Goal: Answer question/provide support: Share knowledge or assist other users

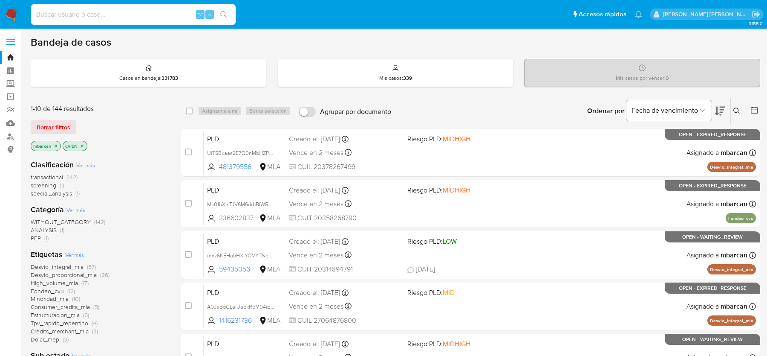
click at [90, 16] on input at bounding box center [133, 14] width 205 height 11
paste input "RLmjjJJ0LzwPWqm8miKQl4xH"
type input "RLmjjJJ0LzwPWqm8miKQl4xH"
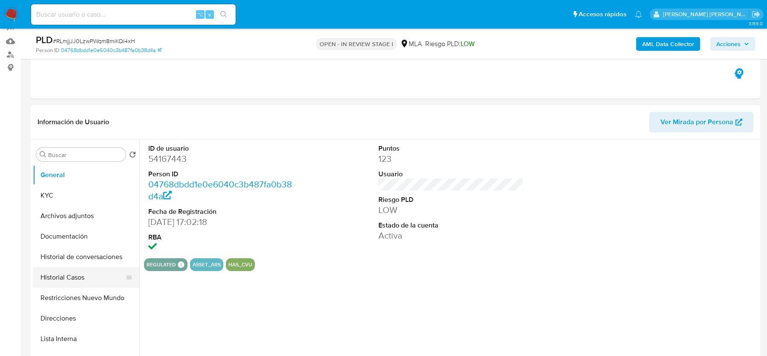
scroll to position [93, 0]
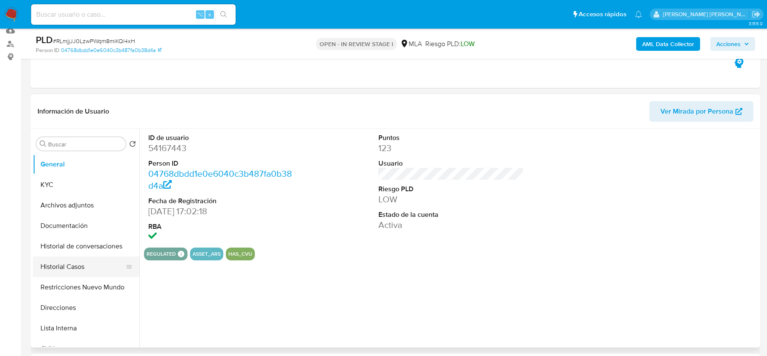
click at [72, 266] on button "Historial Casos" at bounding box center [83, 266] width 100 height 20
select select "10"
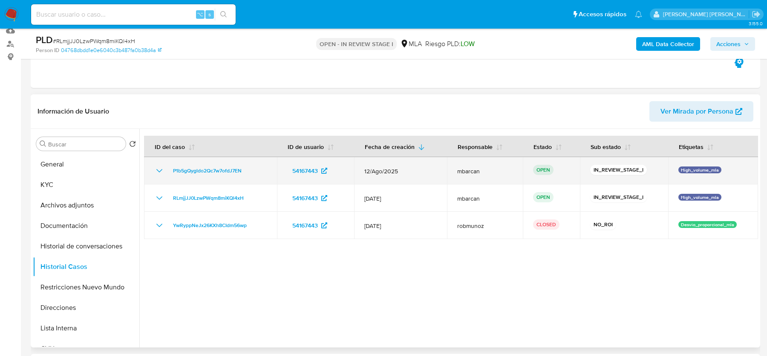
click at [261, 169] on div "P1b5gQygldo2Qc7w7ofdJ7EN" at bounding box center [210, 170] width 113 height 10
click at [251, 172] on div "P1b5gQygldo2Qc7w7ofdJ7EN" at bounding box center [210, 170] width 113 height 10
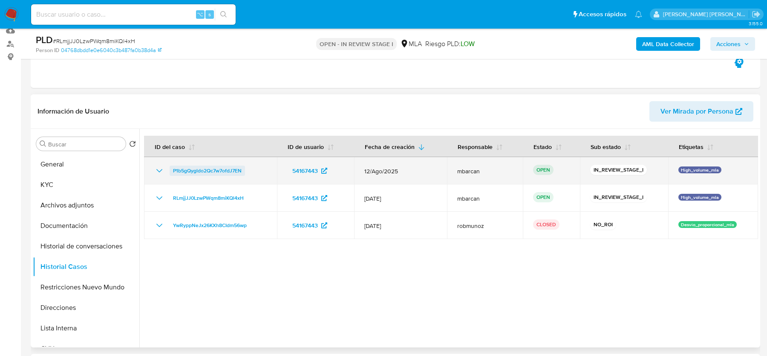
click at [211, 169] on span "P1b5gQygldo2Qc7w7ofdJ7EN" at bounding box center [207, 170] width 69 height 10
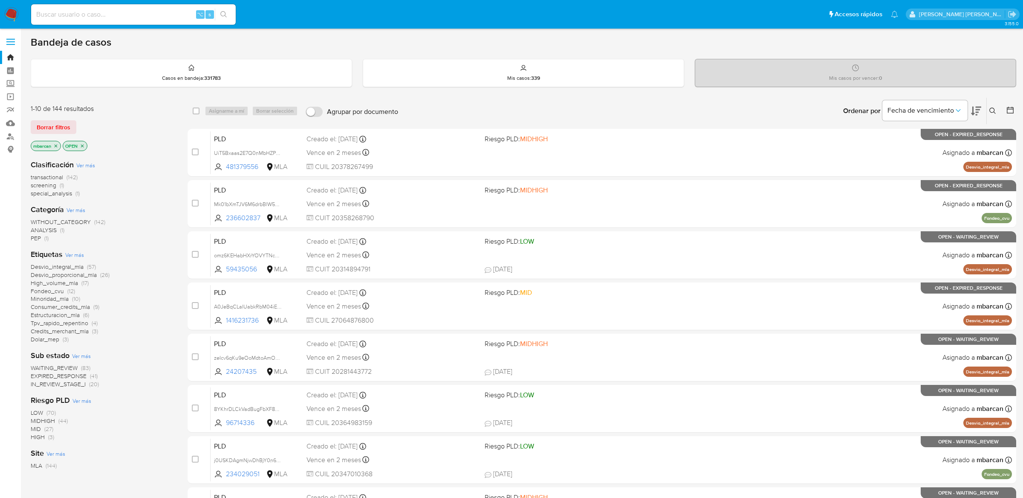
click at [124, 12] on input at bounding box center [133, 14] width 205 height 11
paste input "2oCHF6CU4qbl4hDxPp3OqC7F"
type input "2oCHF6CU4qbl4hDxPp3OqC7F"
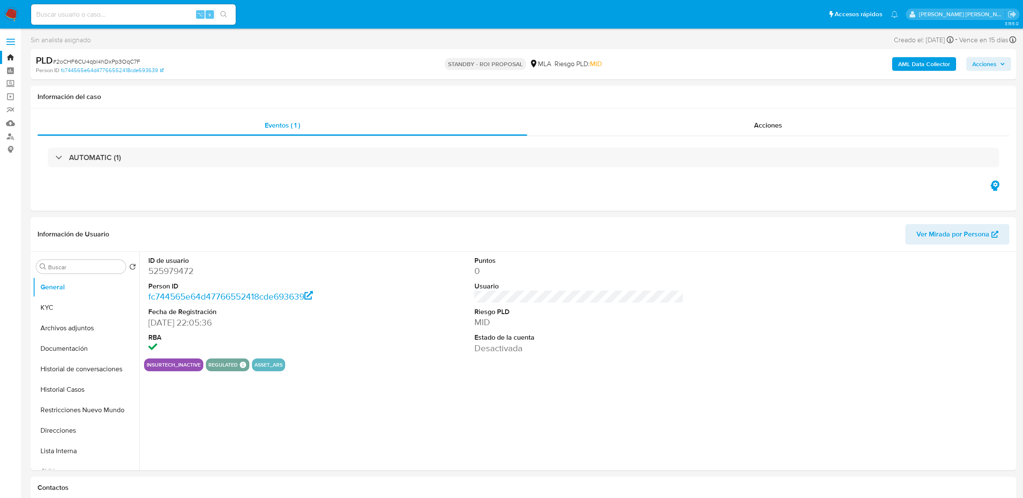
select select "10"
click at [72, 386] on button "Historial Casos" at bounding box center [83, 389] width 100 height 20
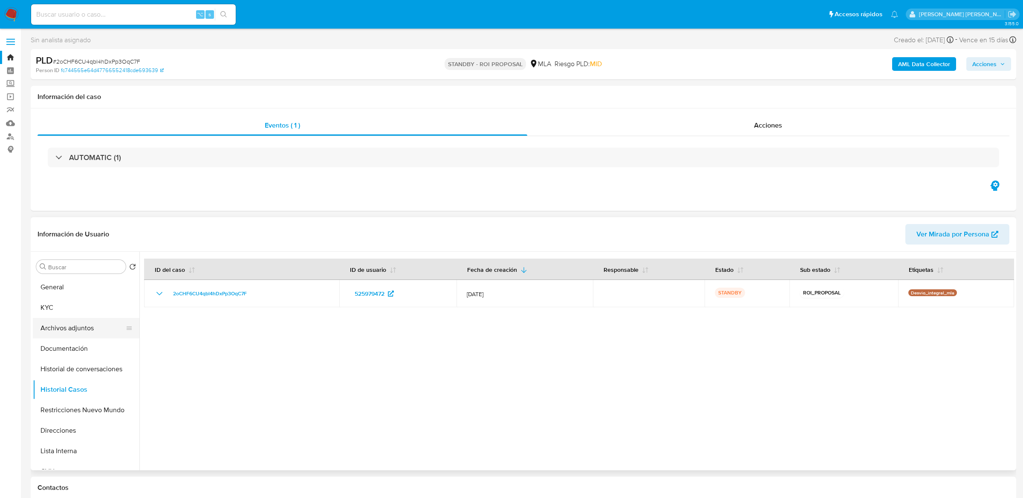
click at [66, 332] on button "Archivos adjuntos" at bounding box center [83, 328] width 100 height 20
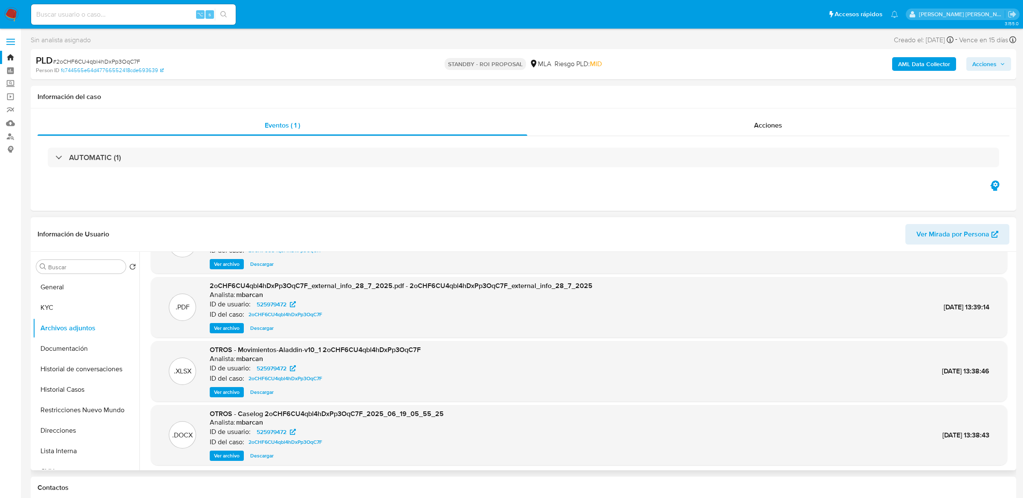
scroll to position [47, 0]
click at [233, 455] on span "Ver archivo" at bounding box center [227, 453] width 26 height 9
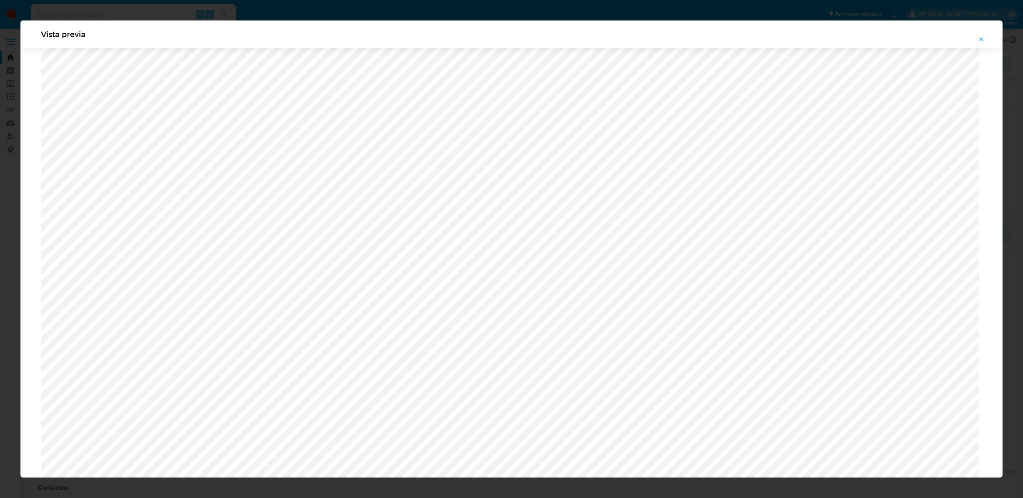
scroll to position [446, 0]
click at [986, 38] on button "Attachment preview" at bounding box center [981, 39] width 19 height 14
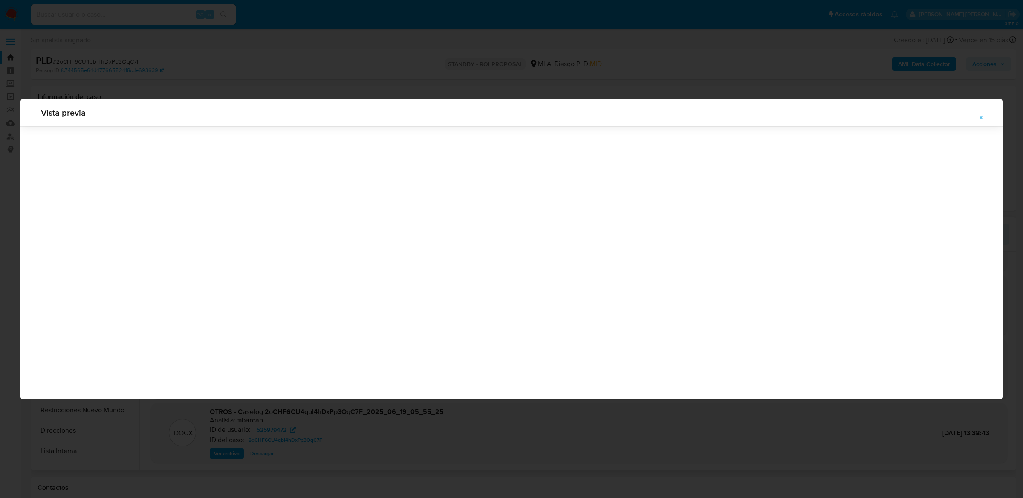
scroll to position [0, 0]
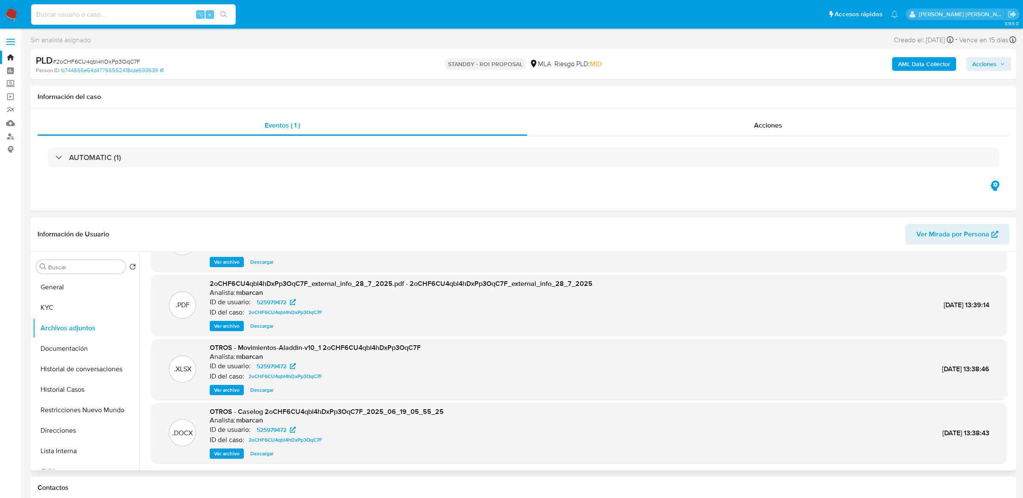
click at [176, 17] on input at bounding box center [133, 14] width 205 height 11
paste input "PQ9ysvcuD9M1VhT7HgF7MWTv"
type input "PQ9ysvcuD9M1VhT7HgF7MWTv"
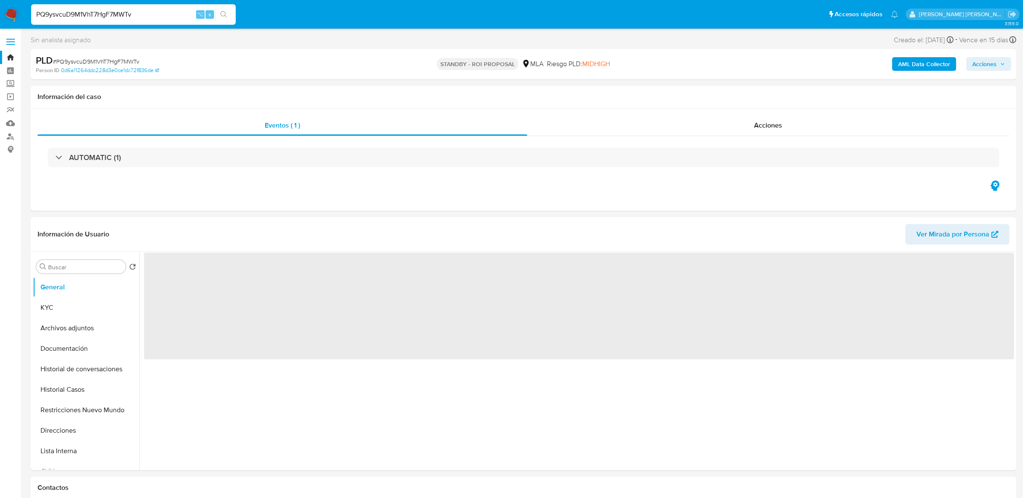
select select "10"
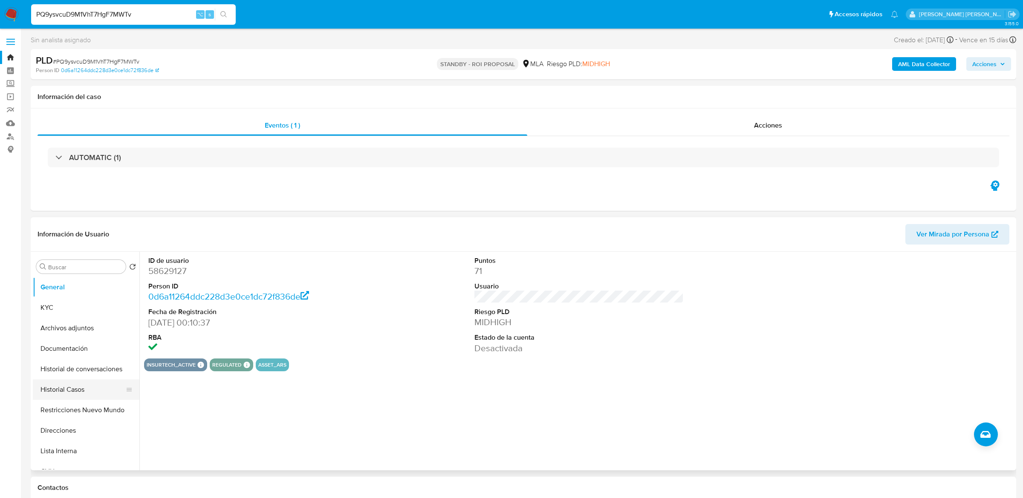
click at [62, 386] on button "Historial Casos" at bounding box center [83, 389] width 100 height 20
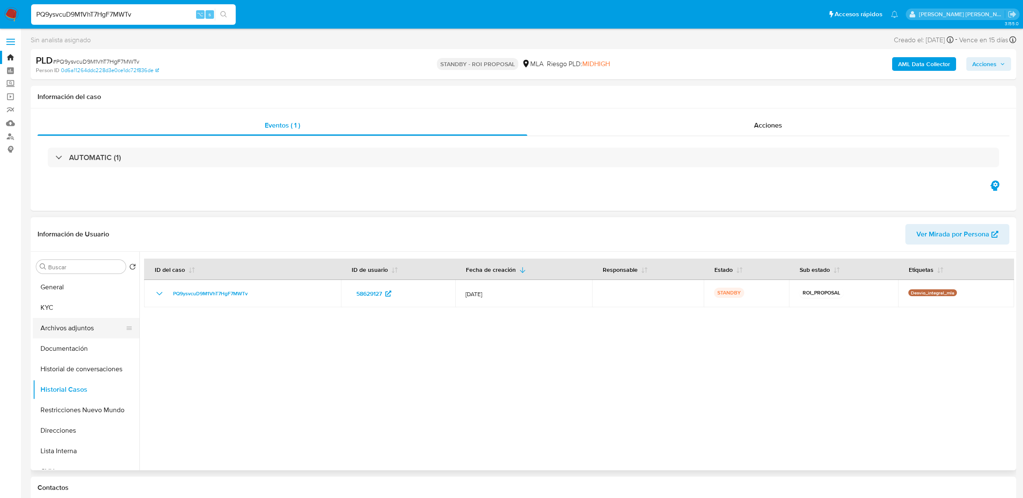
click at [62, 328] on button "Archivos adjuntos" at bounding box center [83, 328] width 100 height 20
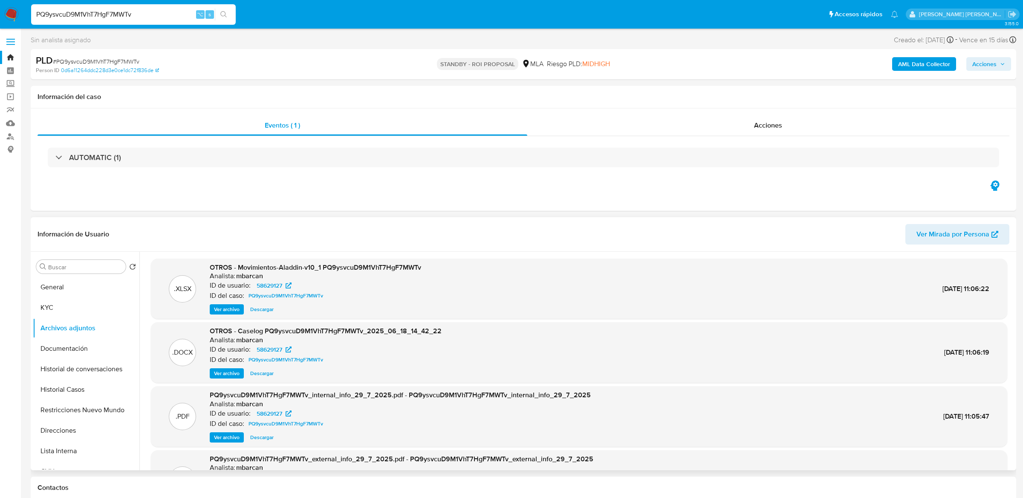
click at [231, 379] on div ".DOCX OTROS - Caselog PQ9ysvcuD9M1VhT7HgF7MWTv_2025_06_18_14_42_22 Analista: mb…" at bounding box center [579, 352] width 857 height 61
click at [231, 375] on span "Ver archivo" at bounding box center [227, 373] width 26 height 9
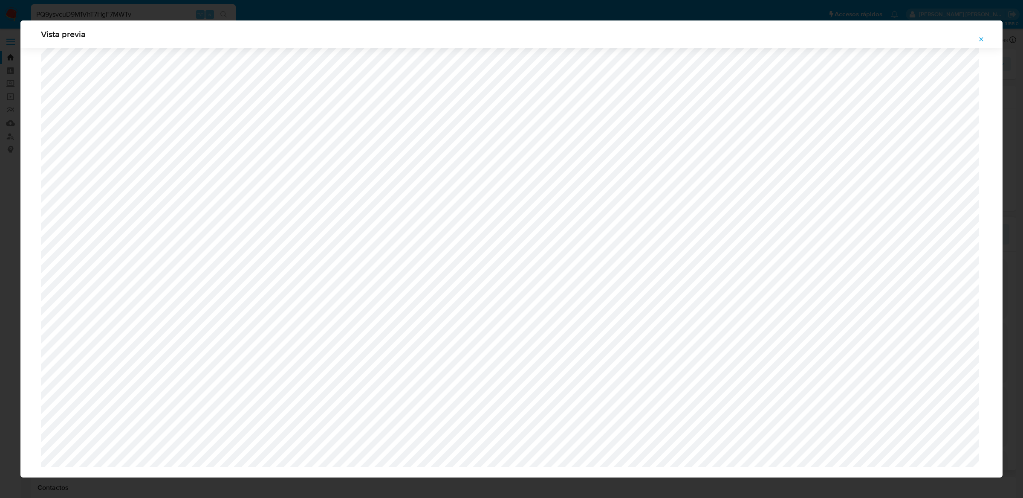
scroll to position [495, 0]
click at [977, 44] on button "Attachment preview" at bounding box center [981, 39] width 19 height 14
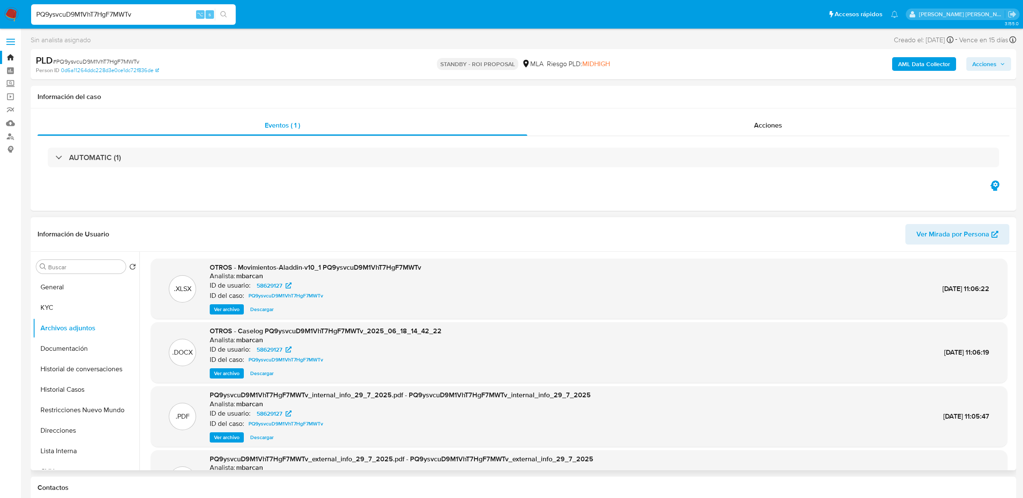
click at [160, 12] on input "PQ9ysvcuD9M1VhT7HgF7MWTv" at bounding box center [133, 14] width 205 height 11
paste input "2TD0UjUxIn9A7n1Awy0ZOOrH"
type input "2TD0UjUxIn9A7n1Awy0ZOOrH"
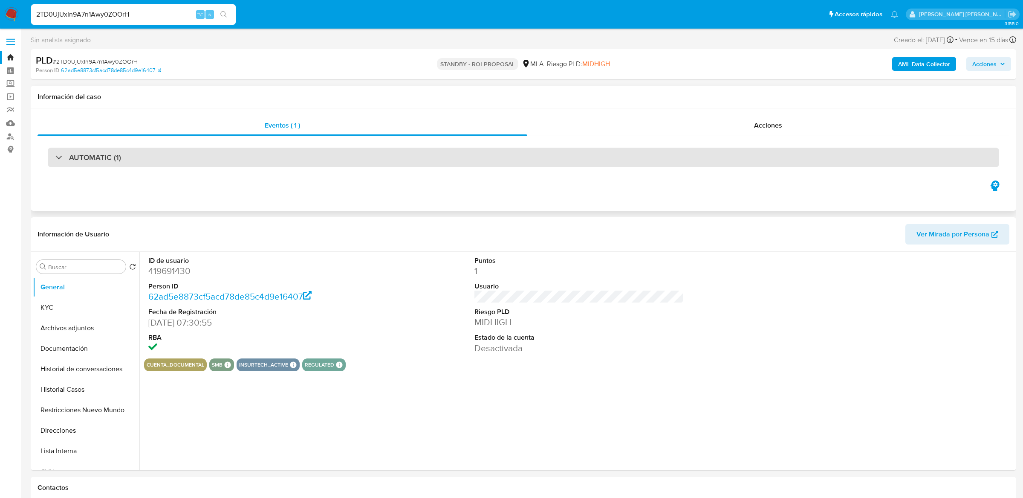
select select "10"
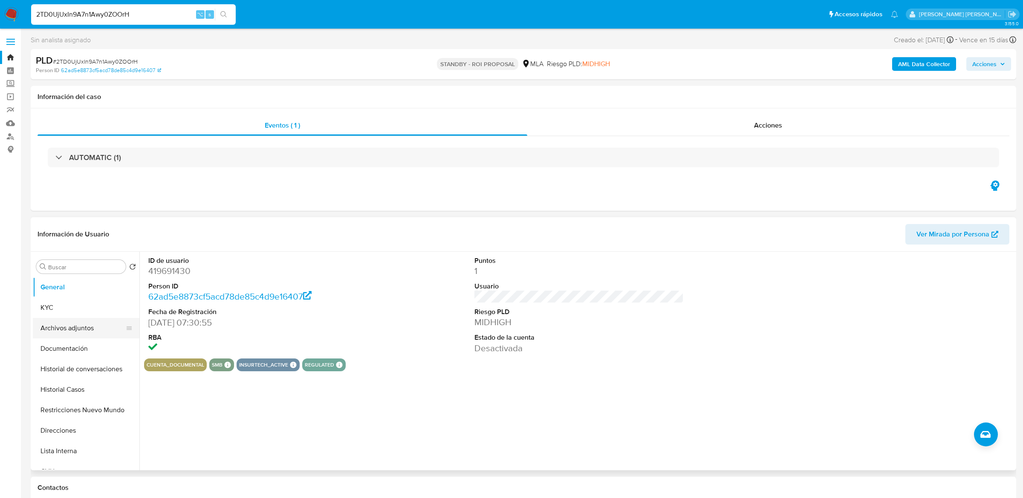
click at [60, 328] on button "Archivos adjuntos" at bounding box center [83, 328] width 100 height 20
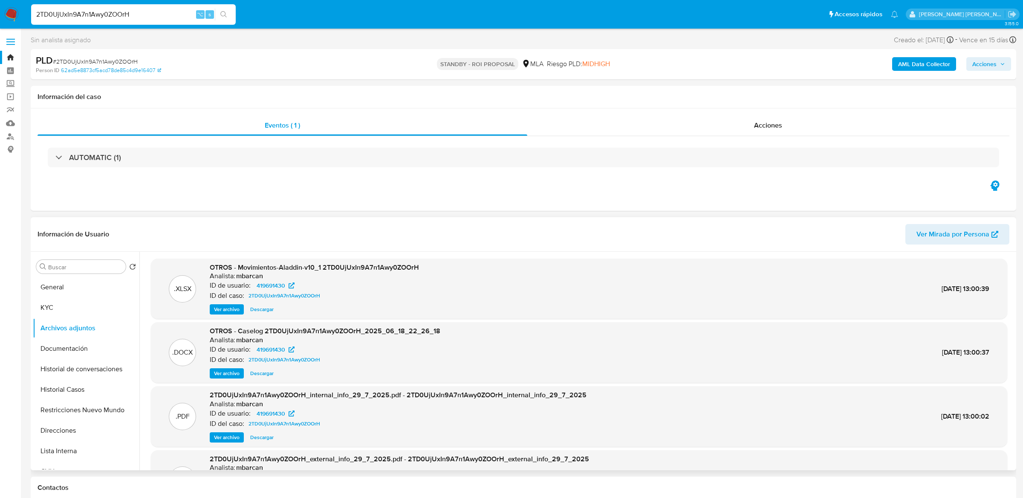
click at [221, 377] on span "Ver archivo" at bounding box center [227, 373] width 26 height 9
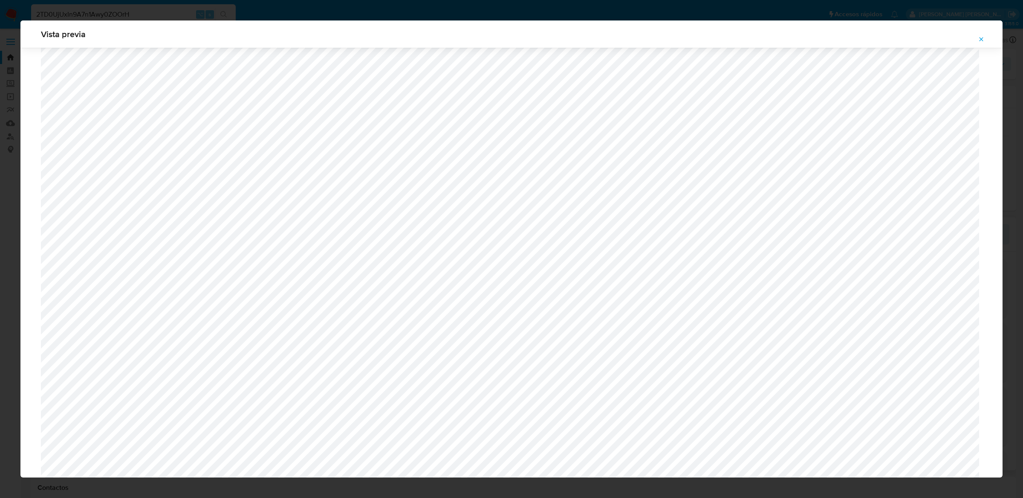
scroll to position [503, 0]
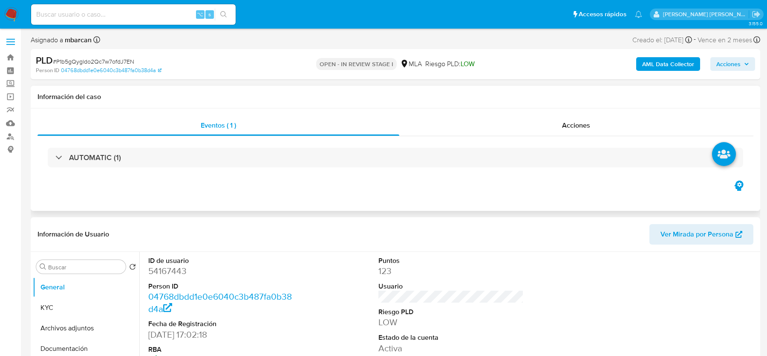
select select "10"
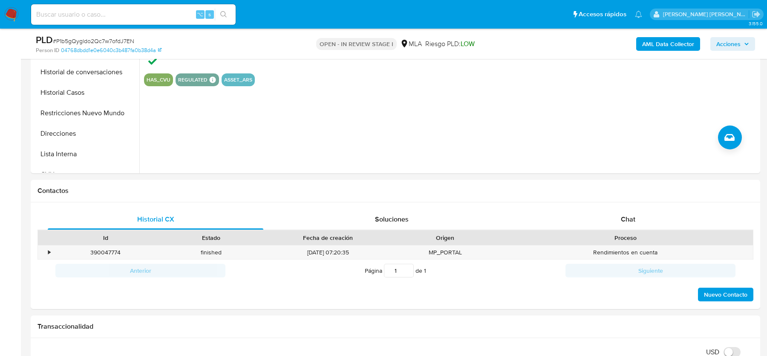
scroll to position [385, 0]
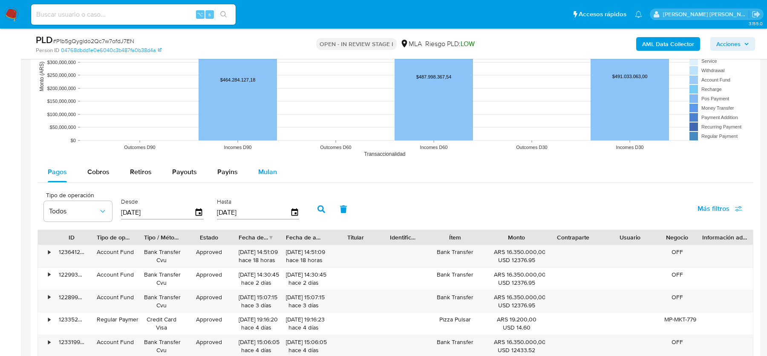
click at [266, 168] on span "Mulan" at bounding box center [267, 172] width 19 height 10
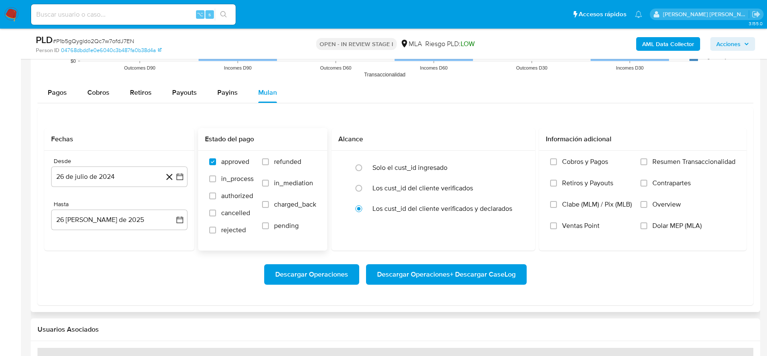
scroll to position [871, 0]
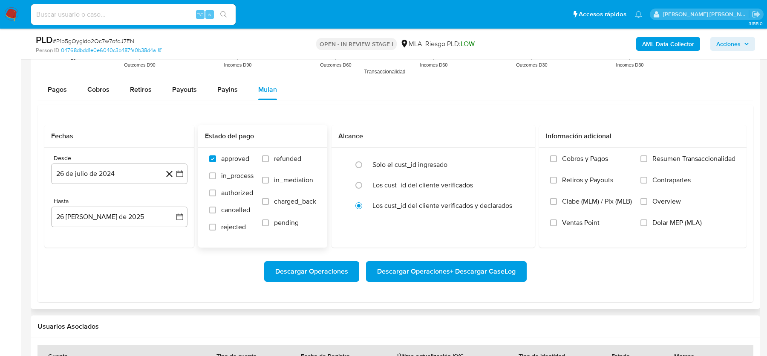
click at [286, 161] on span "refunded" at bounding box center [287, 158] width 27 height 9
click at [269, 161] on input "refunded" at bounding box center [265, 158] width 7 height 7
checkbox input "true"
click at [663, 220] on span "Dolar MEP (MLA)" at bounding box center [677, 222] width 49 height 9
click at [648, 220] on input "Dolar MEP (MLA)" at bounding box center [644, 222] width 7 height 7
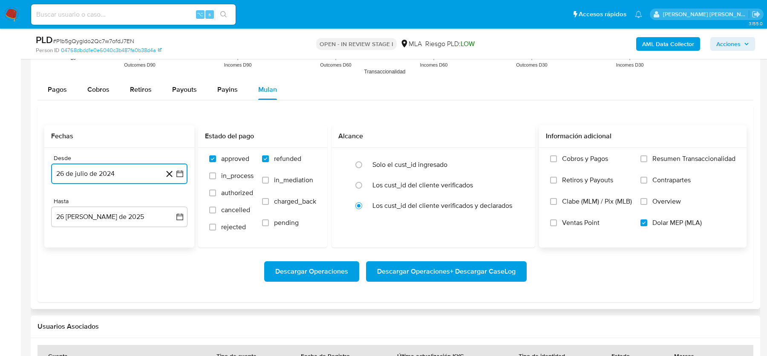
click at [69, 176] on button "26 de julio de 2024" at bounding box center [119, 173] width 136 height 20
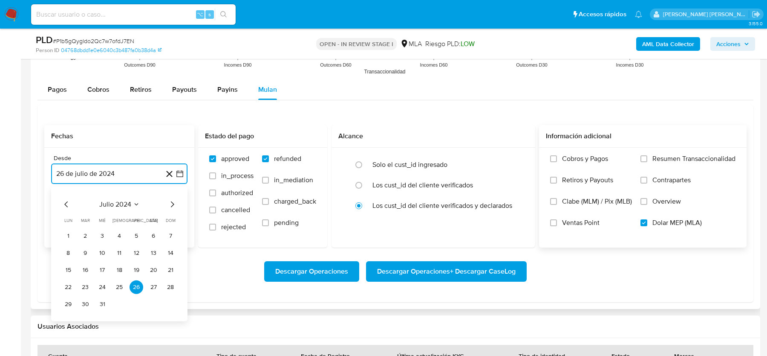
scroll to position [903, 0]
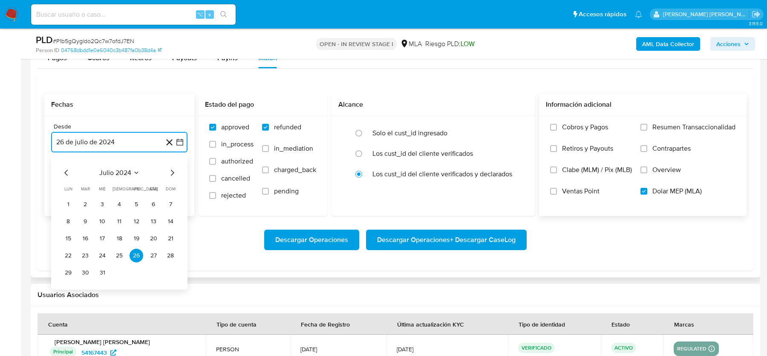
click at [174, 172] on icon "Mes siguiente" at bounding box center [172, 173] width 10 height 10
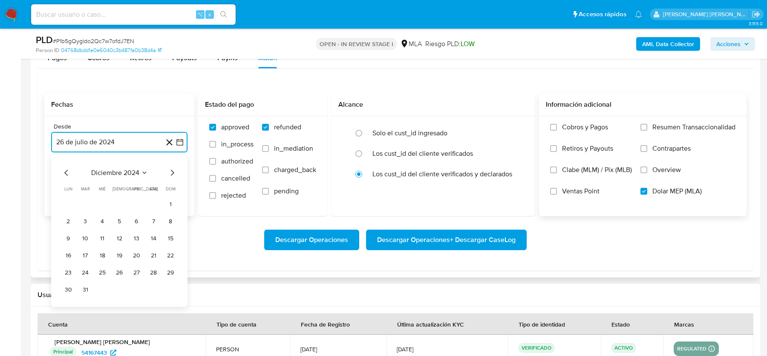
click at [174, 172] on icon "Mes siguiente" at bounding box center [172, 173] width 10 height 10
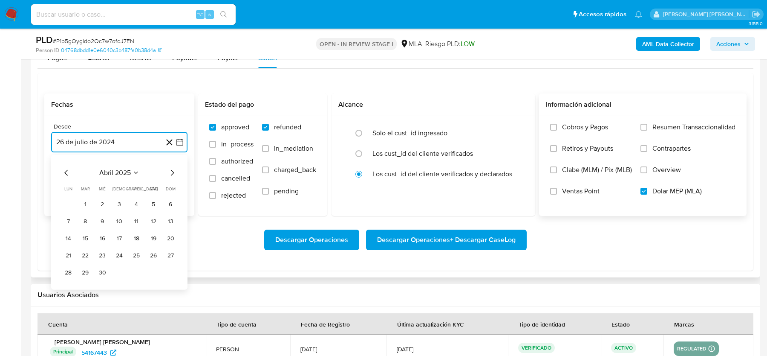
click at [174, 172] on icon "Mes siguiente" at bounding box center [172, 173] width 10 height 10
click at [65, 172] on icon "Mes anterior" at bounding box center [66, 173] width 10 height 10
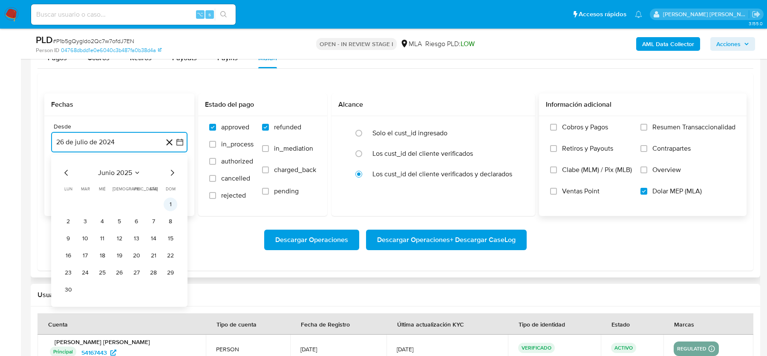
click at [171, 204] on button "1" at bounding box center [171, 204] width 14 height 14
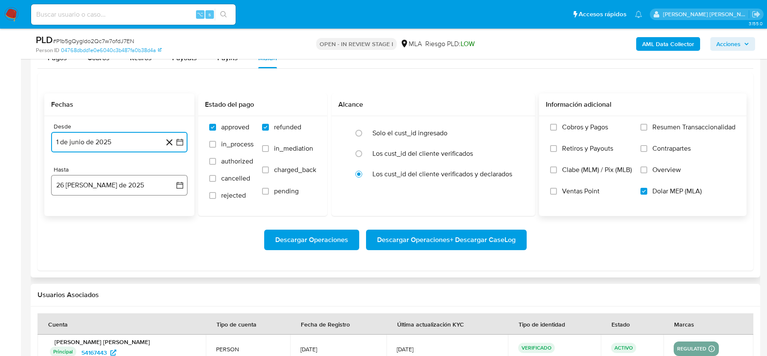
click at [97, 187] on button "26 de agosto de 2025" at bounding box center [119, 185] width 136 height 20
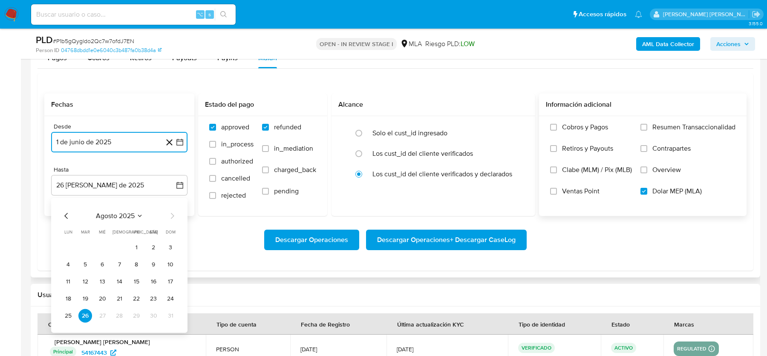
click at [63, 214] on icon "Mes anterior" at bounding box center [66, 216] width 10 height 10
click at [119, 316] on button "31" at bounding box center [120, 316] width 14 height 14
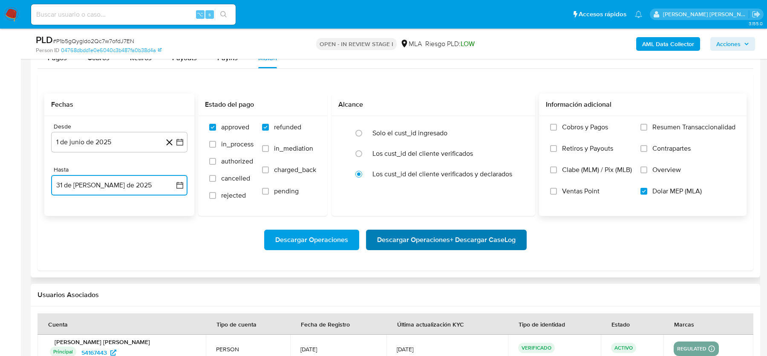
click at [408, 239] on span "Descargar Operaciones + Descargar CaseLog" at bounding box center [446, 239] width 139 height 19
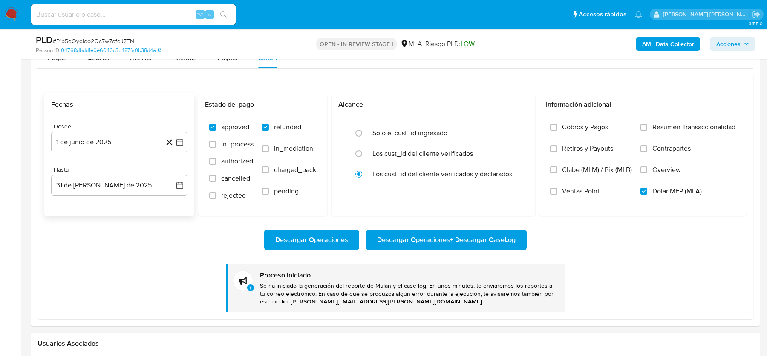
click at [15, 14] on img at bounding box center [11, 14] width 14 height 14
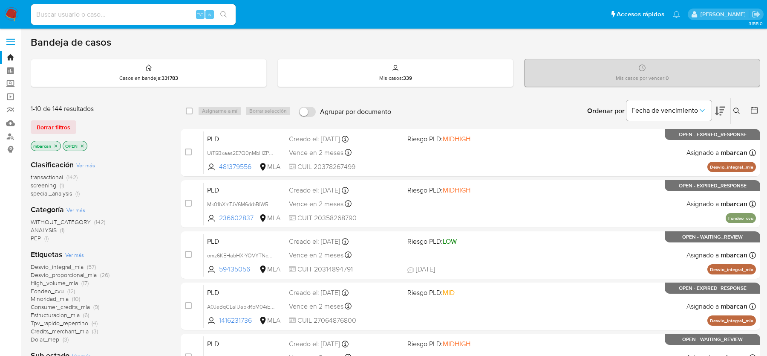
click at [122, 20] on div "⌥ s" at bounding box center [133, 14] width 205 height 20
click at [737, 110] on icon at bounding box center [737, 110] width 7 height 7
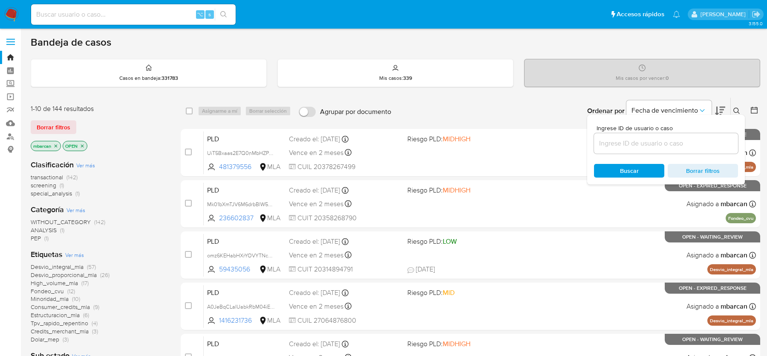
click at [704, 133] on div at bounding box center [666, 143] width 144 height 20
click at [699, 144] on input at bounding box center [666, 143] width 144 height 11
paste input "fpR0OEnNzyURhsalUCdiavaQ"
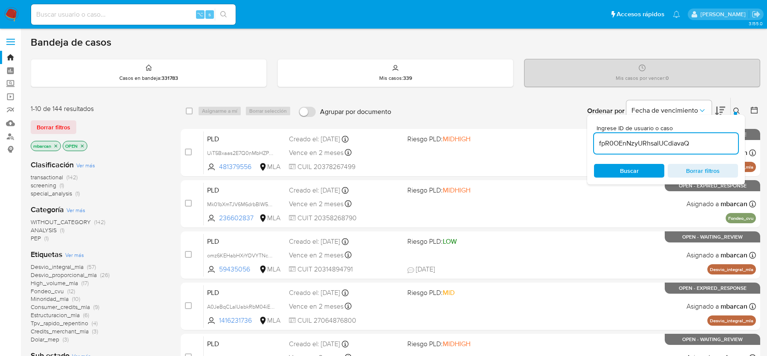
type input "fpR0OEnNzyURhsalUCdiavaQ"
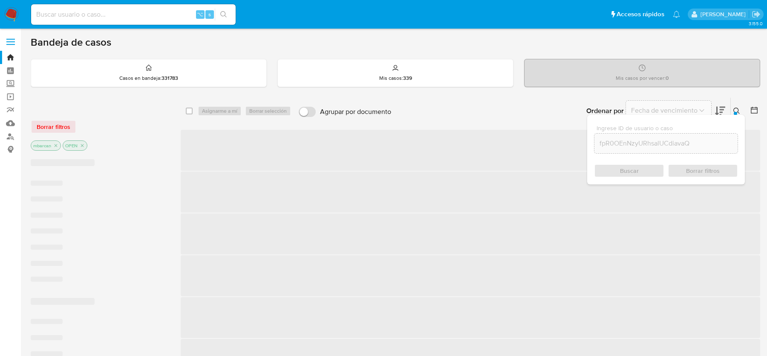
click at [738, 109] on icon at bounding box center [737, 110] width 7 height 7
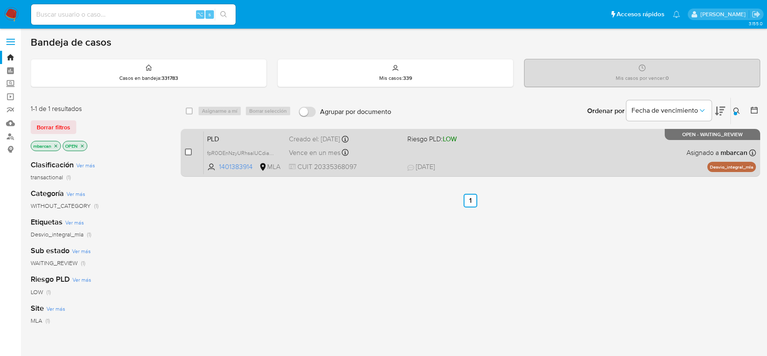
click at [185, 150] on input "checkbox" at bounding box center [188, 151] width 7 height 7
checkbox input "true"
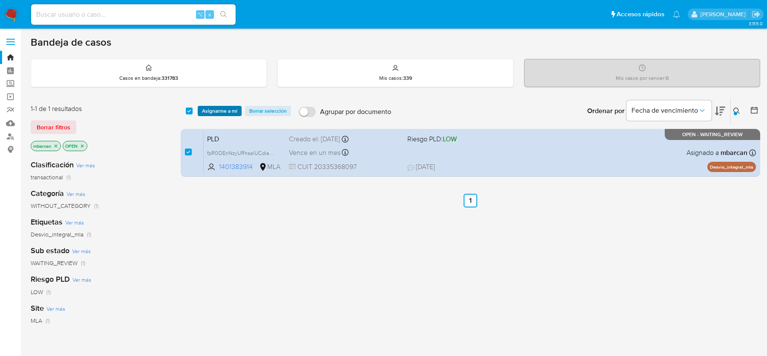
click at [220, 108] on span "Asignarme a mí" at bounding box center [219, 111] width 35 height 9
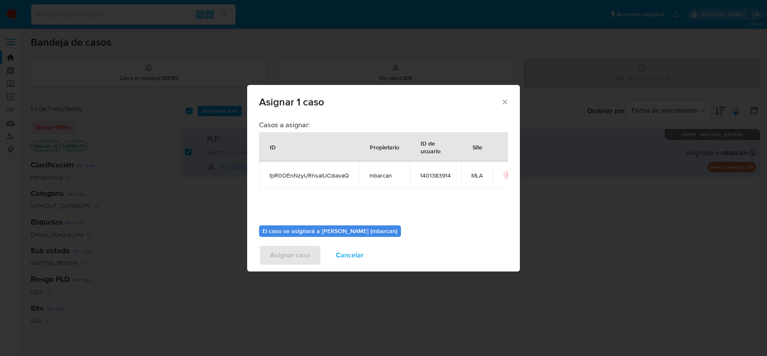
scroll to position [43, 0]
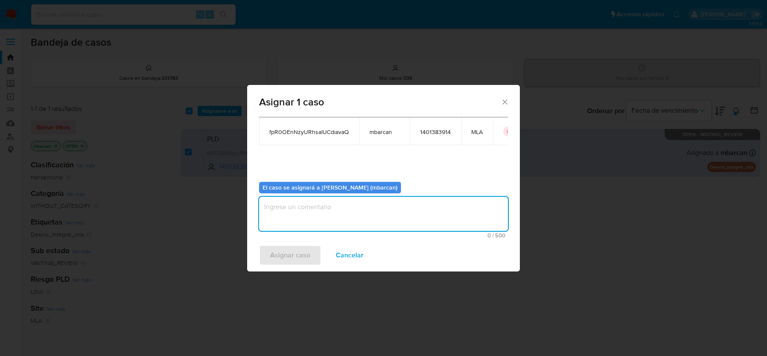
click at [338, 226] on textarea "assign-modal" at bounding box center [383, 214] width 249 height 34
type textarea "análisis"
click at [301, 263] on span "Asignar caso" at bounding box center [290, 255] width 40 height 19
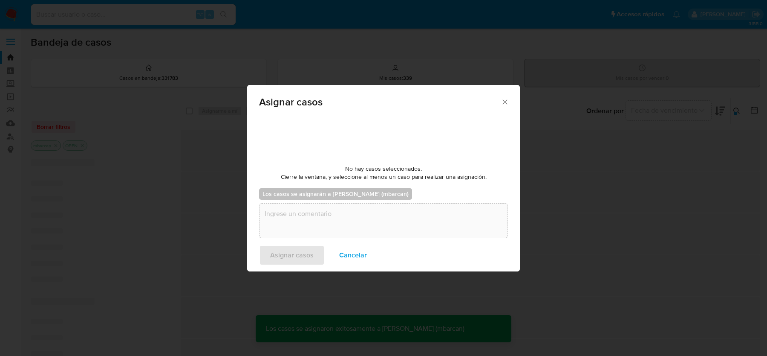
checkbox input "false"
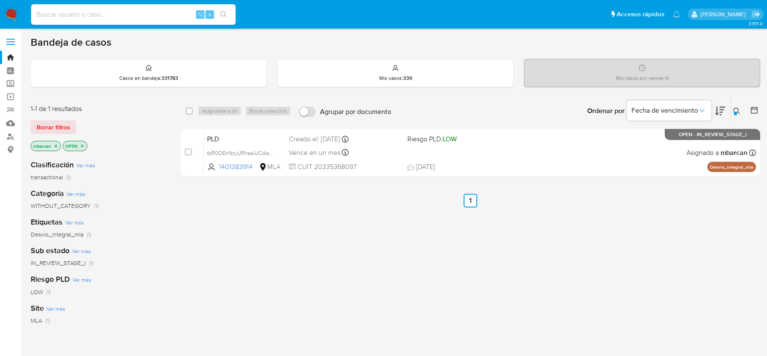
click at [64, 15] on input at bounding box center [133, 14] width 205 height 11
paste input "1368080425"
type input "1368080425"
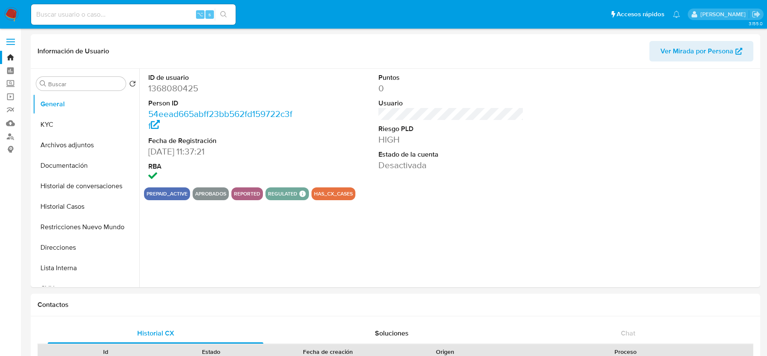
select select "10"
click at [55, 207] on button "Historial Casos" at bounding box center [83, 206] width 100 height 20
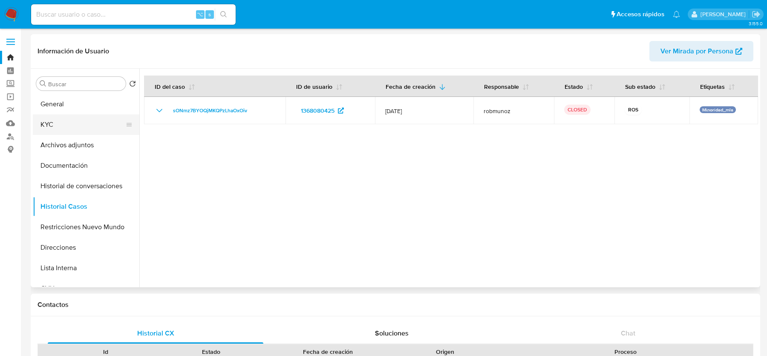
click at [72, 130] on button "KYC" at bounding box center [83, 124] width 100 height 20
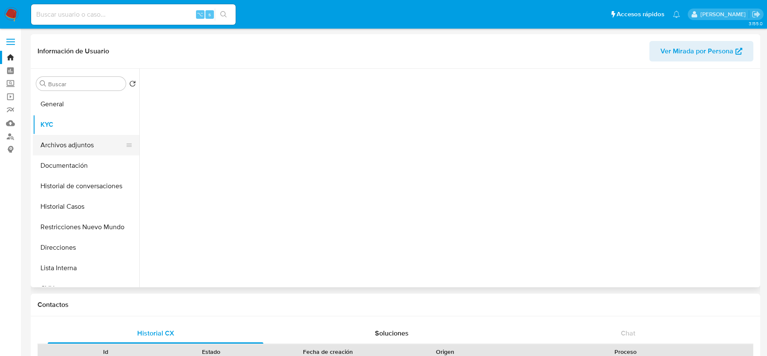
click at [71, 140] on button "Archivos adjuntos" at bounding box center [83, 145] width 100 height 20
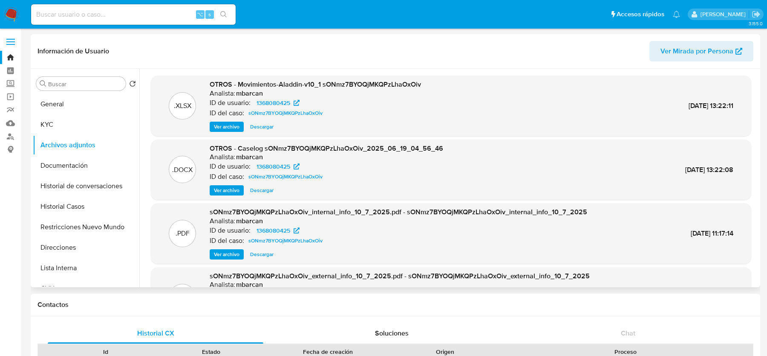
click at [227, 191] on span "Ver archivo" at bounding box center [227, 190] width 26 height 9
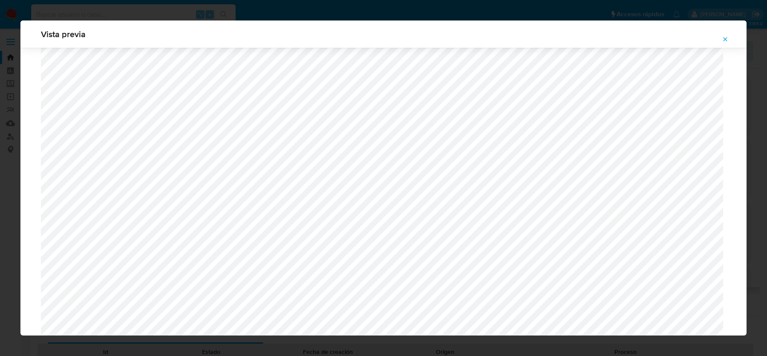
scroll to position [598, 0]
click at [728, 43] on span "Attachment preview" at bounding box center [725, 39] width 7 height 12
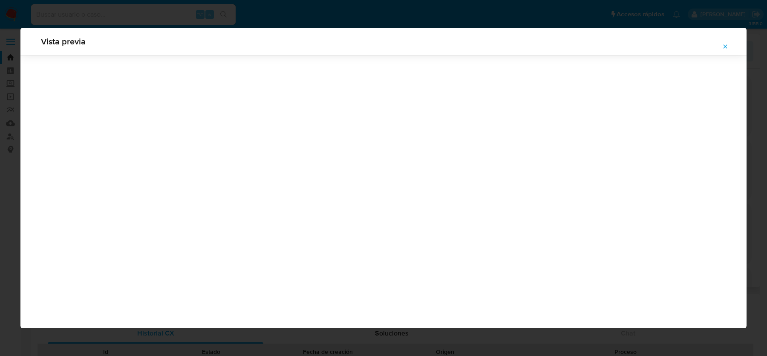
scroll to position [0, 0]
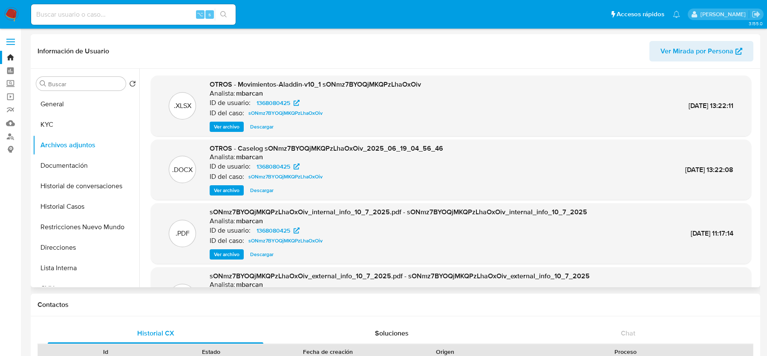
click at [71, 19] on input at bounding box center [133, 14] width 205 height 11
paste input "RLmjjJJ0LzwPWqm8miKQl4xH"
type input "RLmjjJJ0LzwPWqm8miKQl4xH"
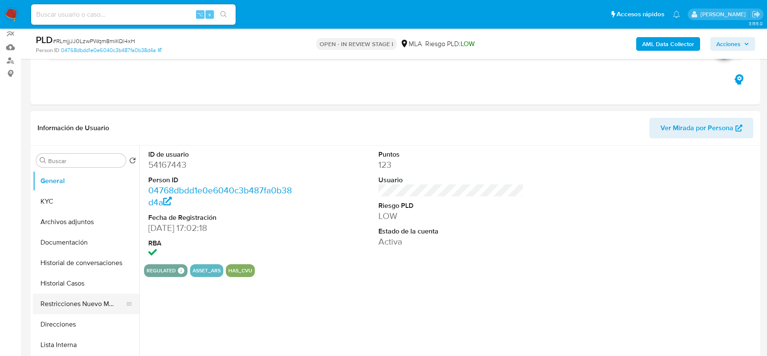
scroll to position [87, 0]
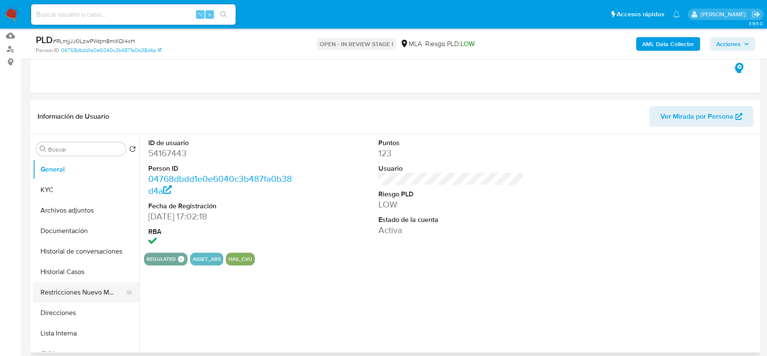
select select "10"
click at [69, 271] on button "Historial Casos" at bounding box center [83, 271] width 100 height 20
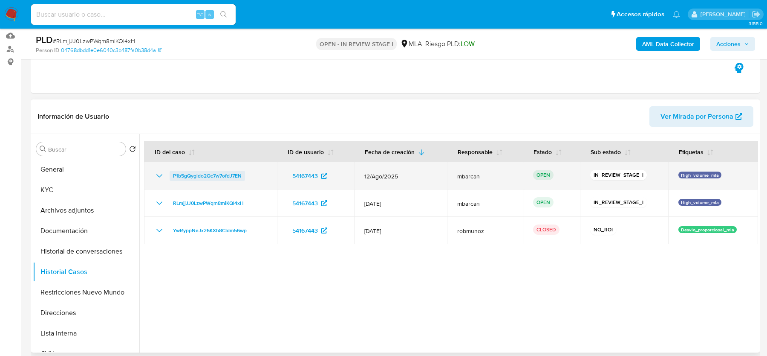
click at [233, 173] on span "P1b5gQygldo2Qc7w7ofdJ7EN" at bounding box center [207, 176] width 69 height 10
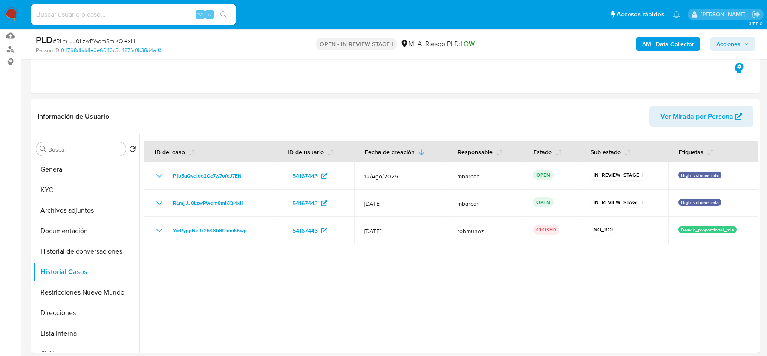
click at [84, 38] on span "# RLmjjJJ0LzwPWqm8miKQl4xH" at bounding box center [94, 41] width 82 height 9
copy span "RLmjjJJ0LzwPWqm8miKQl4xH"
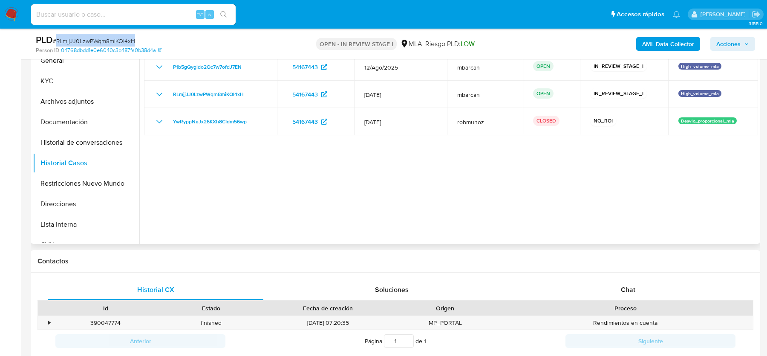
scroll to position [208, 0]
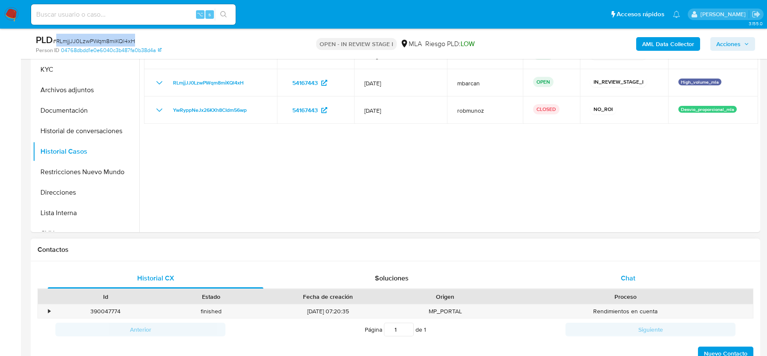
click at [633, 272] on div "Chat" at bounding box center [629, 278] width 216 height 20
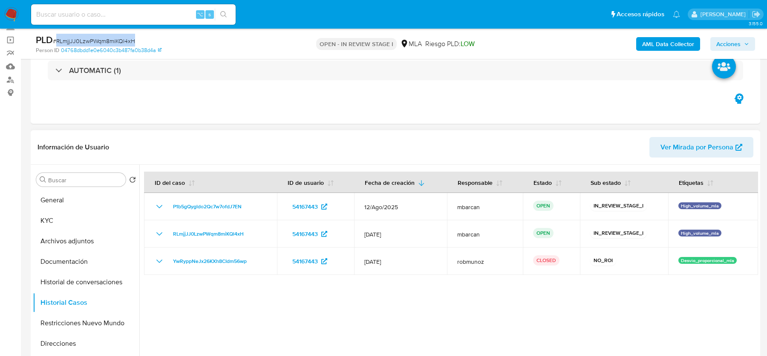
scroll to position [0, 0]
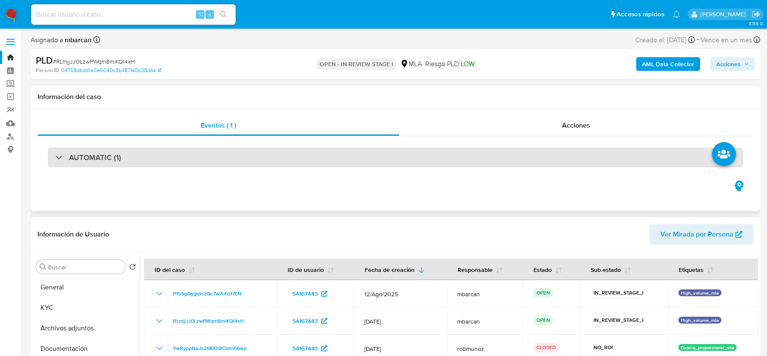
click at [149, 161] on div "AUTOMATIC (1)" at bounding box center [396, 158] width 696 height 20
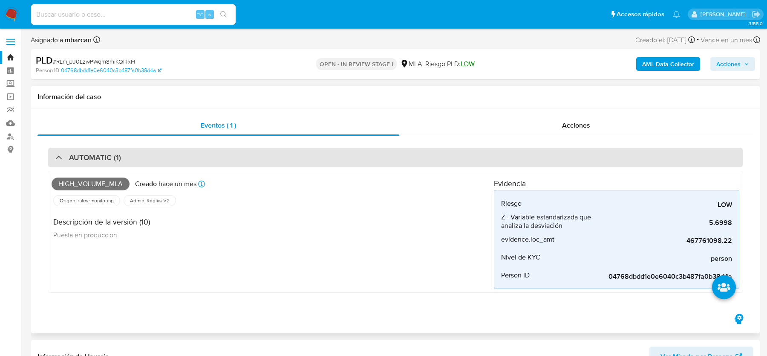
click at [164, 153] on div "AUTOMATIC (1)" at bounding box center [396, 158] width 696 height 20
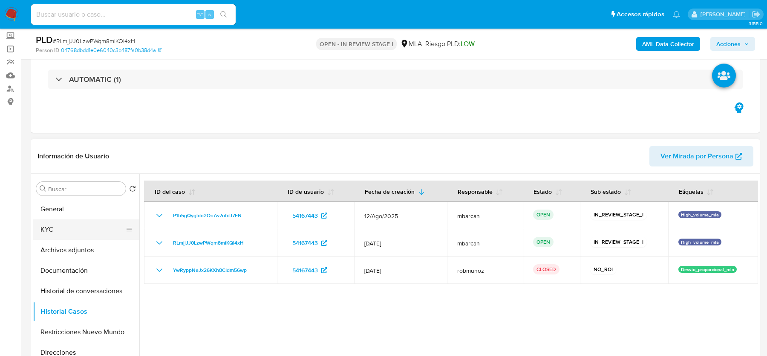
scroll to position [57, 0]
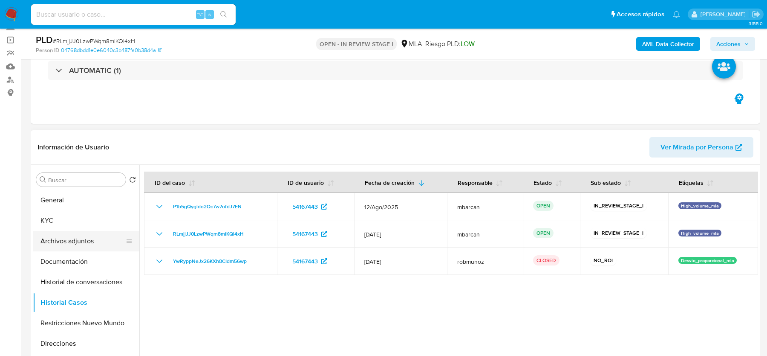
click at [65, 242] on button "Archivos adjuntos" at bounding box center [83, 241] width 100 height 20
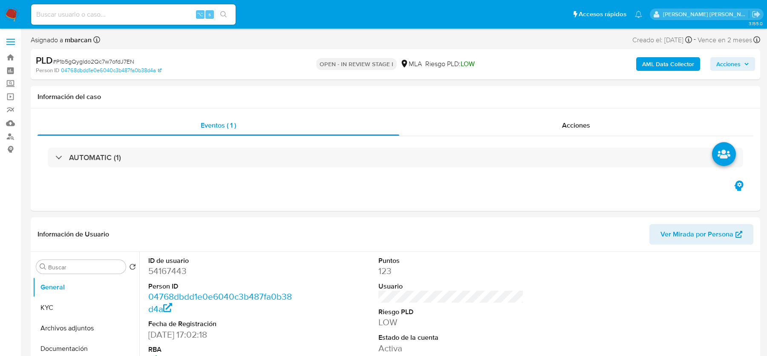
click at [106, 56] on div "PLD # P1b5gQygldo2Qc7w7ofdJ7EN" at bounding box center [154, 60] width 237 height 13
copy span "P1b5gQygldo2Qc7w7ofdJ7EN"
select select "10"
click at [156, 263] on dt "ID de usuario" at bounding box center [220, 260] width 145 height 9
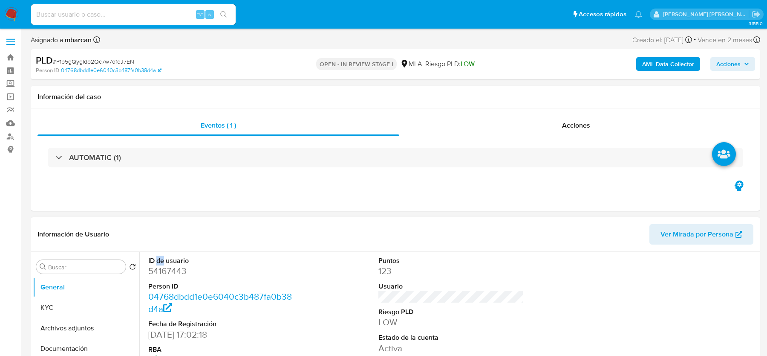
click at [156, 263] on dt "ID de usuario" at bounding box center [220, 260] width 145 height 9
click at [157, 274] on dd "54167443" at bounding box center [220, 271] width 145 height 12
copy dd "54167443"
click at [107, 61] on span "# P1b5gQygldo2Qc7w7ofdJ7EN" at bounding box center [93, 61] width 81 height 9
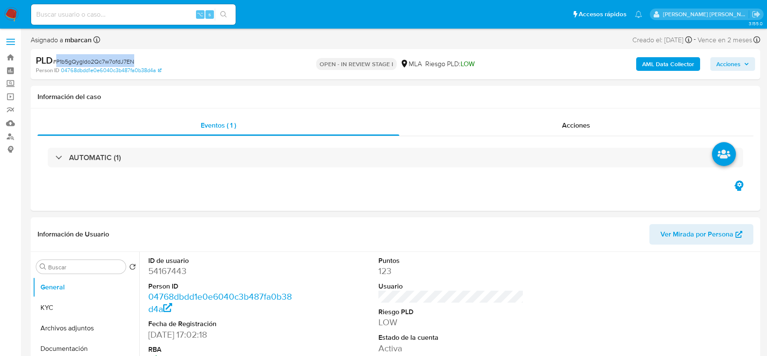
click at [107, 61] on span "# P1b5gQygldo2Qc7w7ofdJ7EN" at bounding box center [93, 61] width 81 height 9
copy span "P1b5gQygldo2Qc7w7ofdJ7EN"
click at [63, 299] on button "KYC" at bounding box center [83, 307] width 100 height 20
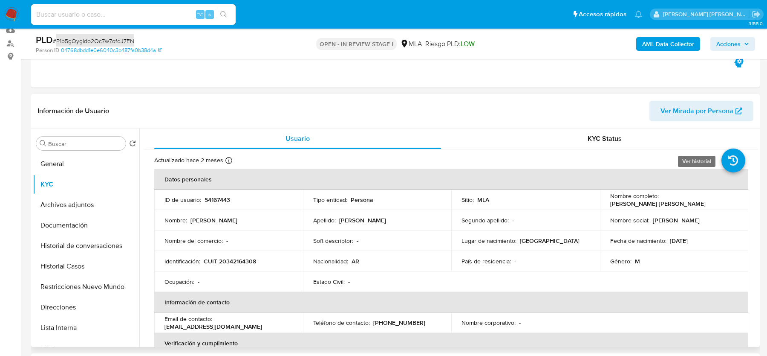
scroll to position [217, 0]
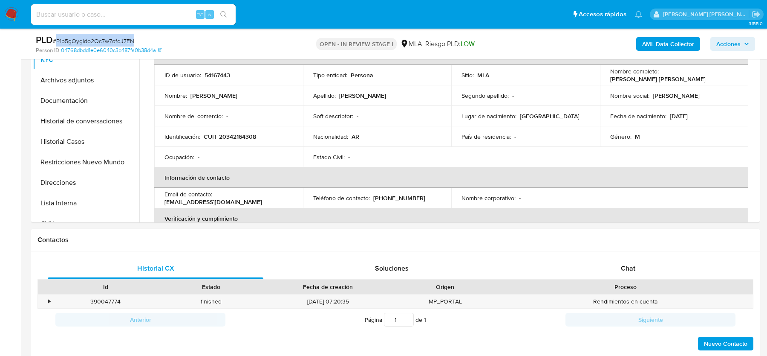
click at [672, 39] on b "AML Data Collector" at bounding box center [669, 44] width 52 height 14
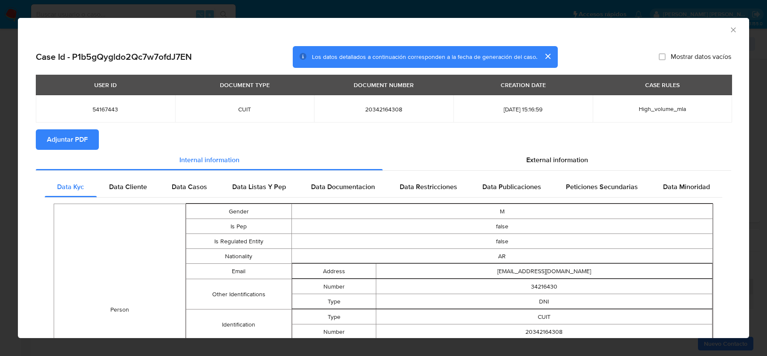
click at [94, 131] on button "Adjuntar PDF" at bounding box center [67, 139] width 63 height 20
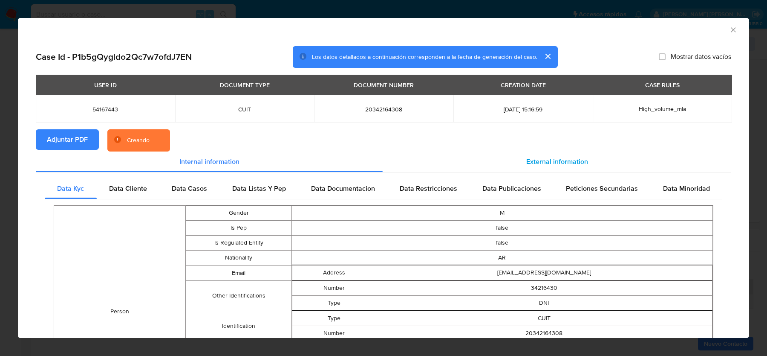
click at [533, 160] on span "External information" at bounding box center [558, 161] width 62 height 10
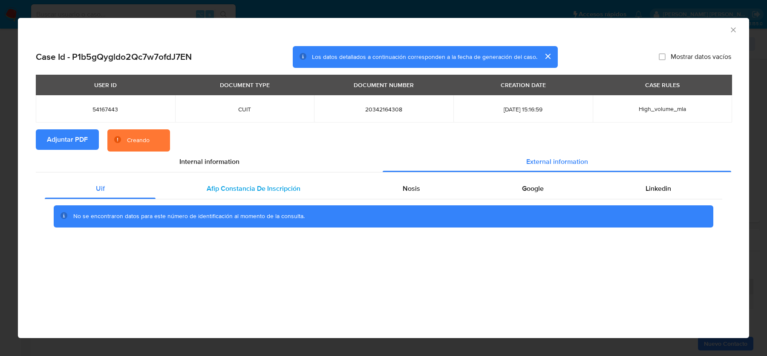
click at [229, 178] on div "Afip Constancia De Inscripción" at bounding box center [254, 188] width 196 height 20
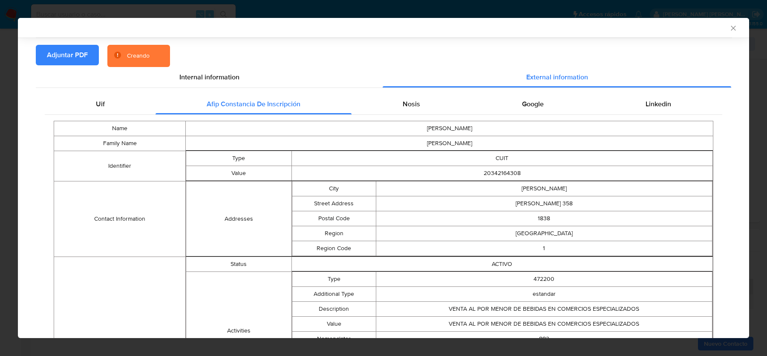
scroll to position [0, 0]
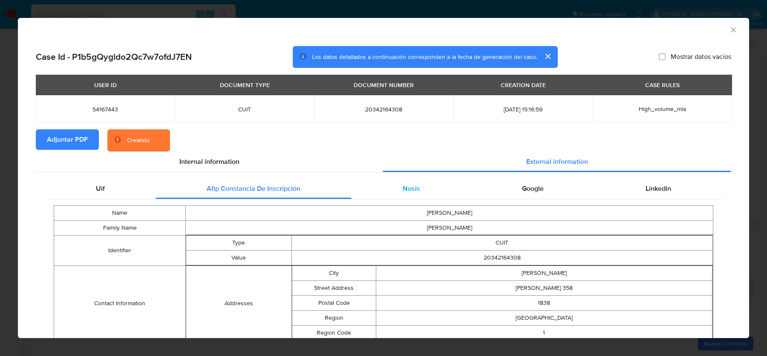
click at [409, 186] on span "Nosis" at bounding box center [411, 188] width 17 height 10
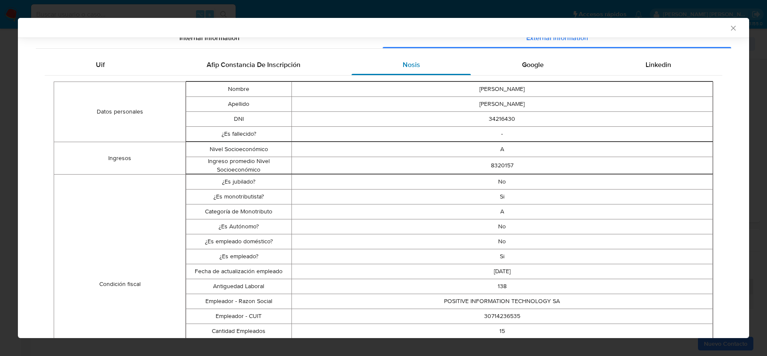
scroll to position [123, 0]
click at [493, 310] on td "30714236535" at bounding box center [503, 315] width 422 height 15
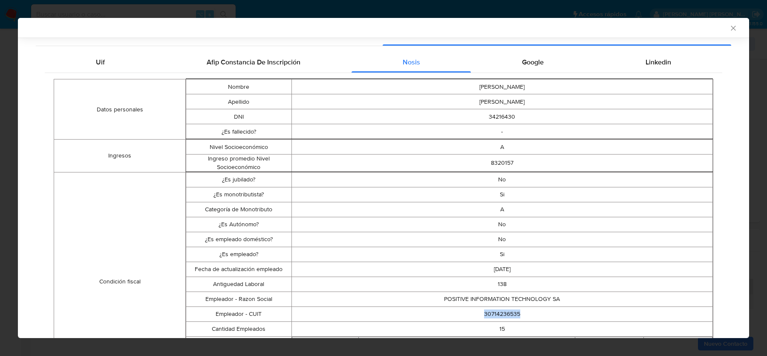
click at [493, 310] on td "30714236535" at bounding box center [503, 313] width 422 height 15
copy td "30714236535"
click at [547, 45] on div "External information" at bounding box center [557, 35] width 349 height 20
click at [546, 60] on div "Google" at bounding box center [533, 62] width 124 height 20
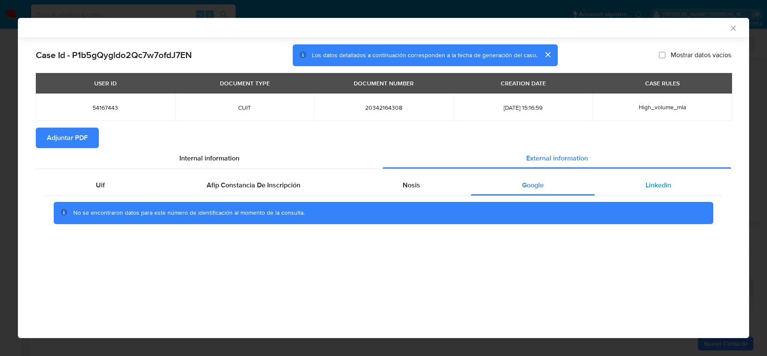
click at [650, 185] on span "Linkedin" at bounding box center [659, 185] width 26 height 10
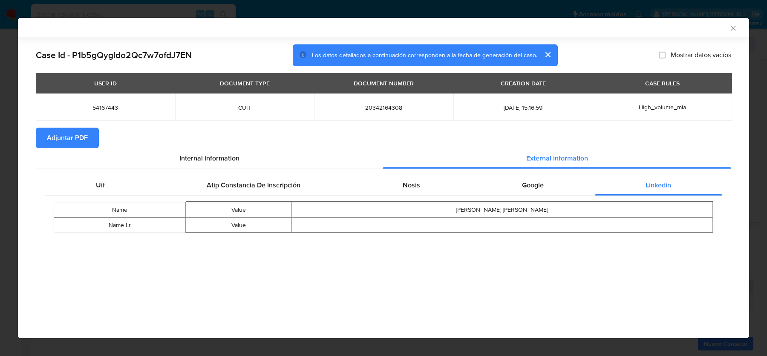
click at [738, 25] on div "AML Data Collector" at bounding box center [384, 28] width 732 height 20
click at [730, 32] on icon "Cerrar ventana" at bounding box center [733, 28] width 9 height 9
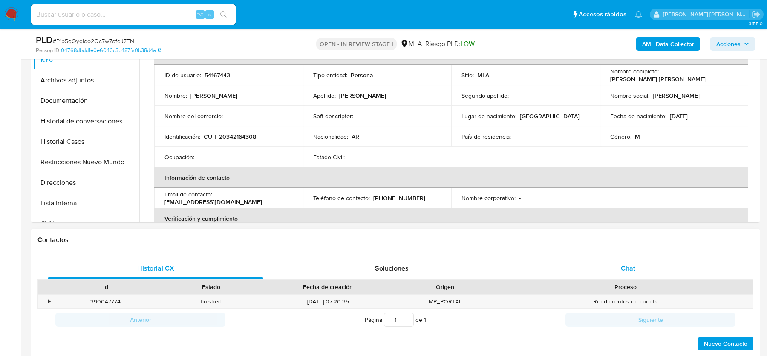
click at [578, 266] on div "Chat" at bounding box center [629, 268] width 216 height 20
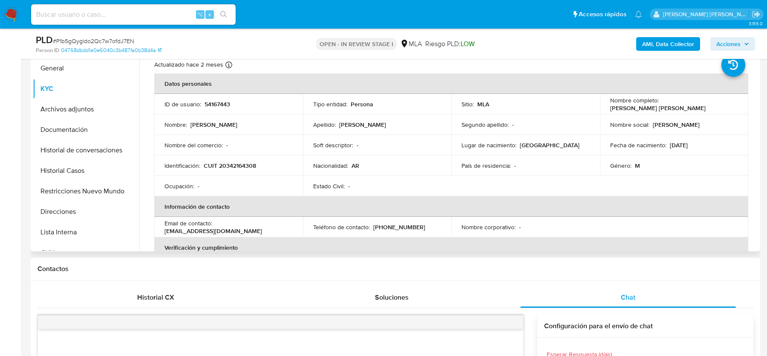
scroll to position [137, 0]
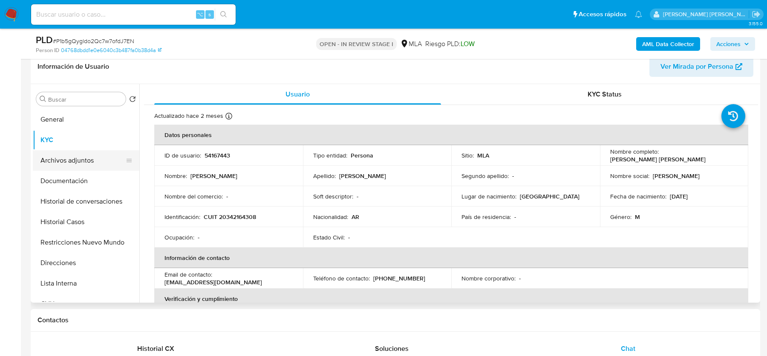
click at [67, 162] on button "Archivos adjuntos" at bounding box center [83, 160] width 100 height 20
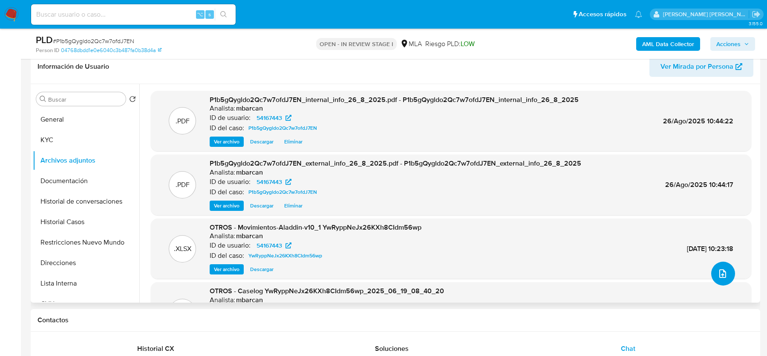
click at [724, 282] on button "upload-file" at bounding box center [724, 273] width 24 height 24
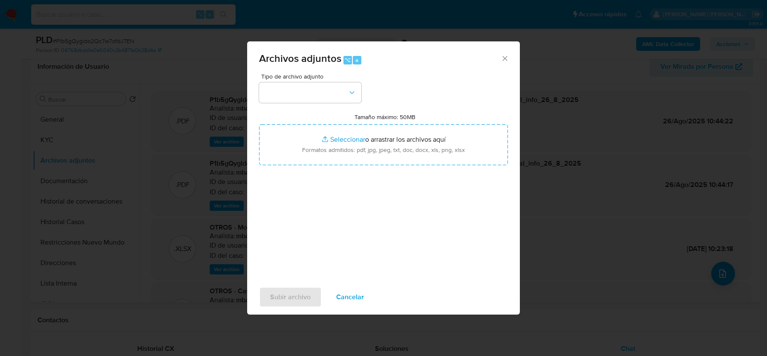
click at [315, 104] on div "Tipo de archivo adjunto Tamaño máximo: 50MB Seleccionar archivos Seleccionar o …" at bounding box center [383, 173] width 249 height 201
click at [318, 90] on button "button" at bounding box center [310, 92] width 102 height 20
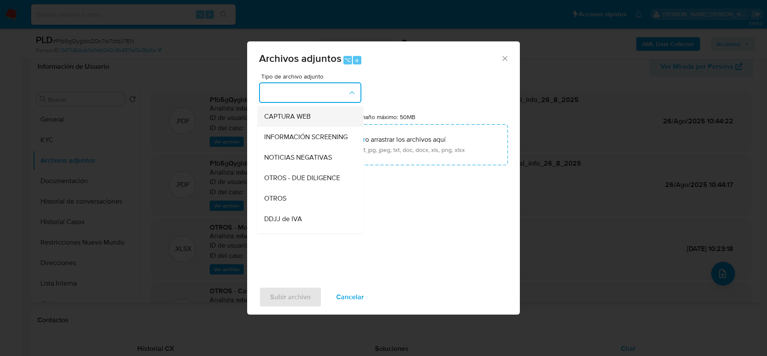
scroll to position [119, 0]
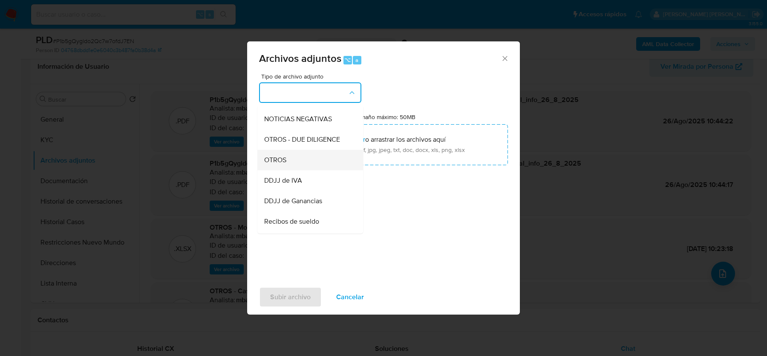
click at [294, 156] on div "OTROS" at bounding box center [307, 160] width 87 height 20
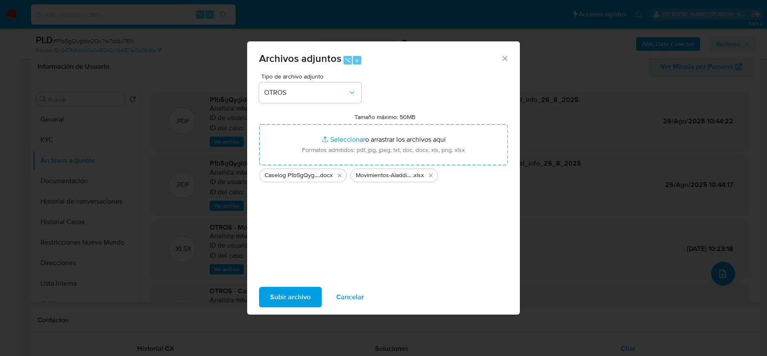
click at [296, 291] on span "Subir archivo" at bounding box center [290, 296] width 41 height 19
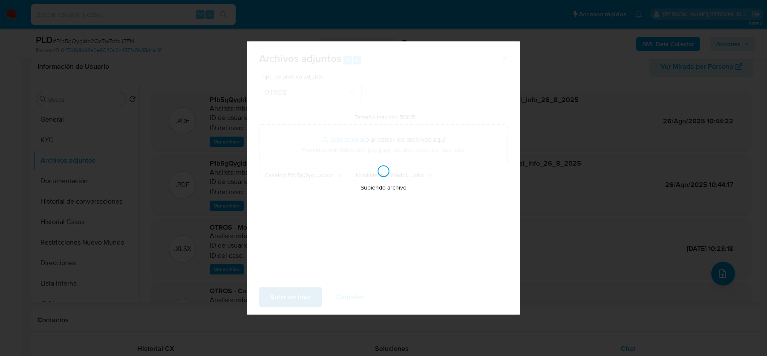
click at [276, 292] on div "Subiendo archivo" at bounding box center [383, 177] width 273 height 273
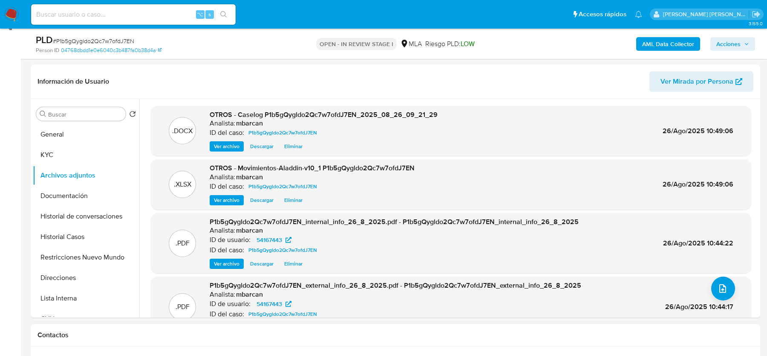
scroll to position [121, 0]
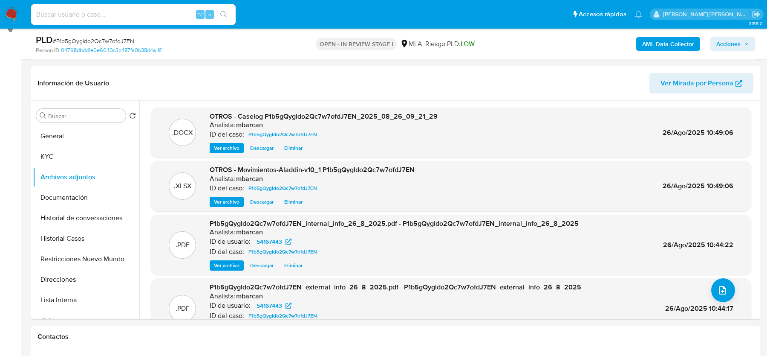
click at [734, 46] on span "Acciones" at bounding box center [729, 44] width 24 height 14
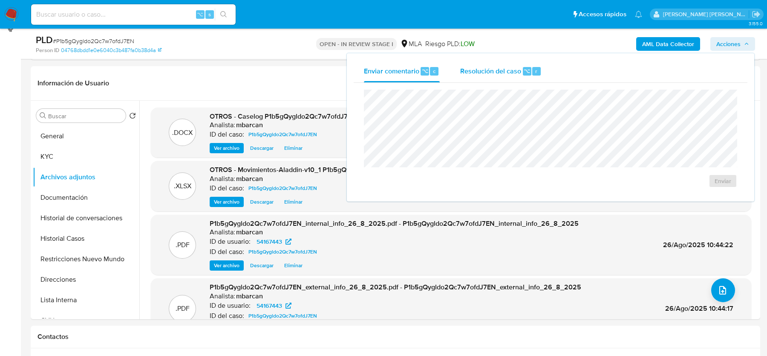
click at [503, 81] on div "Resolución del caso ⌥ r" at bounding box center [500, 71] width 81 height 22
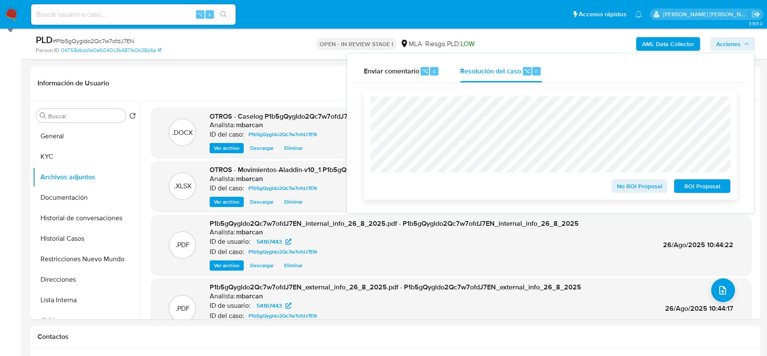
click at [638, 184] on span "No ROI Proposal" at bounding box center [640, 186] width 44 height 12
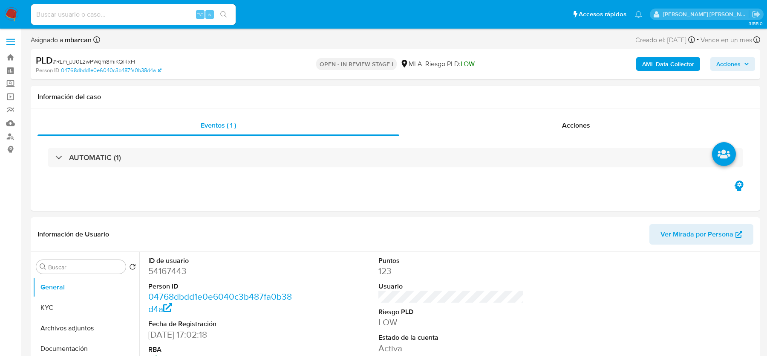
select select "10"
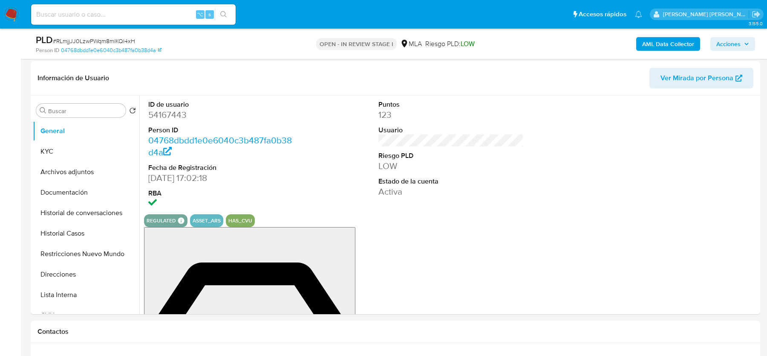
scroll to position [175, 0]
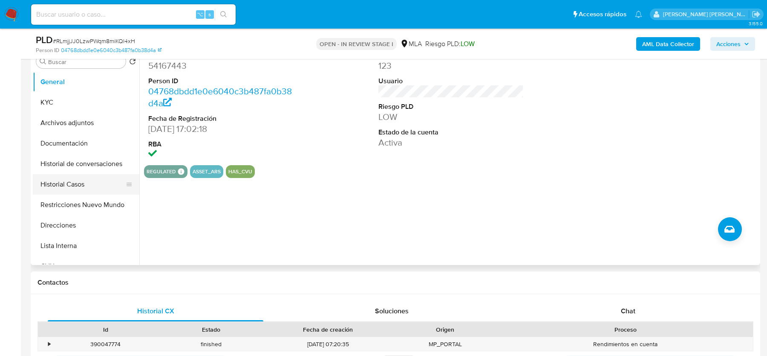
click at [75, 186] on button "Historial Casos" at bounding box center [83, 184] width 100 height 20
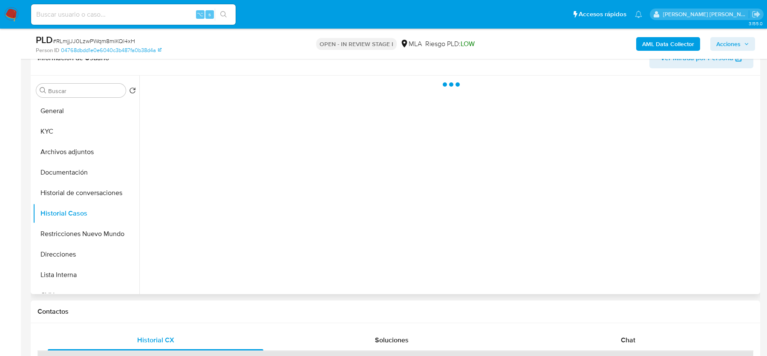
scroll to position [145, 0]
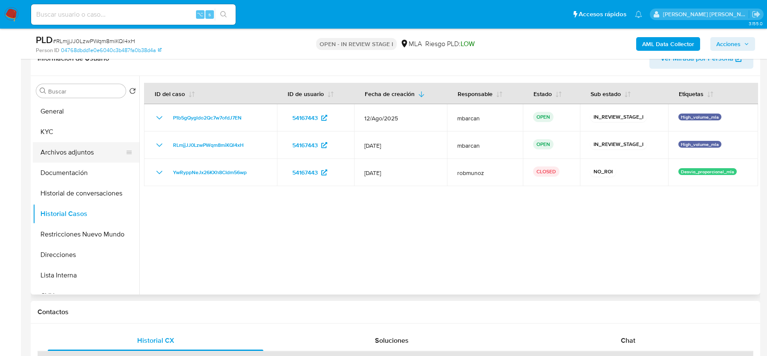
click at [85, 150] on button "Archivos adjuntos" at bounding box center [83, 152] width 100 height 20
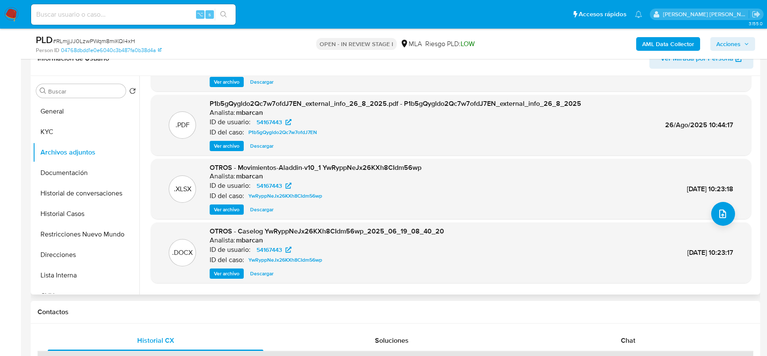
scroll to position [55, 0]
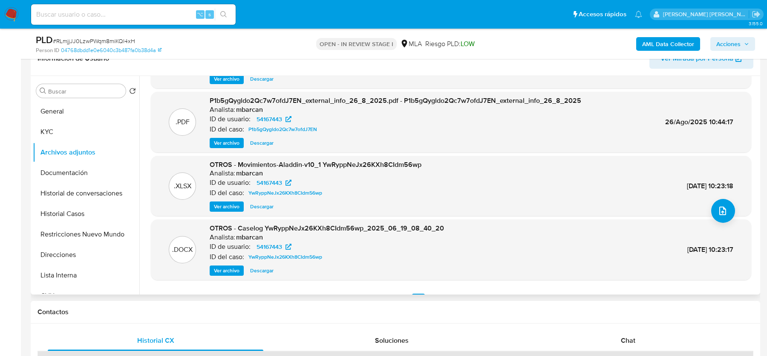
click at [229, 269] on span "Ver archivo" at bounding box center [227, 270] width 26 height 9
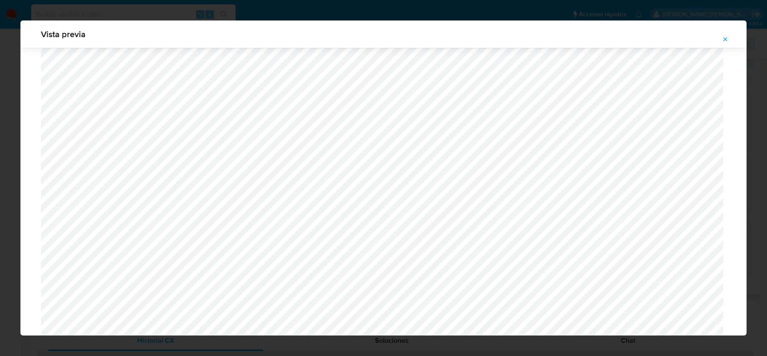
scroll to position [698, 0]
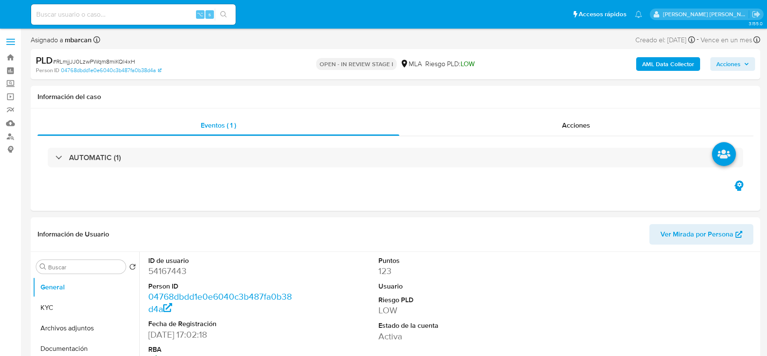
select select "10"
click at [735, 66] on span "Acciones" at bounding box center [729, 64] width 24 height 14
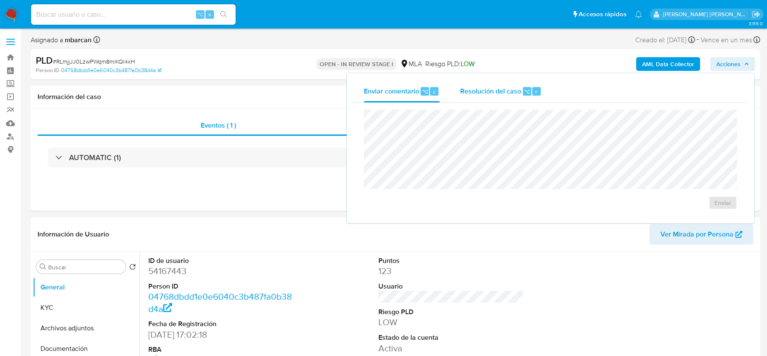
click at [461, 96] on div "Resolución del caso ⌥ r" at bounding box center [500, 91] width 81 height 22
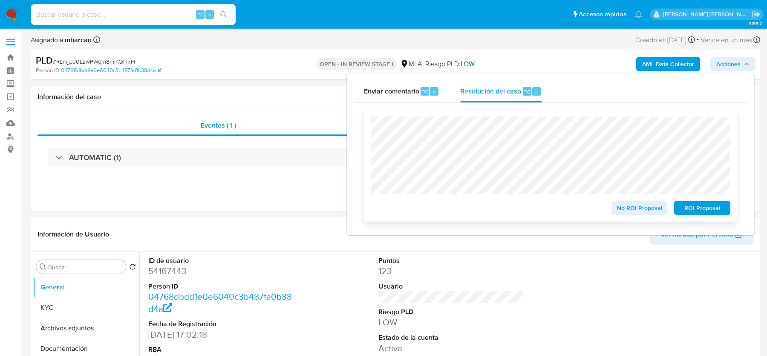
click at [637, 206] on span "No ROI Proposal" at bounding box center [640, 208] width 44 height 12
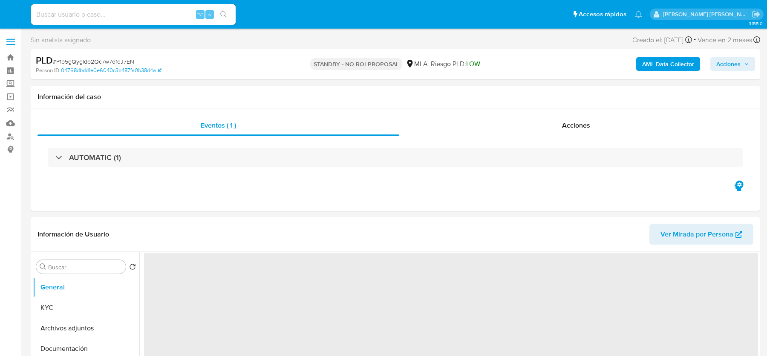
select select "10"
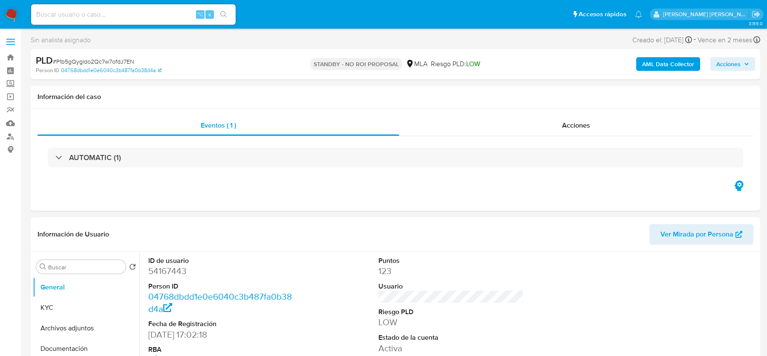
click at [85, 62] on span "# P1b5gQygldo2Qc7w7ofdJ7EN" at bounding box center [93, 61] width 81 height 9
copy span "P1b5gQygldo2Qc7w7ofdJ7EN"
click at [12, 18] on img at bounding box center [11, 14] width 14 height 14
select select "10"
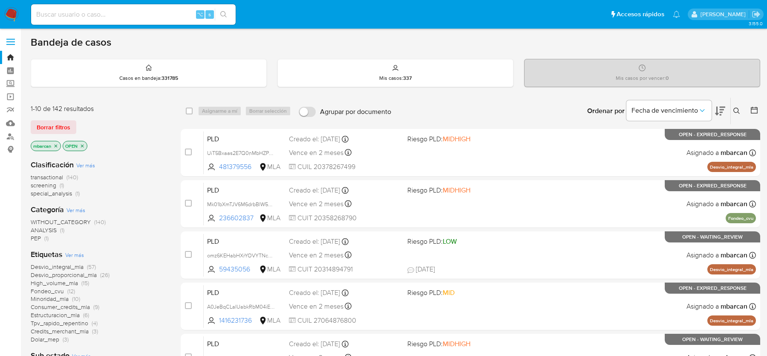
click at [111, 16] on input at bounding box center [133, 14] width 205 height 11
paste input "fpR0OEnNzyURhsalUCdiavaQ"
type input "fpR0OEnNzyURhsalUCdiavaQ"
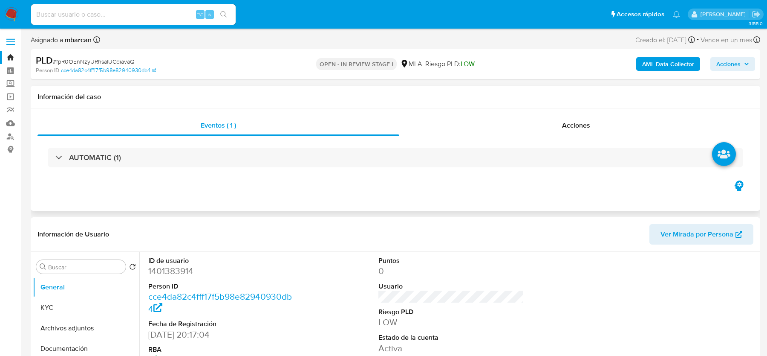
select select "10"
click at [78, 64] on span "# fpR0OEnNzyURhsalUCdiavaQ" at bounding box center [94, 61] width 82 height 9
copy span "fpR0OEnNzyURhsalUCdiavaQ"
click at [165, 269] on dd "1401383914" at bounding box center [220, 271] width 145 height 12
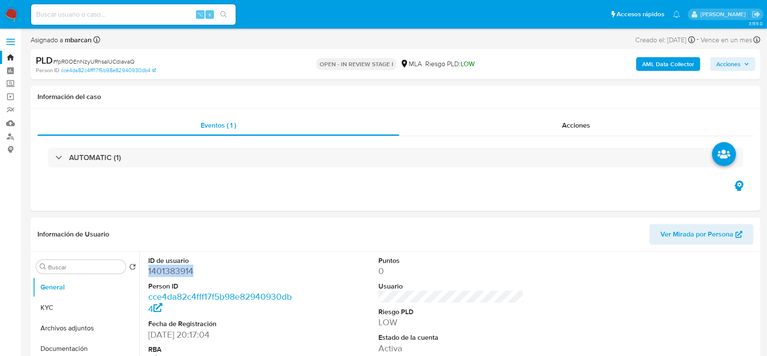
click at [165, 269] on dd "1401383914" at bounding box center [220, 271] width 145 height 12
copy dd "1401383914"
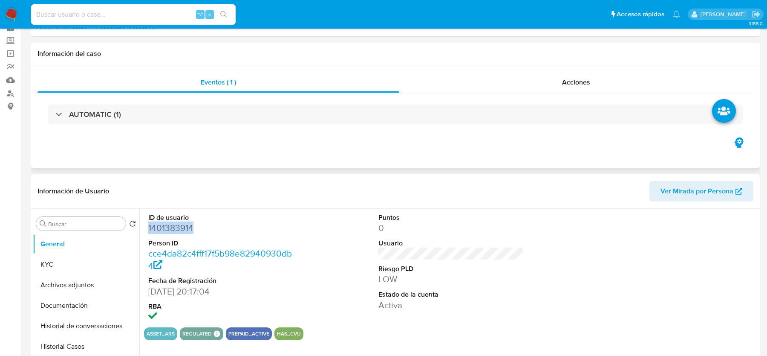
scroll to position [145, 0]
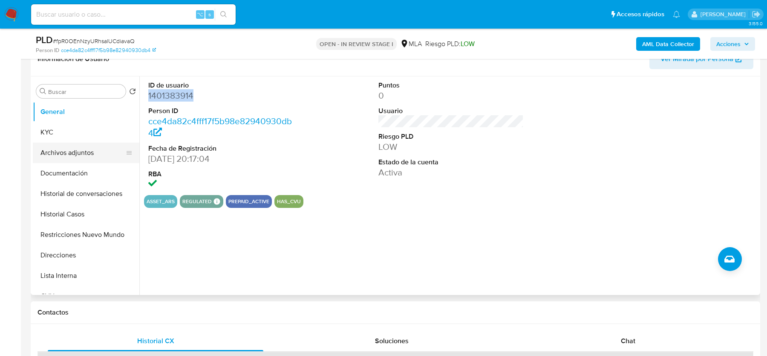
click at [58, 145] on button "Archivos adjuntos" at bounding box center [83, 152] width 100 height 20
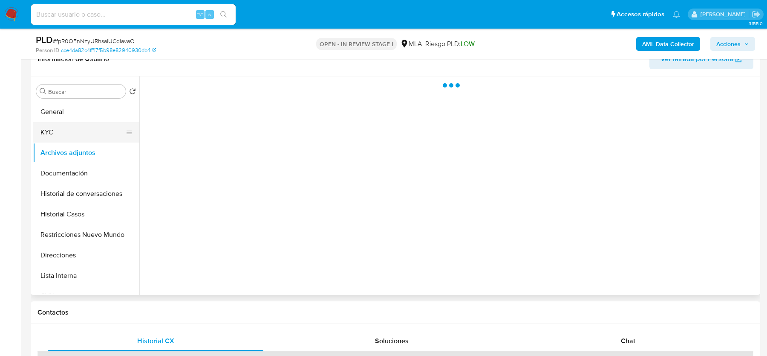
click at [58, 139] on button "KYC" at bounding box center [83, 132] width 100 height 20
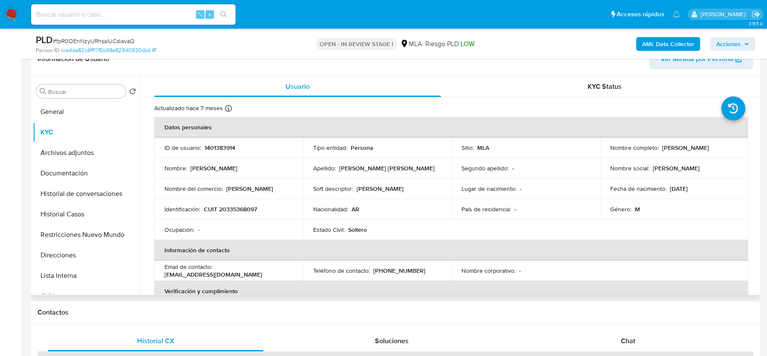
click at [230, 208] on p "CUIT 20335368097" at bounding box center [230, 209] width 53 height 8
copy p "20335368097"
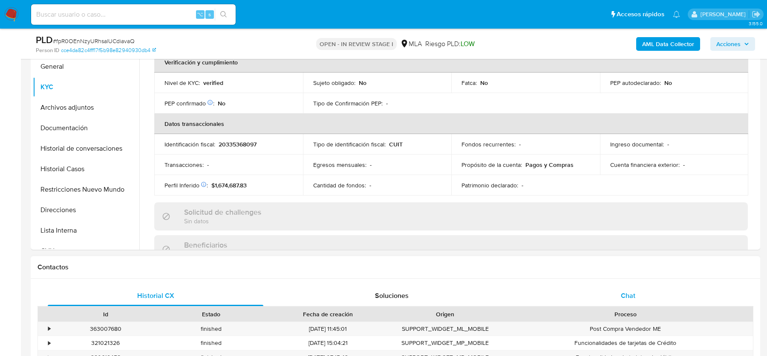
scroll to position [322, 0]
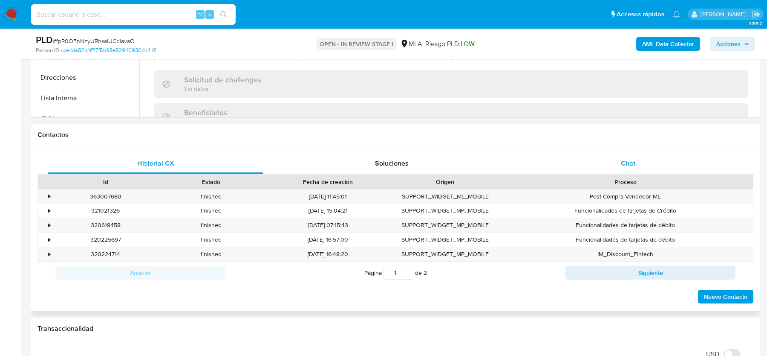
click at [632, 159] on span "Chat" at bounding box center [628, 163] width 14 height 10
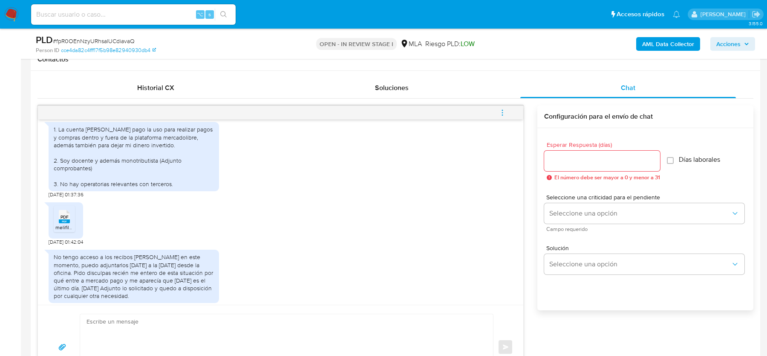
scroll to position [474, 0]
click at [65, 221] on rect at bounding box center [64, 219] width 11 height 4
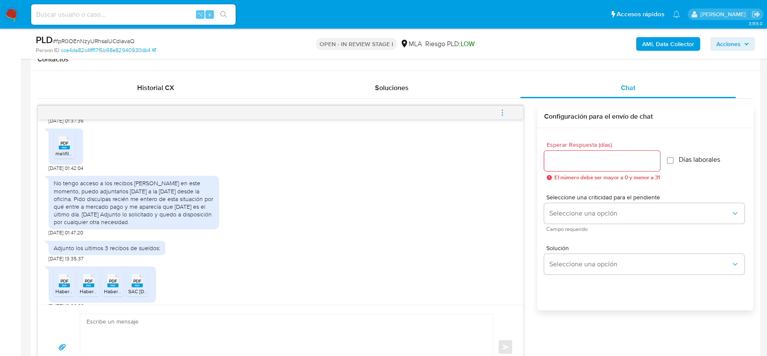
scroll to position [551, 0]
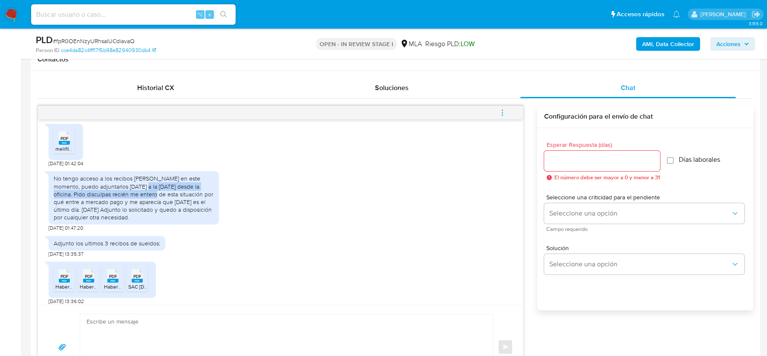
drag, startPoint x: 133, startPoint y: 204, endPoint x: 133, endPoint y: 210, distance: 5.6
click at [133, 210] on div "No tengo acceso a los recibos de sueldo en este momento, puedo adjuntarlos maña…" at bounding box center [134, 197] width 160 height 46
drag, startPoint x: 158, startPoint y: 209, endPoint x: 158, endPoint y: 217, distance: 8.1
click at [158, 217] on div "No tengo acceso a los recibos de sueldo en este momento, puedo adjuntarlos maña…" at bounding box center [134, 197] width 160 height 46
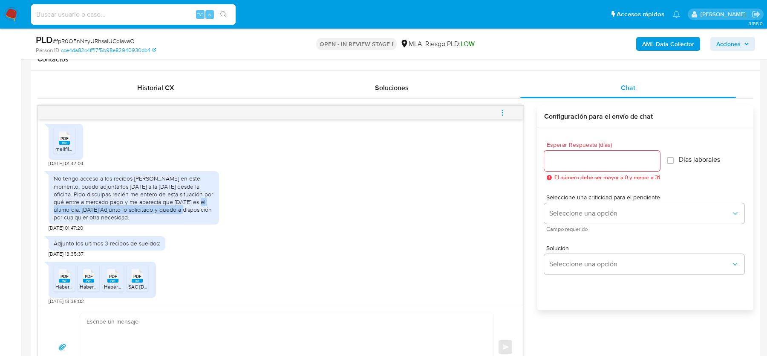
drag, startPoint x: 175, startPoint y: 215, endPoint x: 175, endPoint y: 225, distance: 9.8
click at [175, 221] on div "No tengo acceso a los recibos de sueldo en este momento, puedo adjuntarlos maña…" at bounding box center [134, 197] width 160 height 46
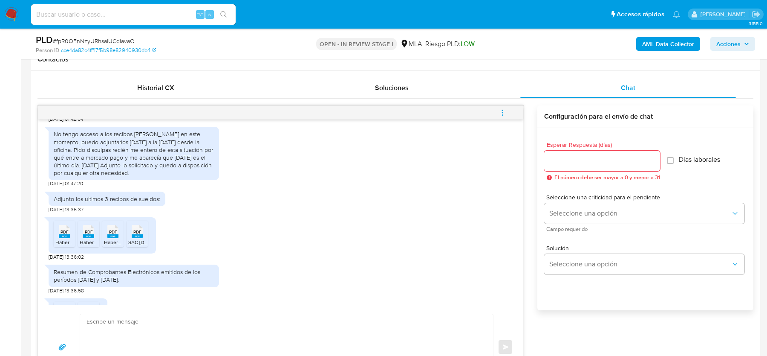
scroll to position [596, 0]
click at [64, 237] on rect at bounding box center [64, 235] width 11 height 4
click at [88, 237] on rect at bounding box center [88, 235] width 11 height 4
click at [116, 234] on span "PDF" at bounding box center [113, 231] width 8 height 6
click at [139, 238] on div "PDF PDF" at bounding box center [137, 229] width 18 height 17
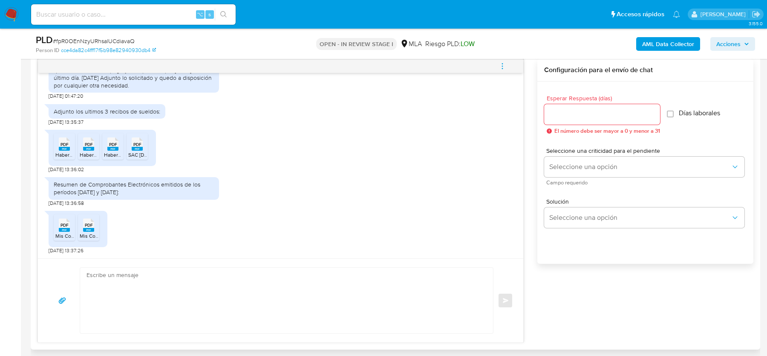
scroll to position [448, 0]
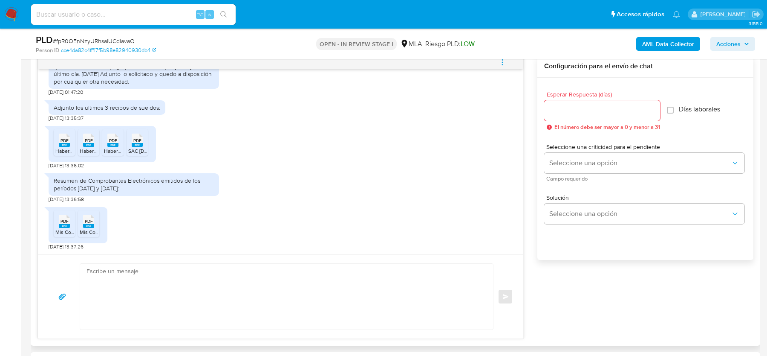
click at [59, 228] on span "Mis Comprobantes Emitidos - CUIT 20335368097 - 2024.pdf" at bounding box center [124, 231] width 139 height 7
click at [85, 224] on rect at bounding box center [88, 226] width 11 height 4
click at [668, 44] on b "AML Data Collector" at bounding box center [669, 44] width 52 height 14
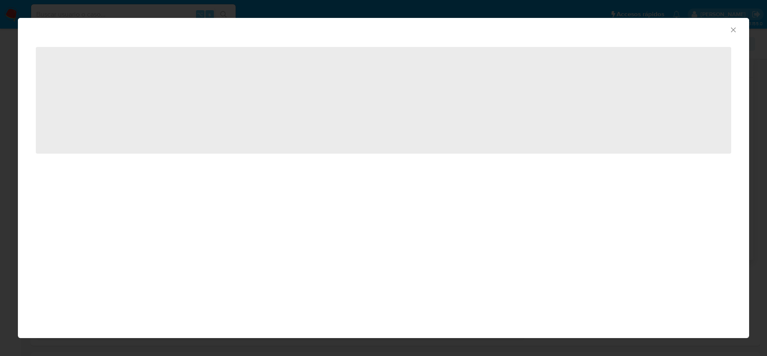
click at [736, 36] on div "AML Data Collector" at bounding box center [384, 28] width 732 height 21
click at [734, 29] on icon "Cerrar ventana" at bounding box center [733, 29] width 5 height 5
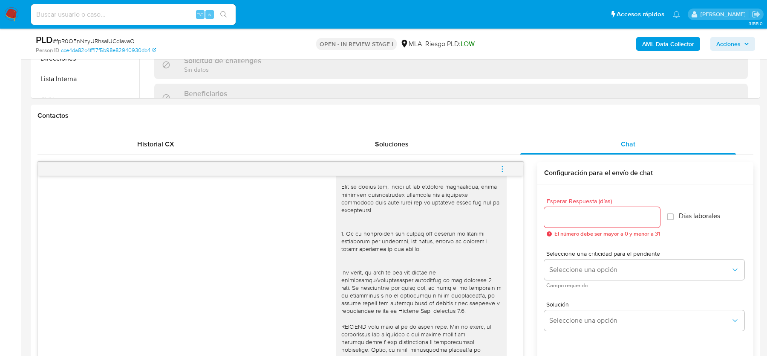
scroll to position [118, 0]
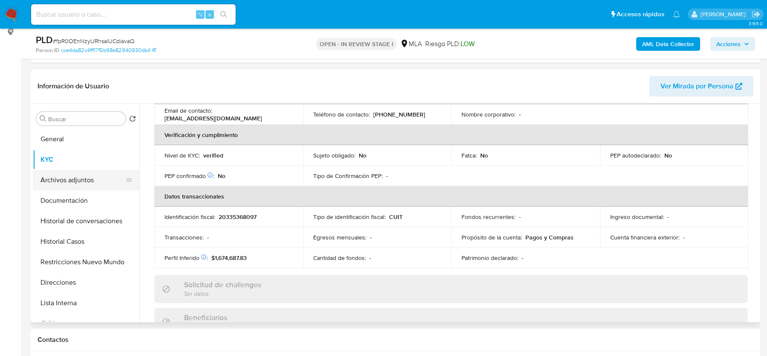
click at [68, 177] on button "Archivos adjuntos" at bounding box center [83, 180] width 100 height 20
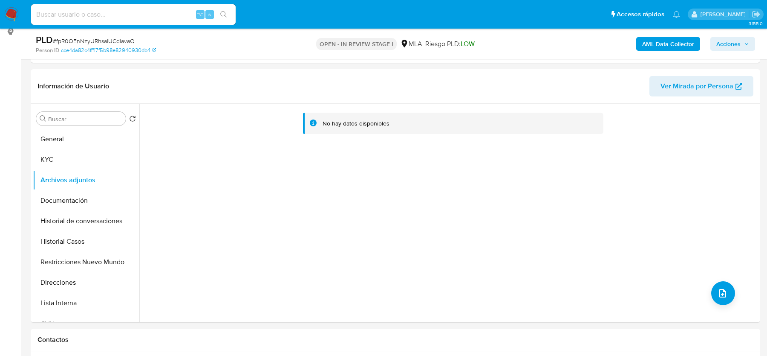
click at [660, 49] on b "AML Data Collector" at bounding box center [669, 44] width 52 height 14
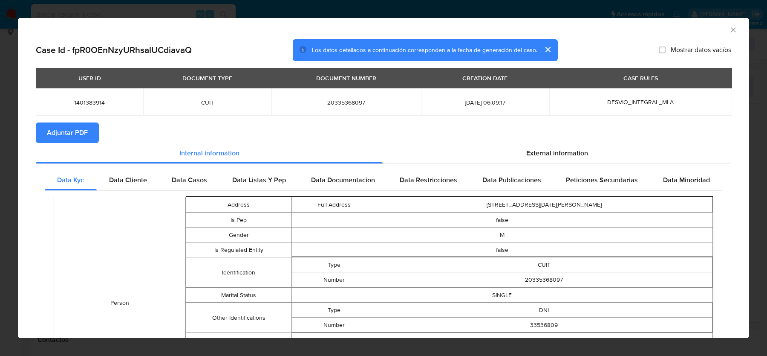
click at [78, 131] on span "Adjuntar PDF" at bounding box center [67, 132] width 41 height 19
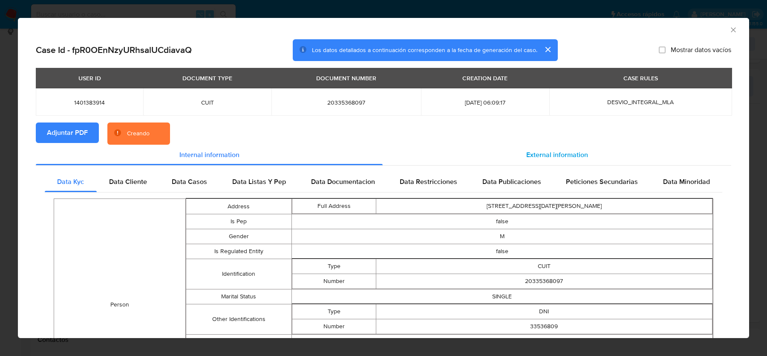
click at [561, 154] on span "External information" at bounding box center [558, 155] width 62 height 10
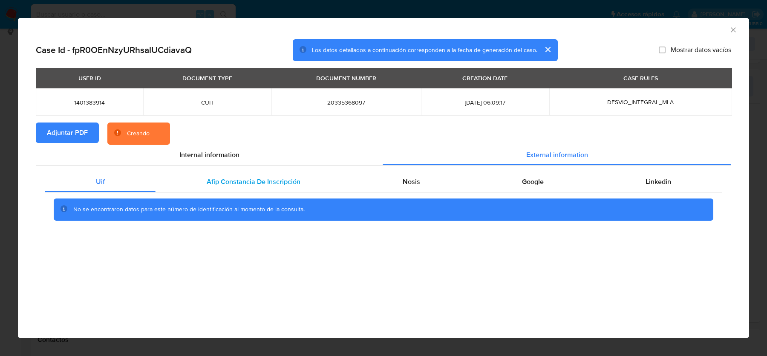
click at [283, 181] on span "Afip Constancia De Inscripción" at bounding box center [254, 182] width 94 height 10
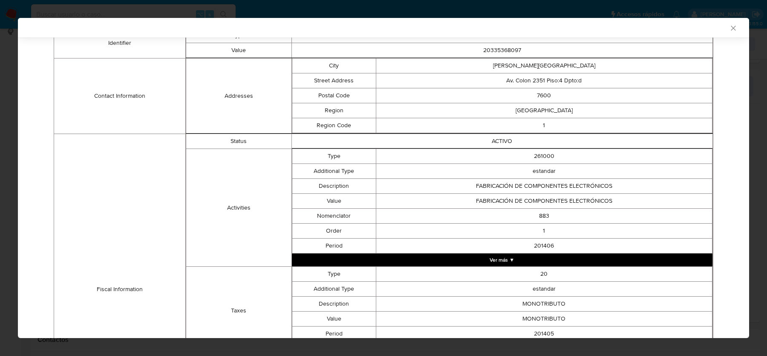
scroll to position [6, 0]
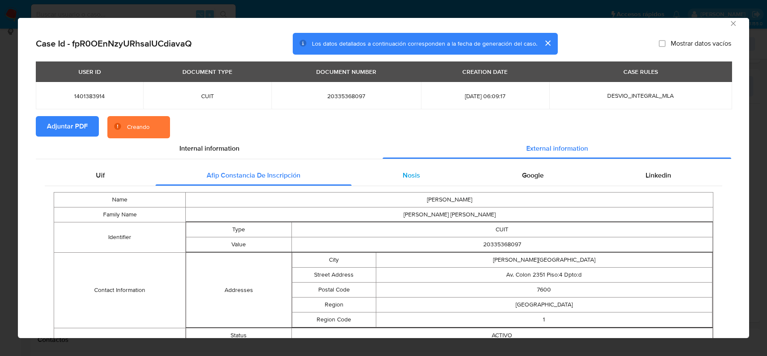
click at [399, 170] on div "Nosis" at bounding box center [411, 175] width 119 height 20
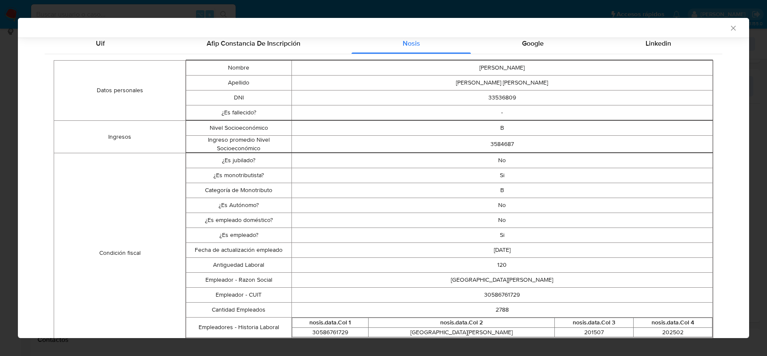
scroll to position [149, 0]
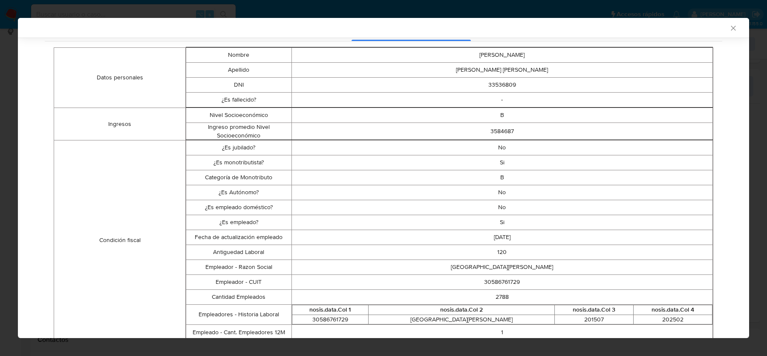
click at [502, 281] on td "30586761729" at bounding box center [503, 282] width 422 height 15
copy td "30586761729"
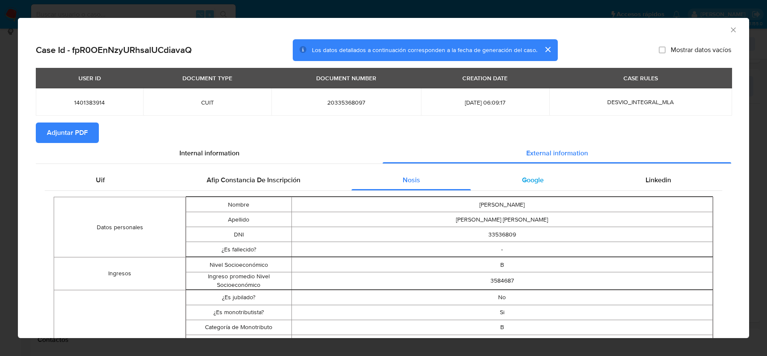
drag, startPoint x: 527, startPoint y: 190, endPoint x: 537, endPoint y: 190, distance: 10.2
click at [527, 190] on div "Google" at bounding box center [533, 180] width 124 height 20
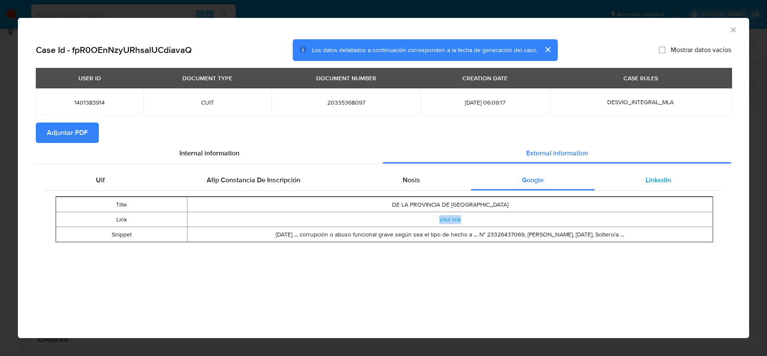
click at [637, 190] on div "Linkedin" at bounding box center [658, 180] width 127 height 20
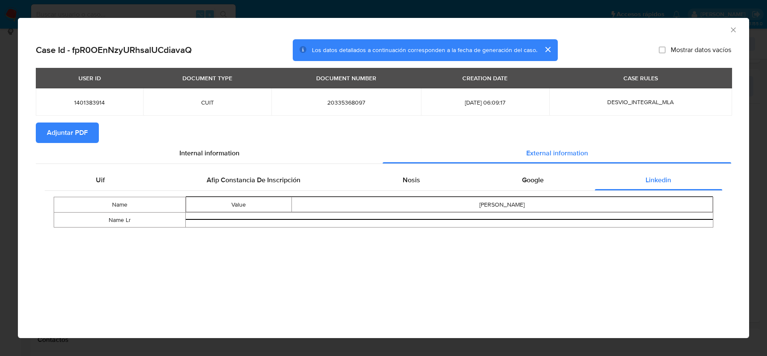
click at [735, 28] on icon "Cerrar ventana" at bounding box center [733, 30] width 9 height 9
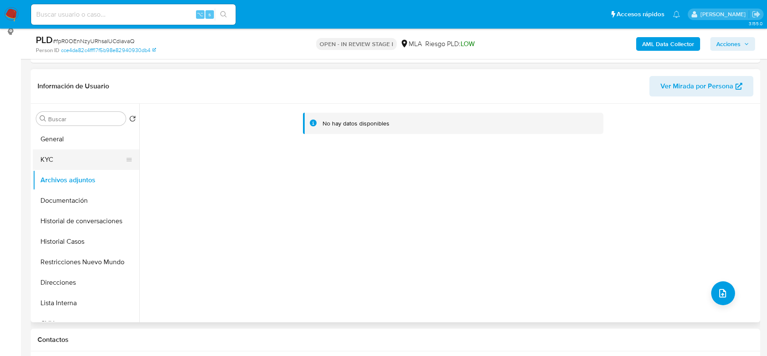
click at [90, 149] on button "KYC" at bounding box center [83, 159] width 100 height 20
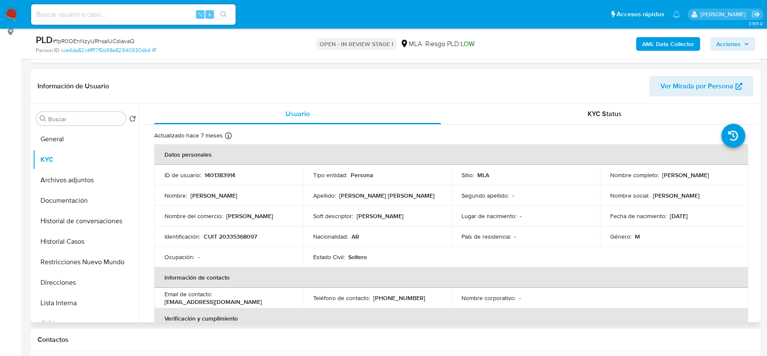
click at [709, 176] on p "Luciano Vergagni Sobral" at bounding box center [686, 175] width 47 height 8
copy p "Sobral"
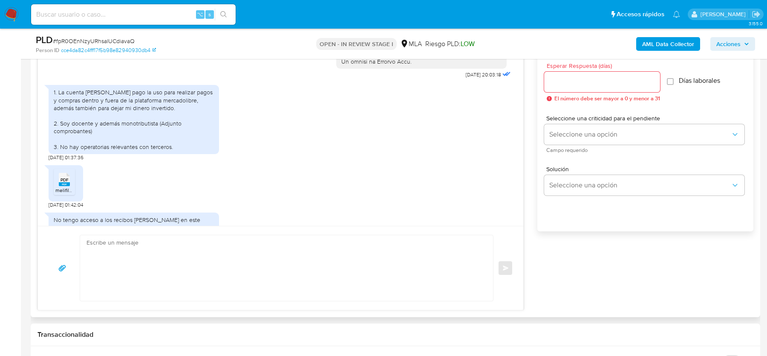
scroll to position [438, 0]
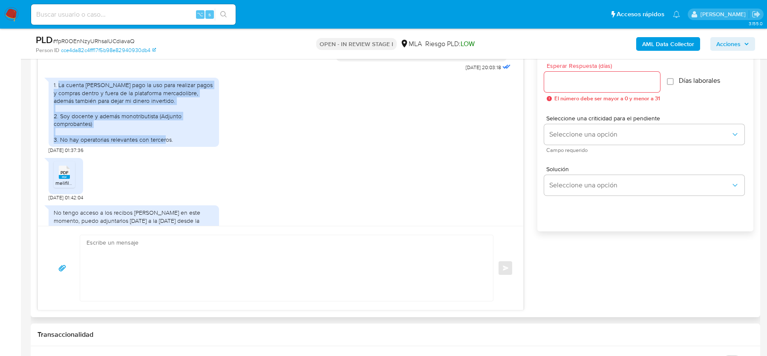
drag, startPoint x: 58, startPoint y: 101, endPoint x: 192, endPoint y: 155, distance: 144.2
click at [192, 143] on div "1. La cuenta de mercado pago la uso para realizar pagos y compras dentro y fuer…" at bounding box center [134, 112] width 160 height 62
copy div "La cuenta de mercado pago la uso para realizar pagos y compras dentro y fuera d…"
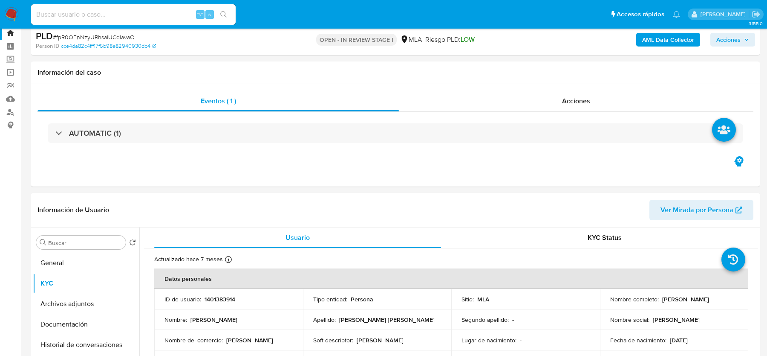
scroll to position [0, 0]
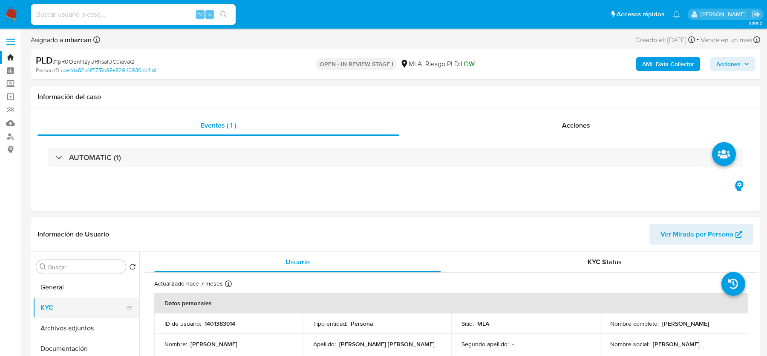
click at [60, 308] on button "KYC" at bounding box center [83, 307] width 100 height 20
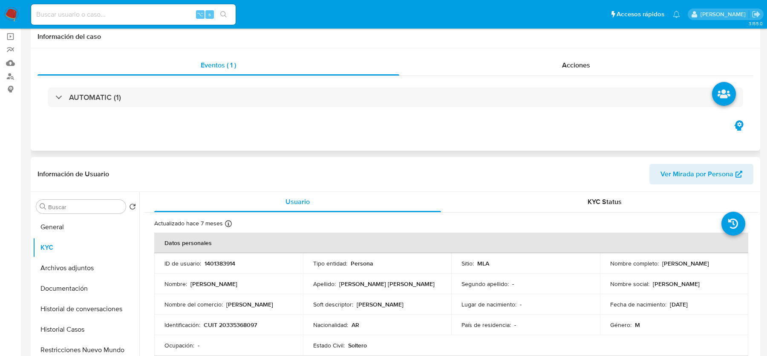
scroll to position [145, 0]
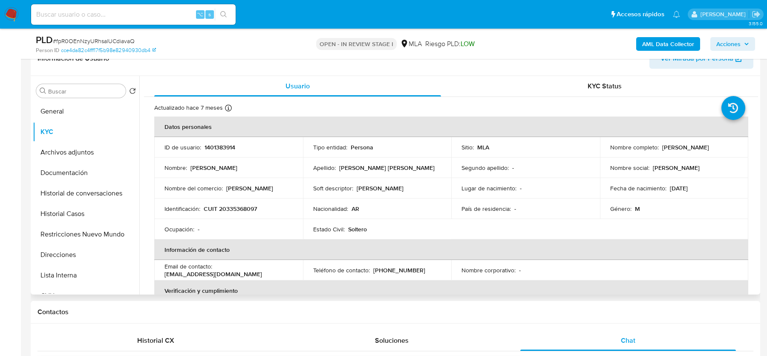
click at [234, 207] on p "CUIT 20335368097" at bounding box center [230, 209] width 53 height 8
click at [226, 216] on td "Identificación : CUIT 20335368097" at bounding box center [228, 208] width 149 height 20
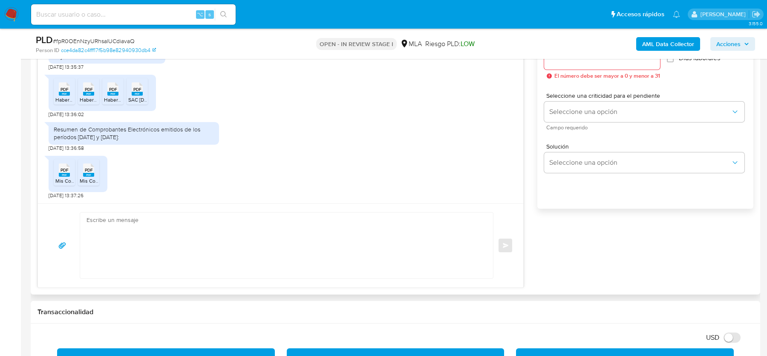
scroll to position [514, 0]
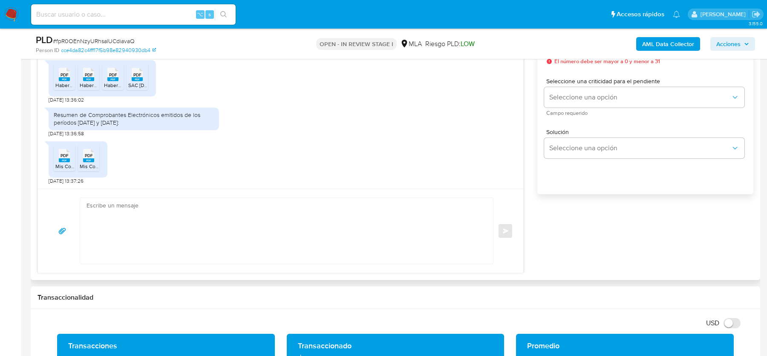
click at [119, 217] on textarea at bounding box center [285, 231] width 396 height 66
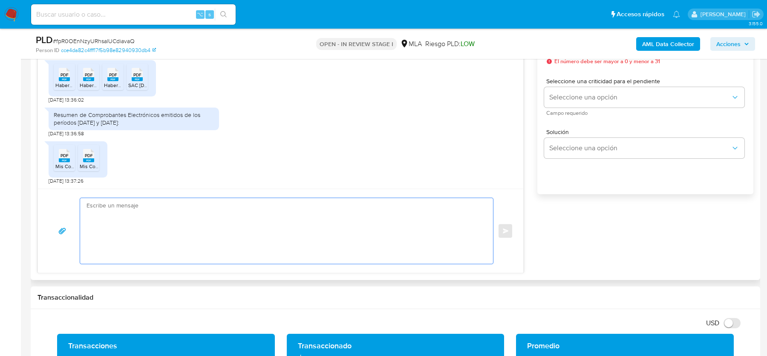
paste textarea "Hola, ¡Muchas gracias por tu respuesta! Confirmamos la recepción de la document…"
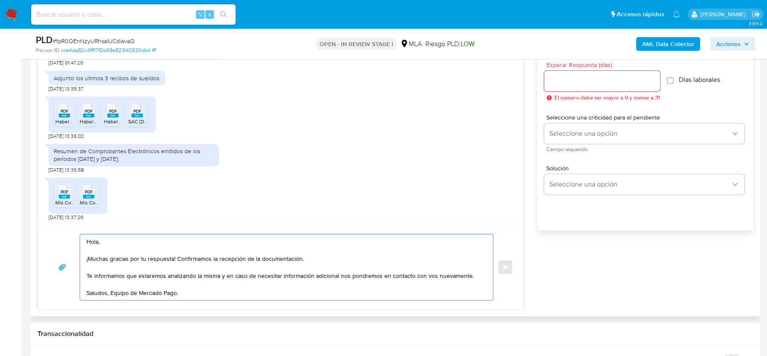
scroll to position [475, 0]
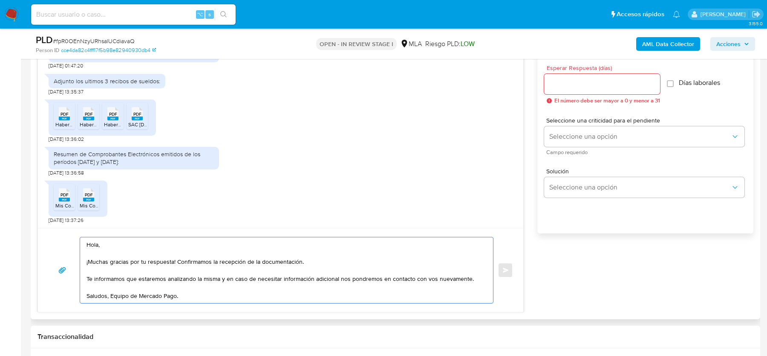
type textarea "Hola, ¡Muchas gracias por tu respuesta! Confirmamos la recepción de la document…"
click at [611, 76] on div at bounding box center [602, 84] width 116 height 20
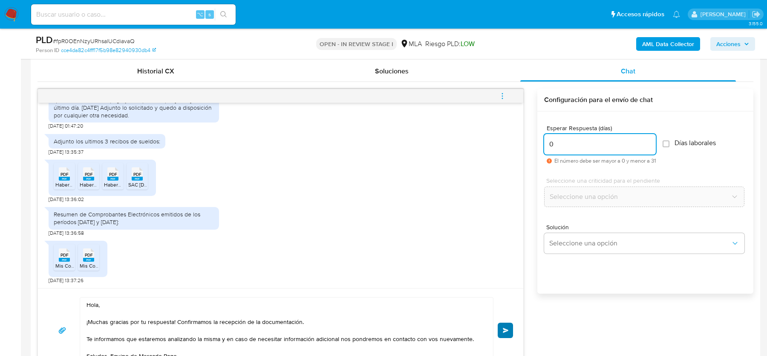
scroll to position [414, 0]
type input "0"
click at [506, 329] on span "Enviar" at bounding box center [506, 330] width 6 height 5
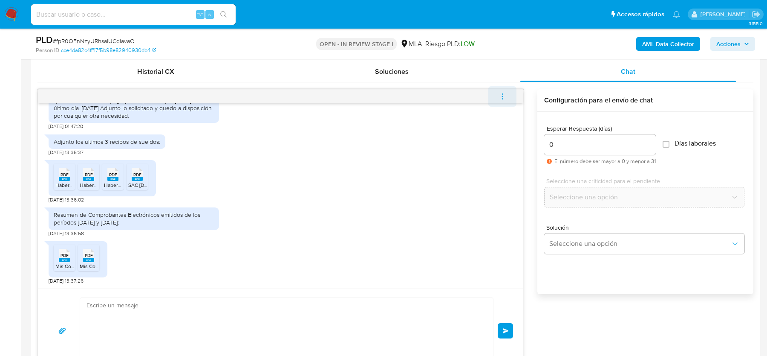
scroll to position [755, 0]
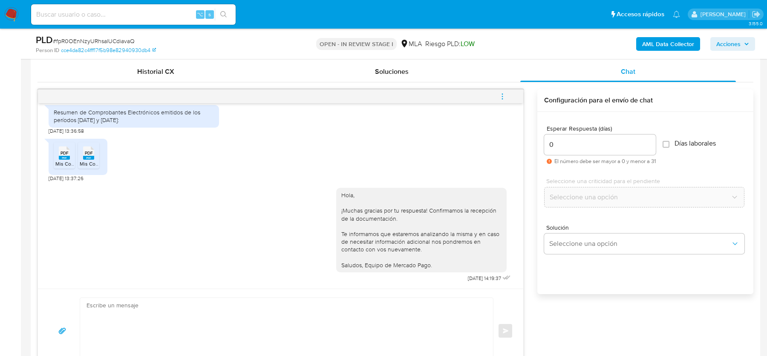
click at [506, 98] on icon "menu-action" at bounding box center [503, 97] width 8 height 8
click at [435, 76] on li "Cerrar conversación" at bounding box center [445, 78] width 87 height 15
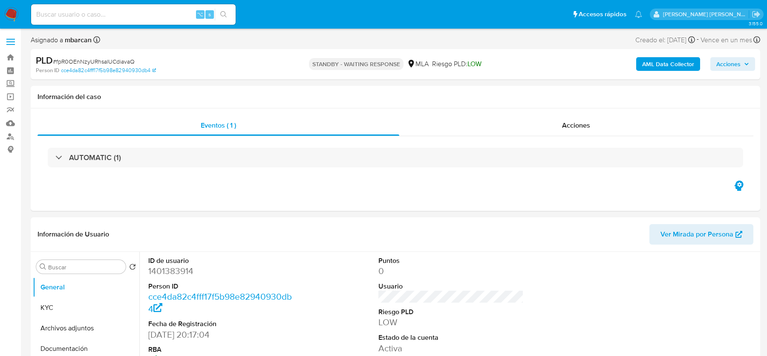
select select "10"
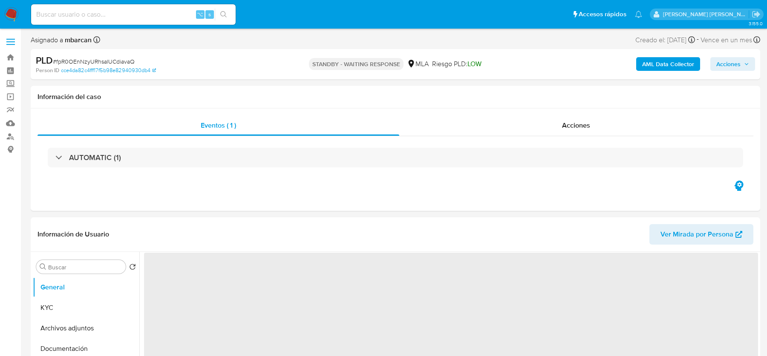
click at [119, 64] on span "# fpR0OEnNzyURhsalUCdiavaQ" at bounding box center [94, 61] width 82 height 9
copy span "fpR0OEnNzyURhsalUCdiavaQ"
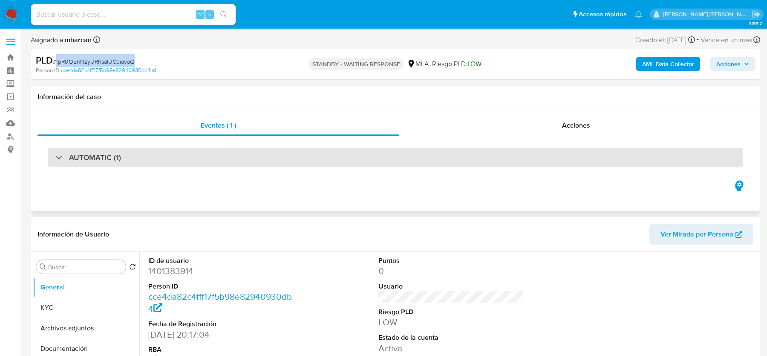
select select "10"
click at [556, 150] on div "AUTOMATIC (1)" at bounding box center [396, 158] width 696 height 20
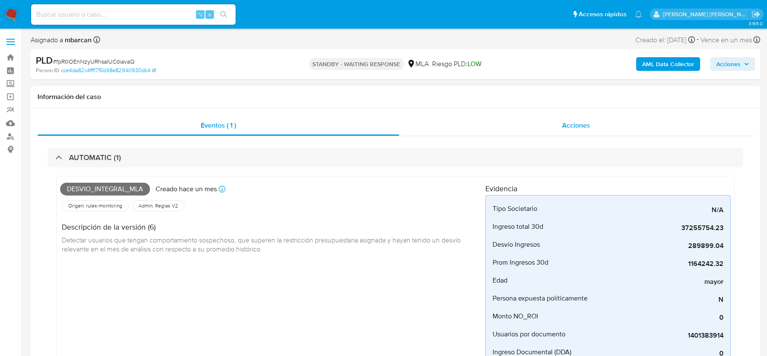
click at [551, 131] on div "Acciones" at bounding box center [576, 125] width 355 height 20
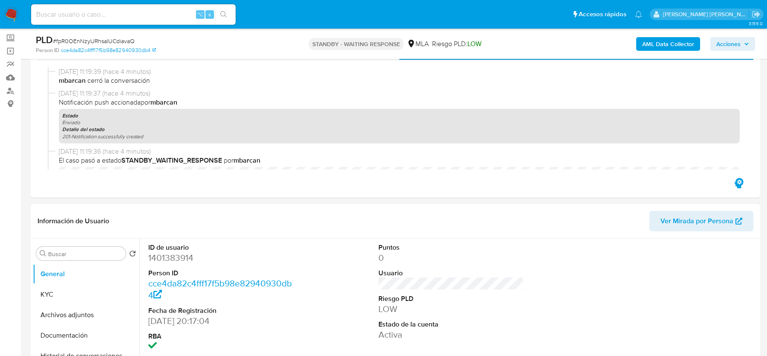
scroll to position [61, 0]
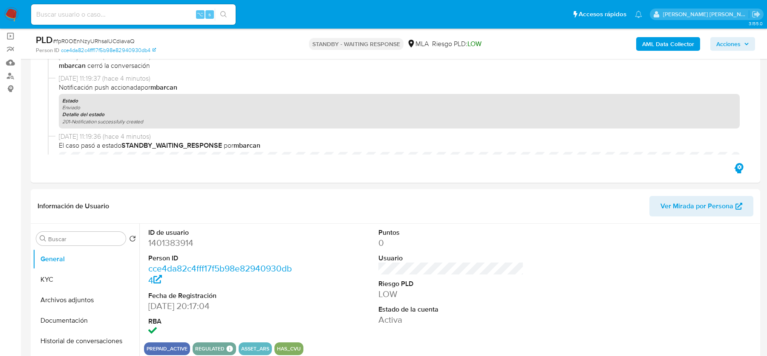
click at [100, 40] on span "# fpR0OEnNzyURhsalUCdiavaQ" at bounding box center [94, 41] width 82 height 9
copy span "fpR0OEnNzyURhsalUCdiavaQ"
click at [69, 304] on button "Archivos adjuntos" at bounding box center [83, 299] width 100 height 20
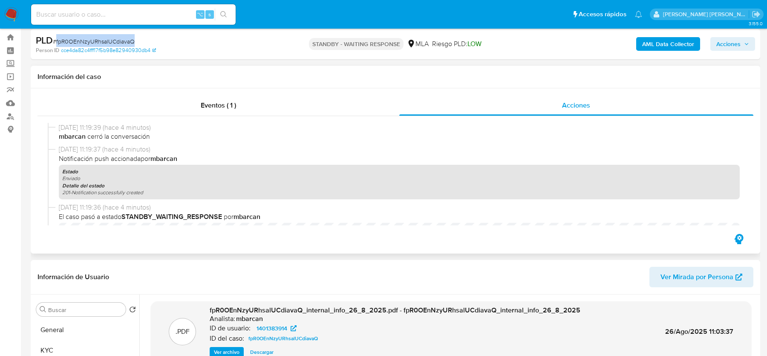
scroll to position [0, 0]
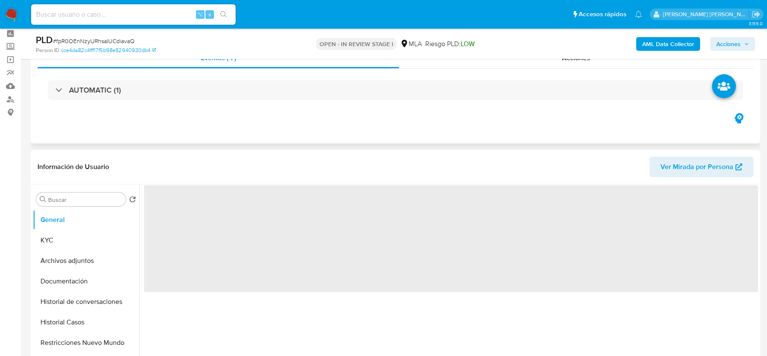
scroll to position [49, 0]
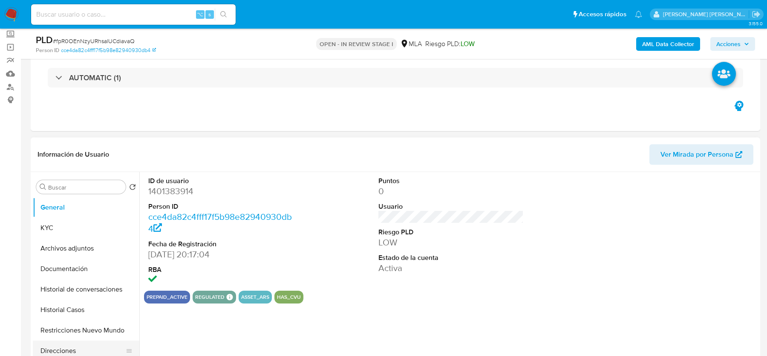
select select "10"
click at [74, 237] on button "KYC" at bounding box center [86, 227] width 107 height 20
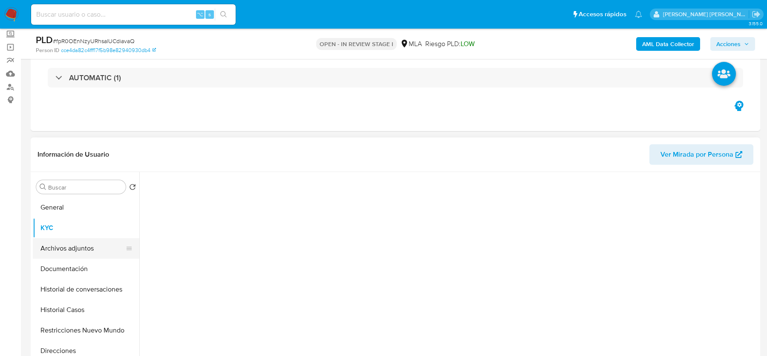
click at [74, 243] on button "Archivos adjuntos" at bounding box center [83, 248] width 100 height 20
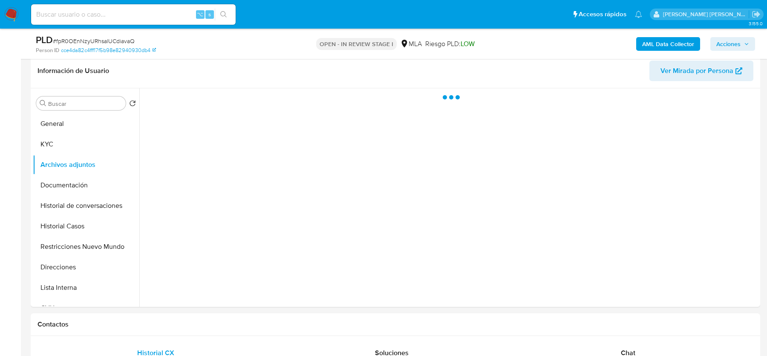
scroll to position [156, 0]
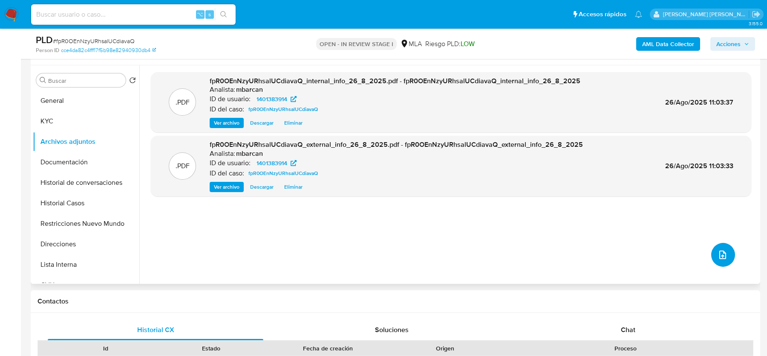
click at [720, 256] on icon "upload-file" at bounding box center [723, 254] width 10 height 10
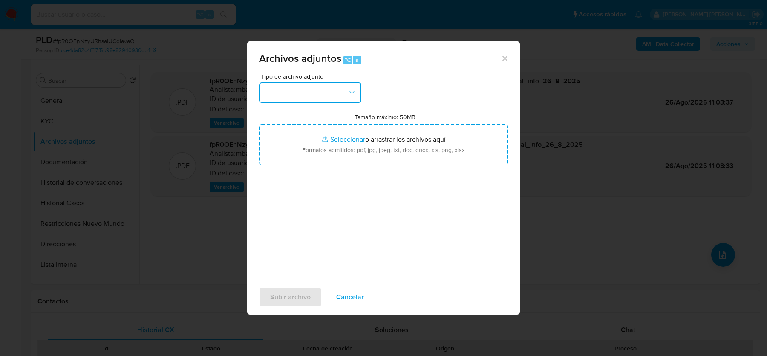
click at [322, 97] on button "button" at bounding box center [310, 92] width 102 height 20
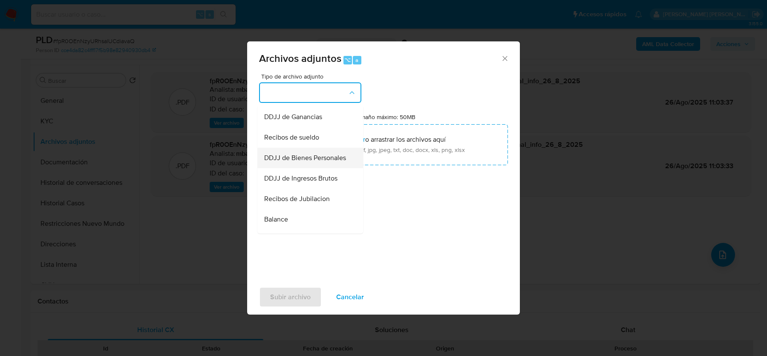
scroll to position [203, 0]
click at [305, 138] on span "Recibos de sueldo" at bounding box center [291, 137] width 55 height 9
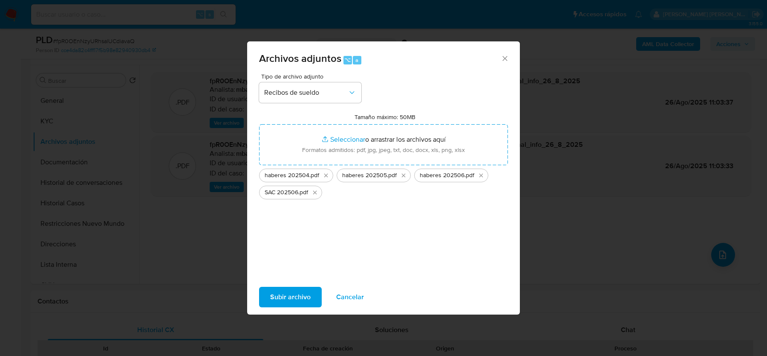
click at [279, 296] on span "Subir archivo" at bounding box center [290, 296] width 41 height 19
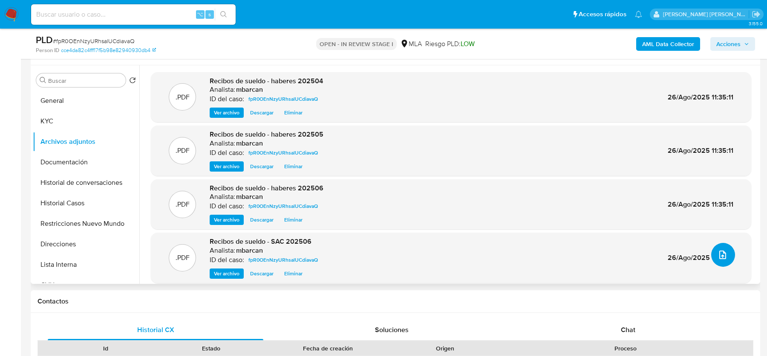
click at [729, 253] on button "upload-file" at bounding box center [724, 255] width 24 height 24
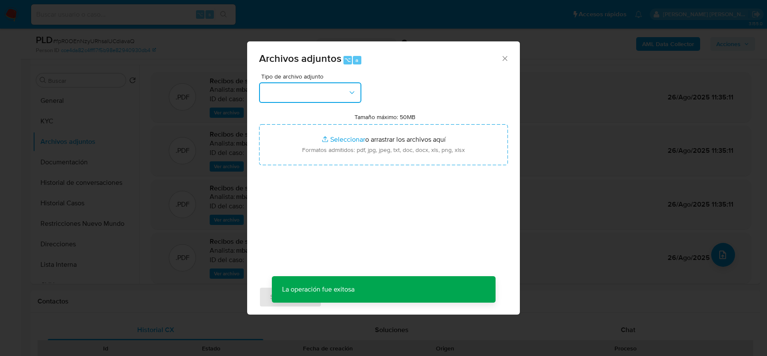
click at [330, 92] on button "button" at bounding box center [310, 92] width 102 height 20
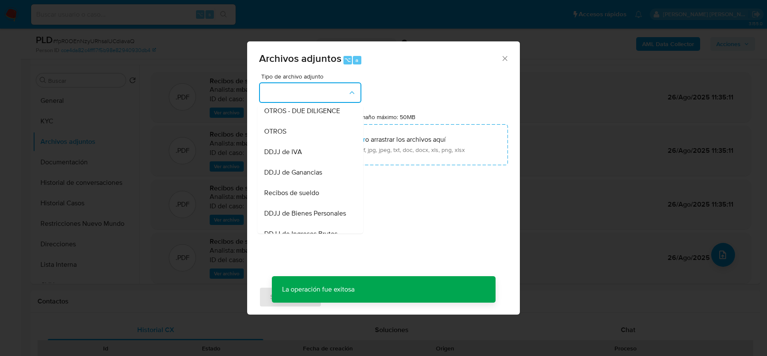
scroll to position [351, 0]
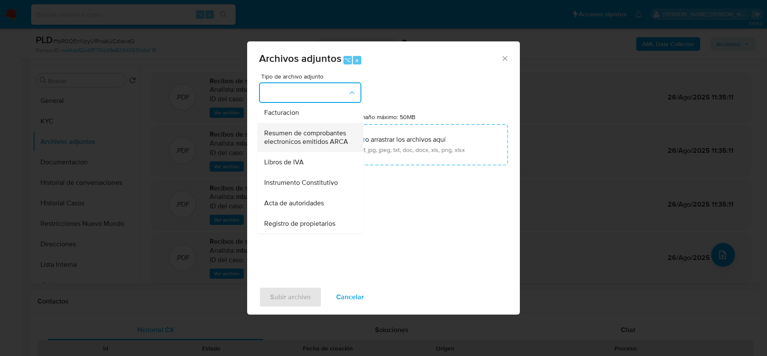
click at [320, 134] on span "Resumen de comprobantes electronicos emitidos ARCA" at bounding box center [307, 137] width 87 height 17
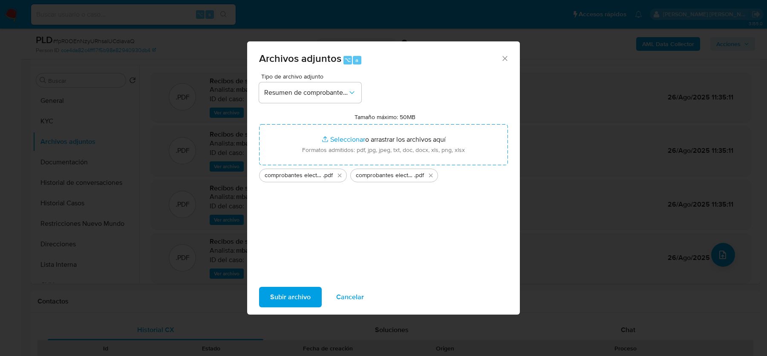
click at [283, 296] on span "Subir archivo" at bounding box center [290, 296] width 41 height 19
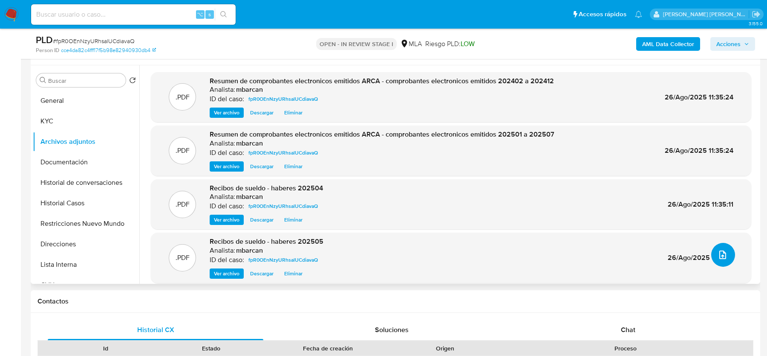
click at [718, 256] on icon "upload-file" at bounding box center [723, 254] width 10 height 10
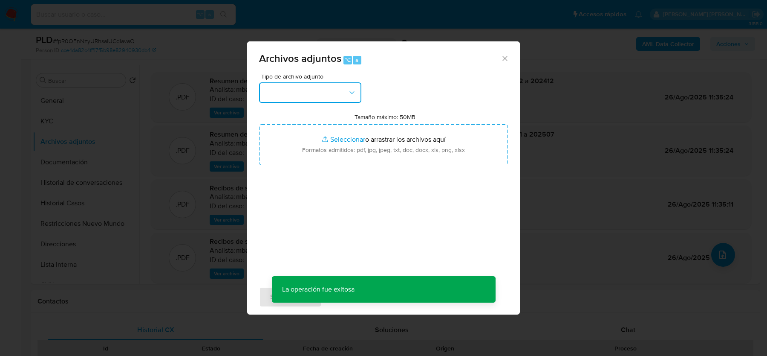
click at [325, 93] on button "button" at bounding box center [310, 92] width 102 height 20
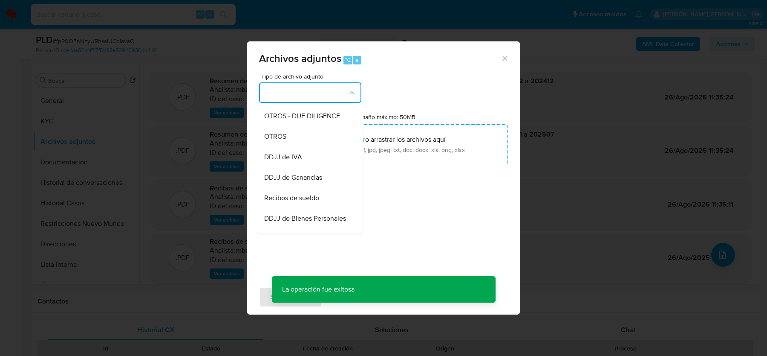
scroll to position [145, 0]
click at [298, 139] on div "OTROS" at bounding box center [307, 134] width 87 height 20
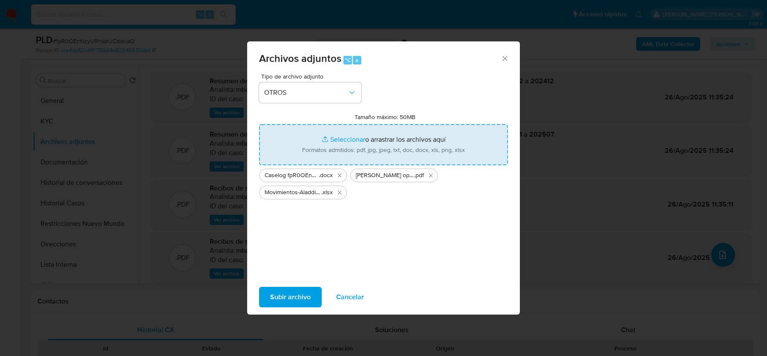
click at [289, 293] on span "Subir archivo" at bounding box center [290, 296] width 41 height 19
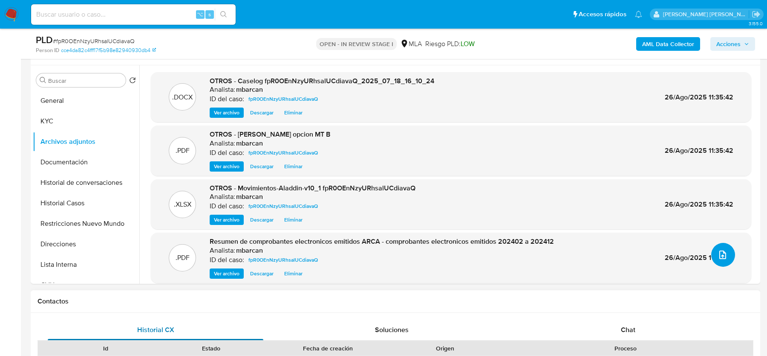
scroll to position [328, 0]
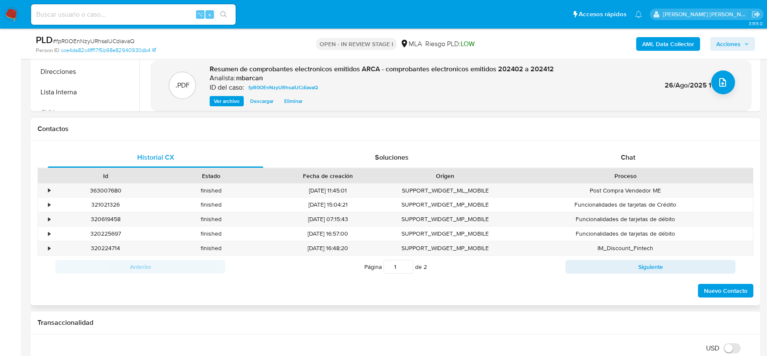
click at [627, 172] on div "Proceso" at bounding box center [625, 175] width 243 height 9
click at [627, 162] on div "Chat" at bounding box center [629, 157] width 216 height 20
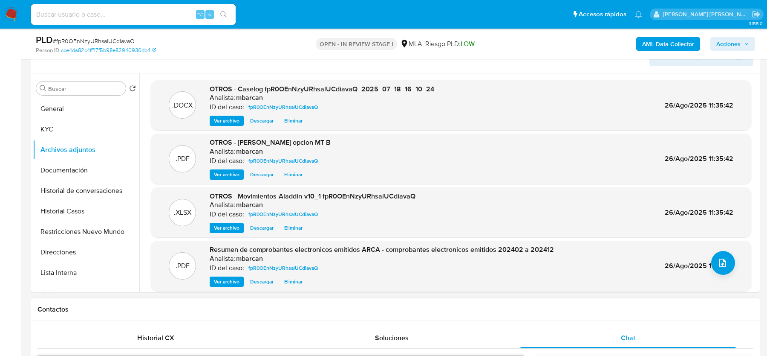
scroll to position [96, 0]
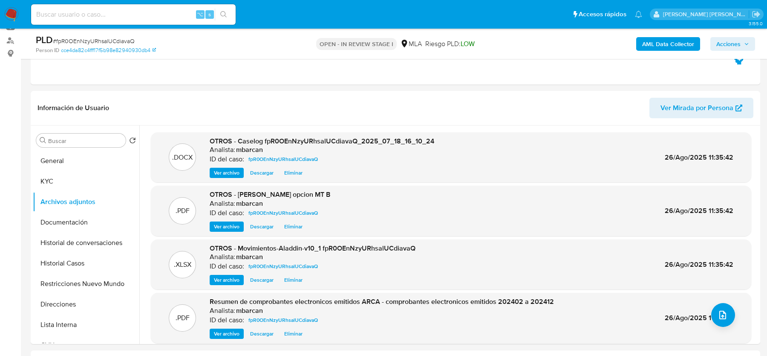
click at [736, 46] on span "Acciones" at bounding box center [729, 44] width 24 height 14
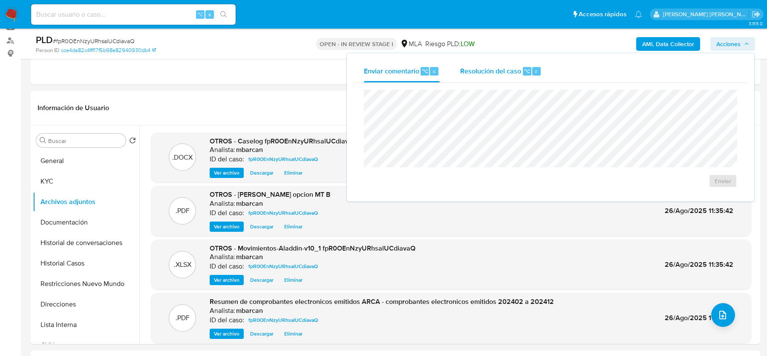
click at [502, 65] on div "Resolución del caso ⌥ r" at bounding box center [500, 71] width 81 height 22
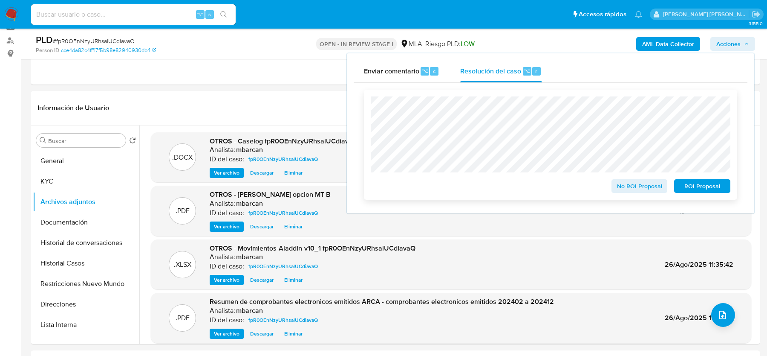
click at [635, 188] on span "No ROI Proposal" at bounding box center [640, 186] width 44 height 12
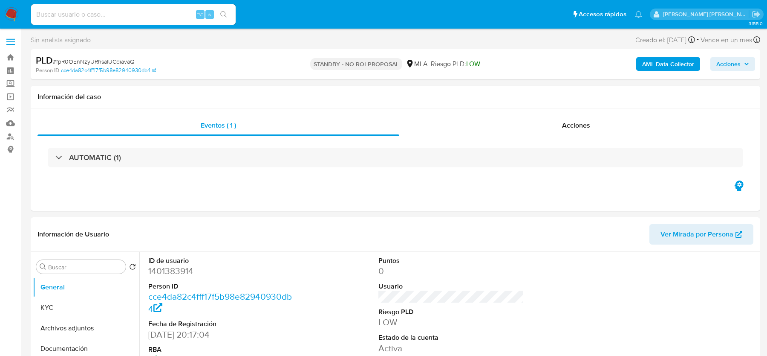
select select "10"
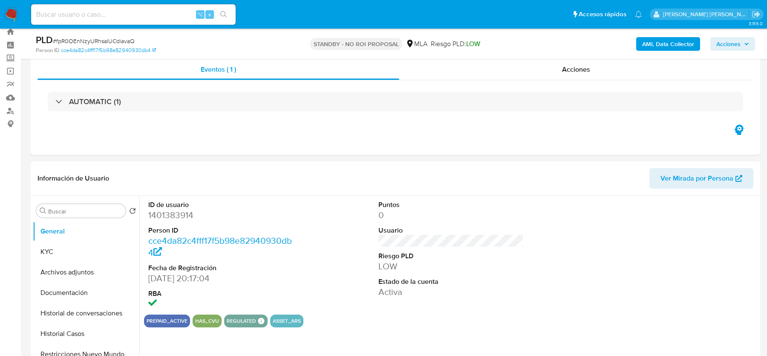
click at [12, 13] on img at bounding box center [11, 14] width 14 height 14
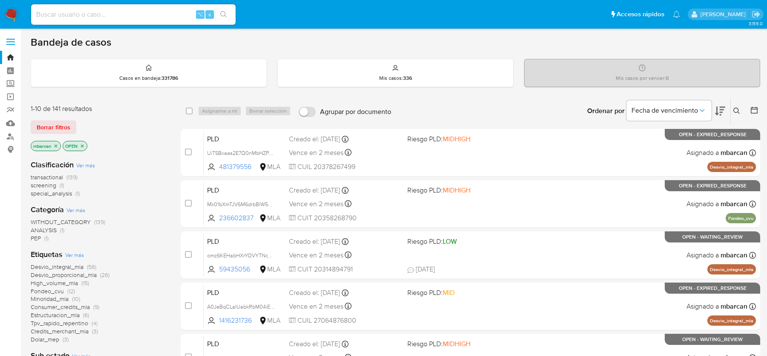
click at [729, 111] on div "Ordenar por Fecha de vencimiento" at bounding box center [656, 111] width 150 height 26
click at [738, 109] on icon at bounding box center [737, 110] width 7 height 7
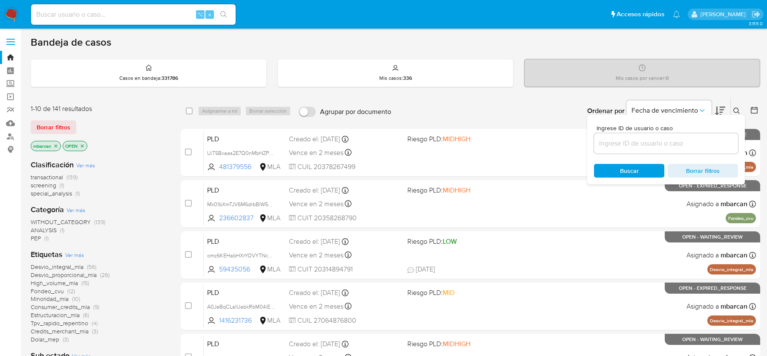
click at [704, 139] on input at bounding box center [666, 143] width 144 height 11
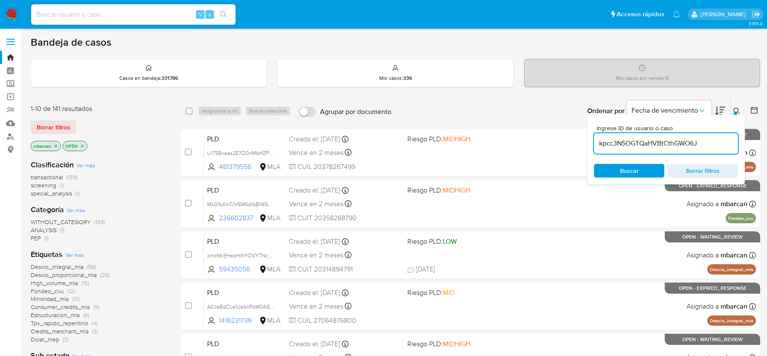
type input "kpcc3N5OGTQaHVBtCthGWO6J"
click at [745, 104] on div "Ingrese ID de usuario o caso kpcc3N5OGTQaHVBtCthGWO6J Buscar Borrar filtros" at bounding box center [738, 111] width 14 height 26
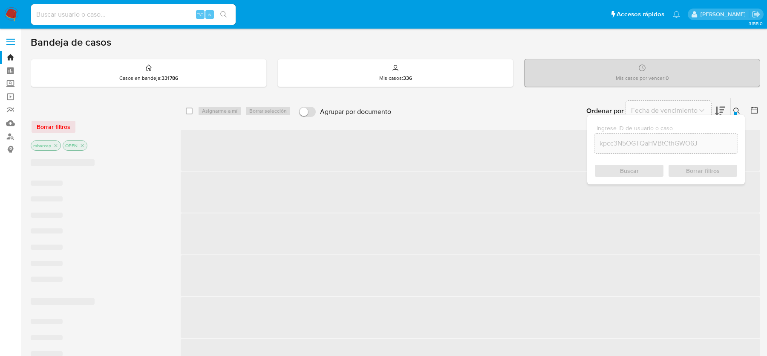
click at [731, 111] on button at bounding box center [738, 111] width 14 height 10
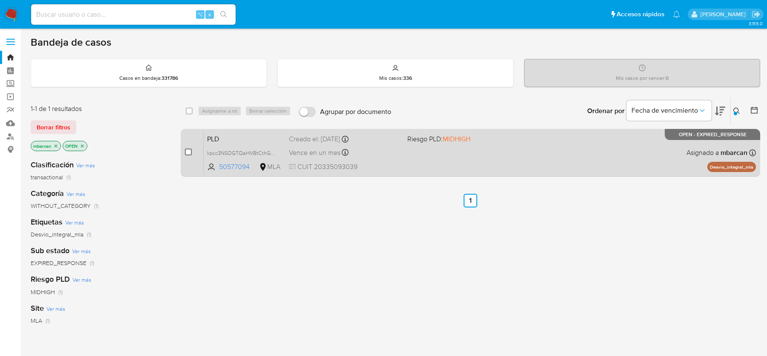
click at [189, 151] on input "checkbox" at bounding box center [188, 151] width 7 height 7
checkbox input "true"
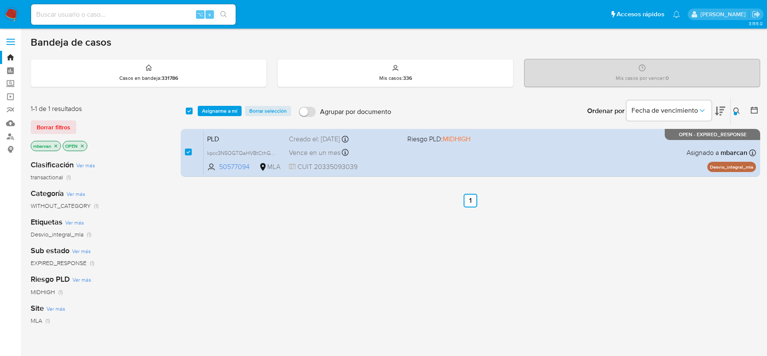
click at [226, 102] on div "select-all-cases-checkbox Asignarme a mí Borrar selección Agrupar por documento…" at bounding box center [471, 111] width 580 height 26
click at [226, 109] on span "Asignarme a mí" at bounding box center [219, 111] width 35 height 9
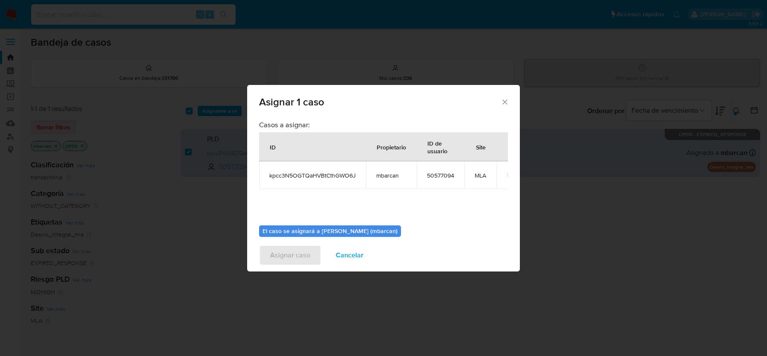
scroll to position [43, 0]
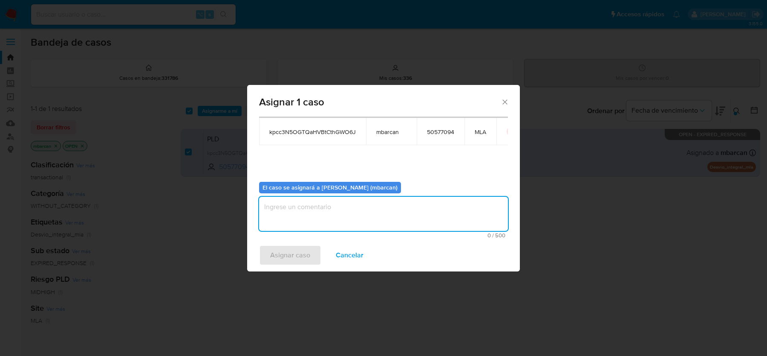
click at [338, 226] on textarea "assign-modal" at bounding box center [383, 214] width 249 height 34
type textarea "análisis"
click at [301, 248] on span "Asignar caso" at bounding box center [290, 255] width 40 height 19
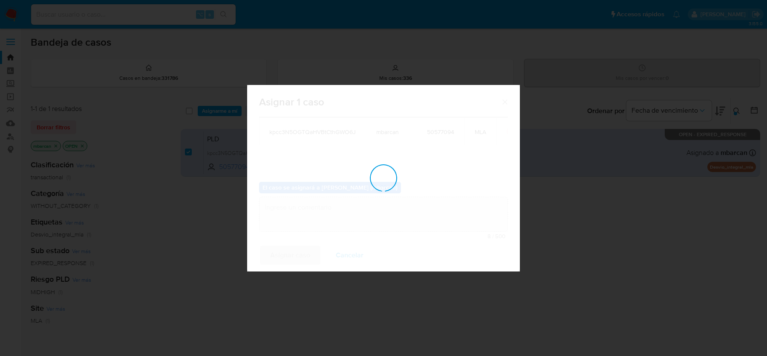
checkbox input "false"
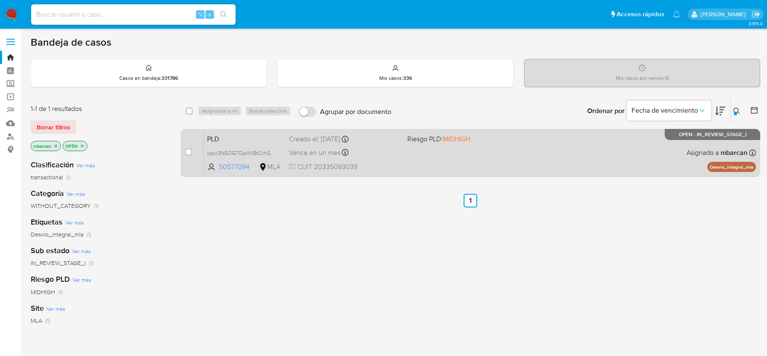
click at [386, 145] on div "PLD kpcc3N5OGTQaHVBtCthGWO6J 50577094 MLA Riesgo PLD: MIDHIGH Creado el: 12/07/…" at bounding box center [480, 152] width 553 height 43
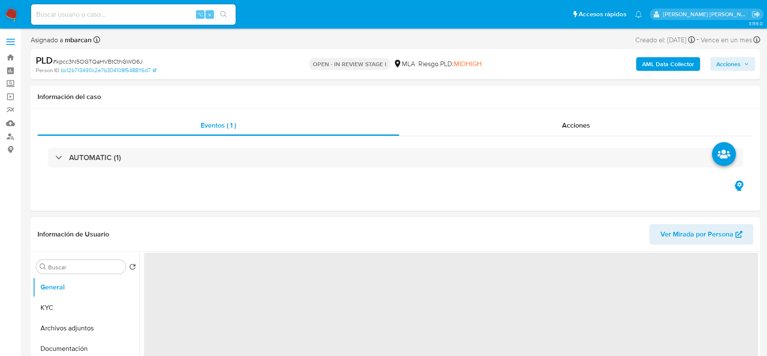
click at [133, 58] on span "# kpcc3N5OGTQaHVBtCthGWO6J" at bounding box center [98, 61] width 90 height 9
copy span "kpcc3N5OGTQaHVBtCthGWO6J"
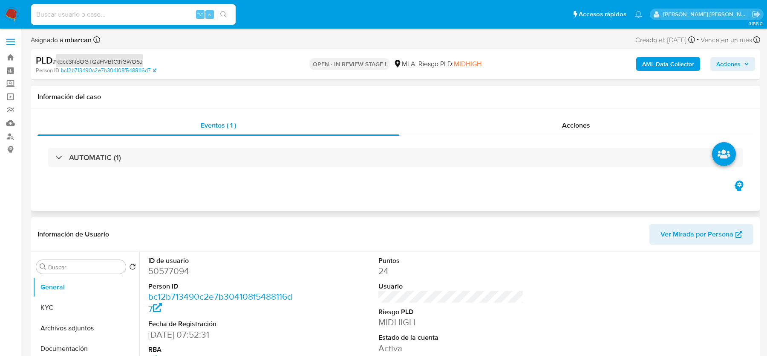
select select "10"
copy span "kpcc3N5OGTQaHVBtCthGWO6J"
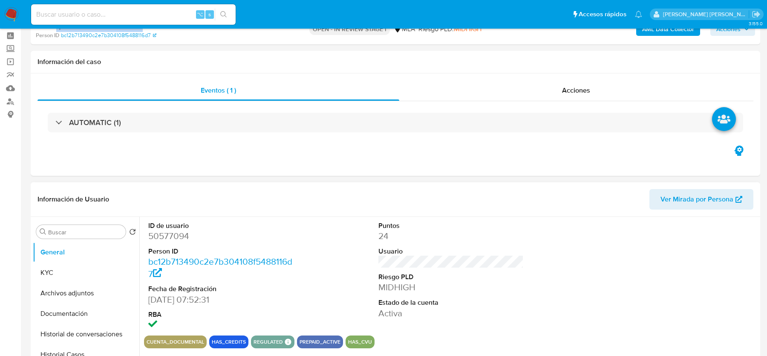
scroll to position [41, 0]
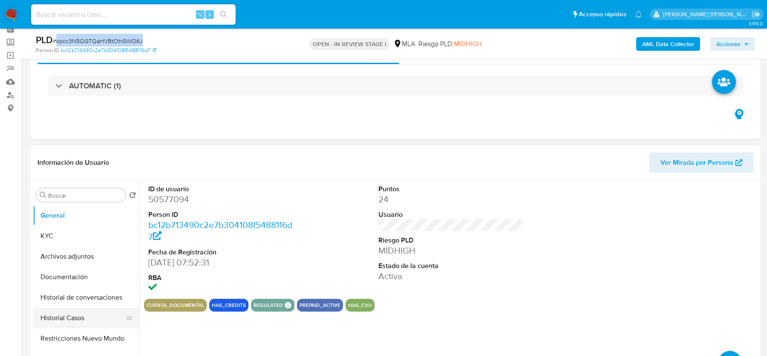
click at [65, 321] on button "Historial Casos" at bounding box center [83, 317] width 100 height 20
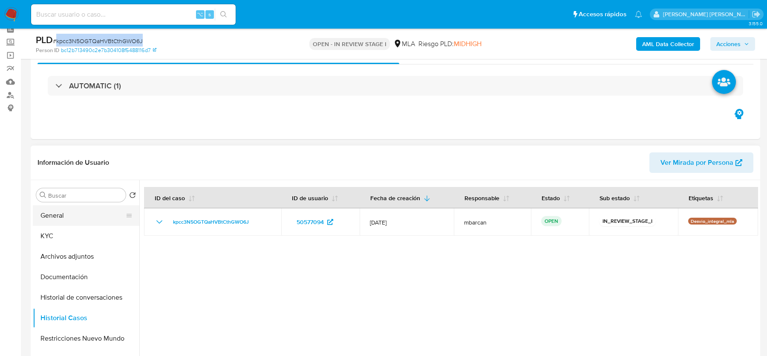
click at [78, 213] on button "General" at bounding box center [83, 215] width 100 height 20
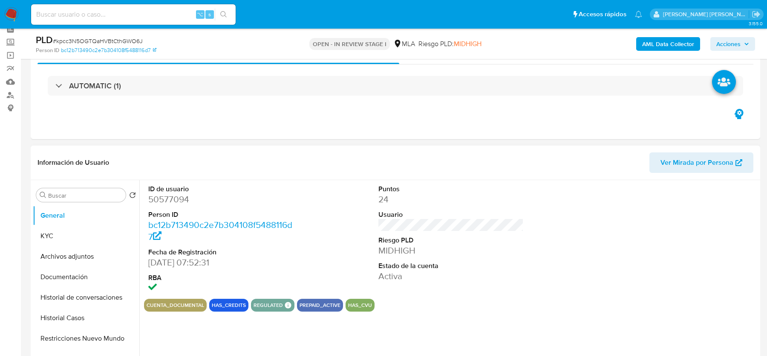
click at [173, 208] on dl "ID de usuario 50577094 Person ID bc12b713490c2e7b304108f5488116d7 Fecha de Regi…" at bounding box center [220, 239] width 145 height 110
click at [173, 201] on dd "50577094" at bounding box center [220, 199] width 145 height 12
copy dd "50577094"
click at [658, 43] on b "AML Data Collector" at bounding box center [669, 44] width 52 height 14
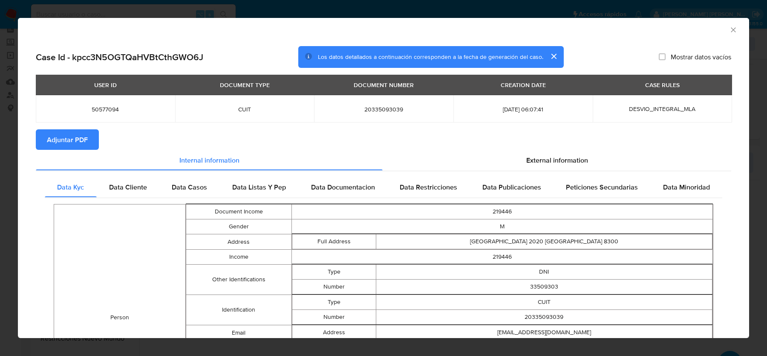
click at [78, 139] on span "Adjuntar PDF" at bounding box center [67, 139] width 41 height 19
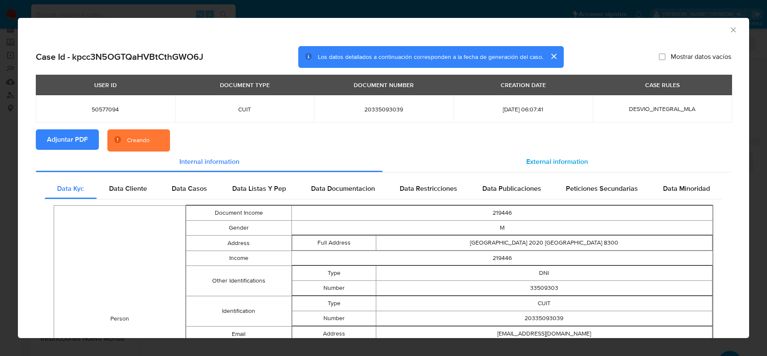
click at [536, 159] on span "External information" at bounding box center [558, 161] width 62 height 10
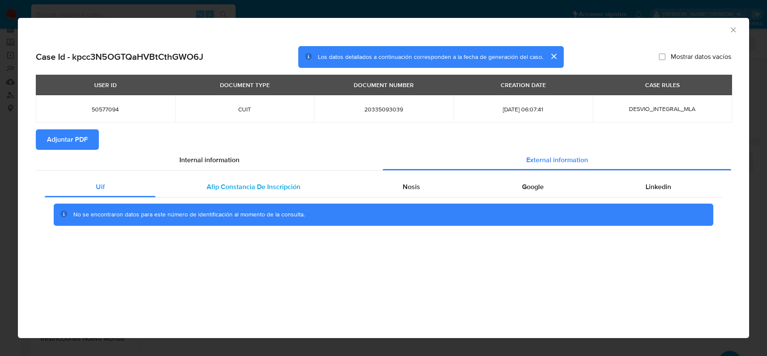
click at [257, 183] on span "Afip Constancia De Inscripción" at bounding box center [254, 187] width 94 height 10
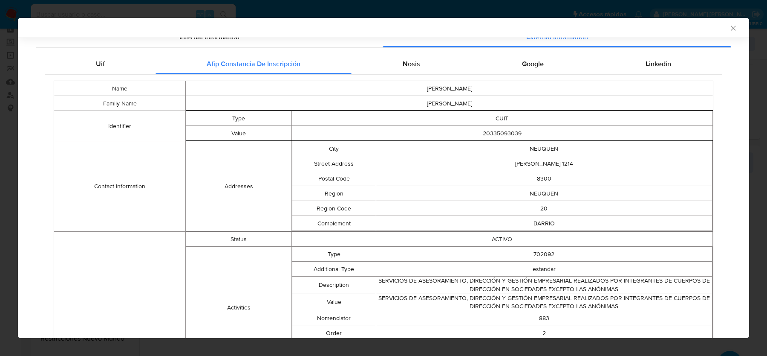
scroll to position [17, 0]
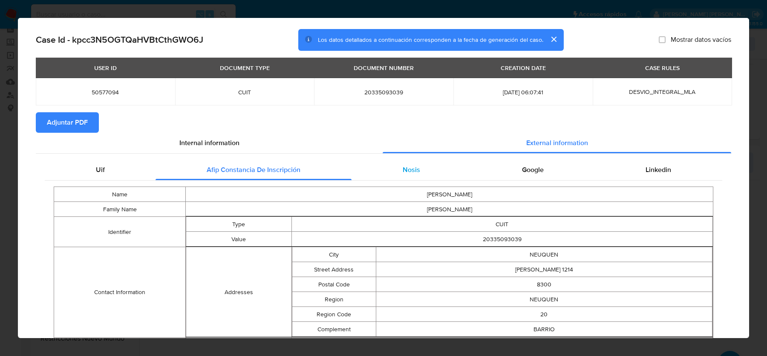
click at [423, 164] on div "Nosis" at bounding box center [411, 169] width 119 height 20
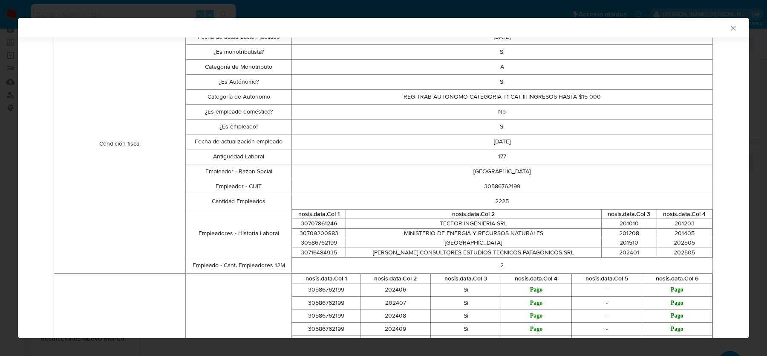
scroll to position [281, 0]
click at [495, 188] on td "30586762199" at bounding box center [503, 185] width 422 height 15
copy td "30586762199"
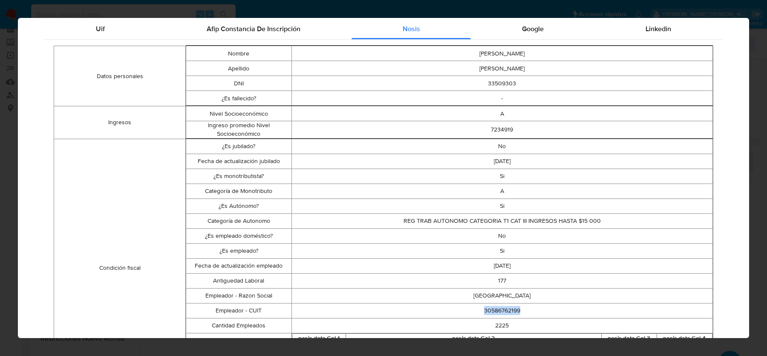
scroll to position [12, 0]
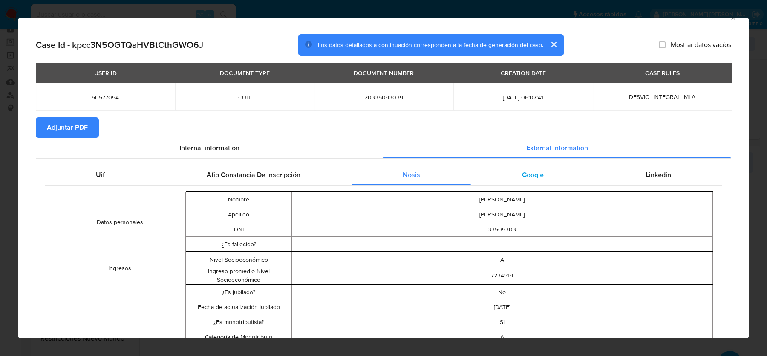
click at [542, 175] on span "Google" at bounding box center [533, 175] width 22 height 10
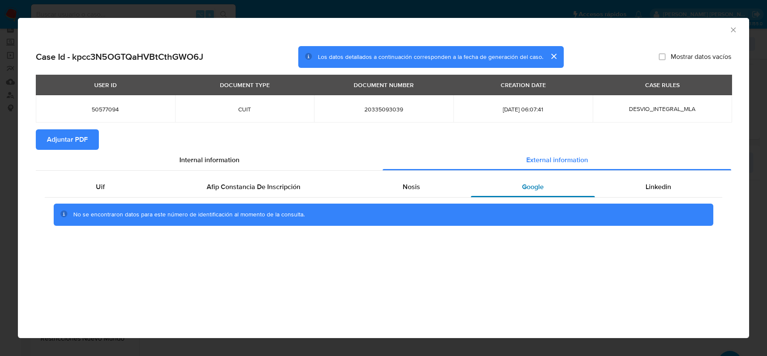
scroll to position [0, 0]
click at [671, 201] on div "No se encontraron datos para este número de identificación al momento de la con…" at bounding box center [384, 214] width 678 height 34
click at [669, 192] on div "Linkedin" at bounding box center [658, 187] width 127 height 20
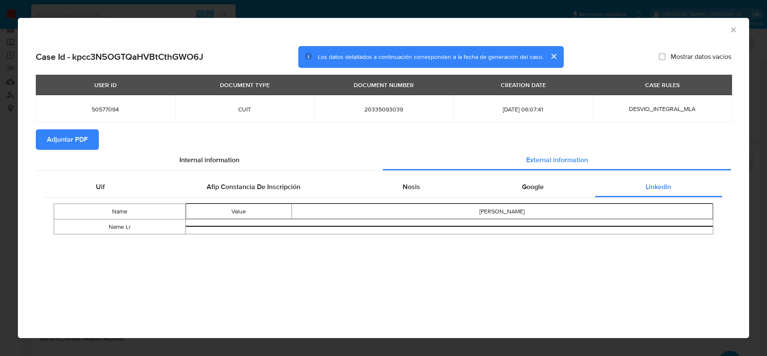
click at [731, 30] on icon "Cerrar ventana" at bounding box center [733, 30] width 9 height 9
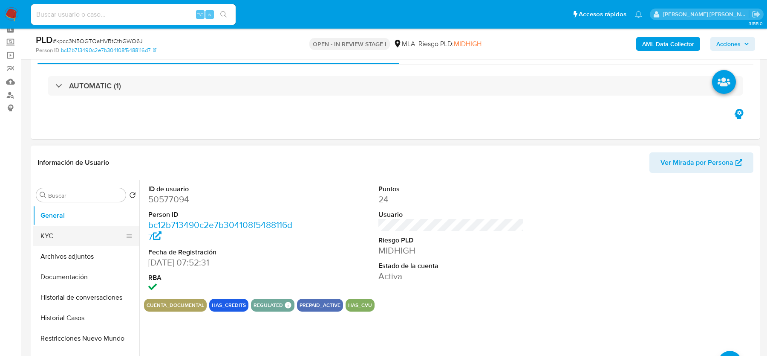
click at [110, 243] on button "KYC" at bounding box center [83, 236] width 100 height 20
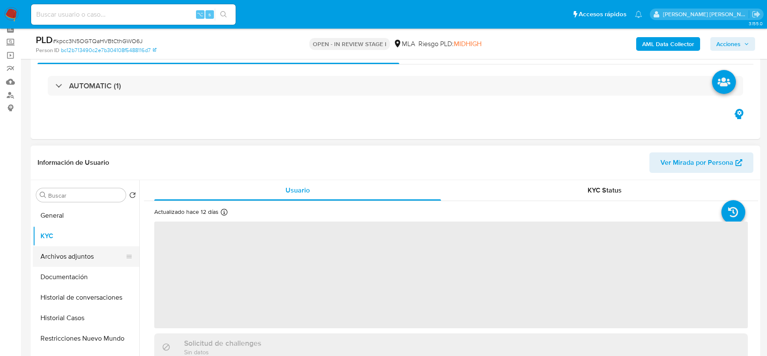
click at [104, 253] on button "Archivos adjuntos" at bounding box center [83, 256] width 100 height 20
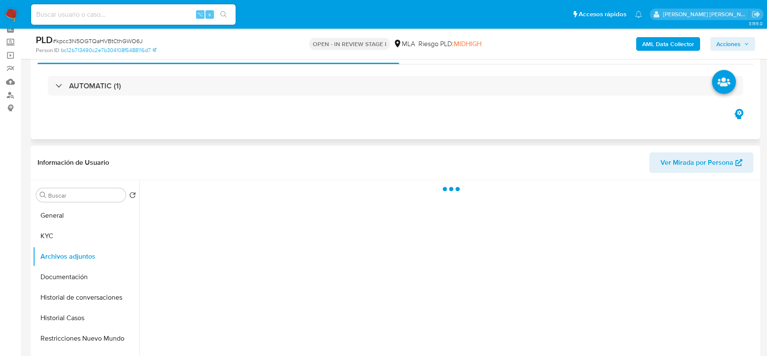
scroll to position [82, 0]
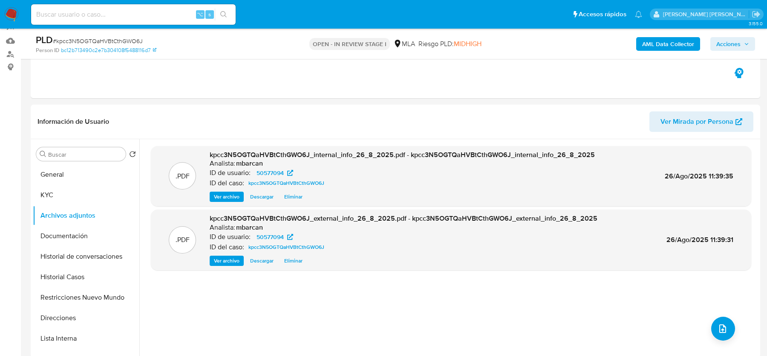
click at [78, 40] on span "# kpcc3N5OGTQaHVBtCthGWO6J" at bounding box center [98, 41] width 90 height 9
copy span "kpcc3N5OGTQaHVBtCthGWO6J"
click at [80, 204] on button "KYC" at bounding box center [83, 195] width 100 height 20
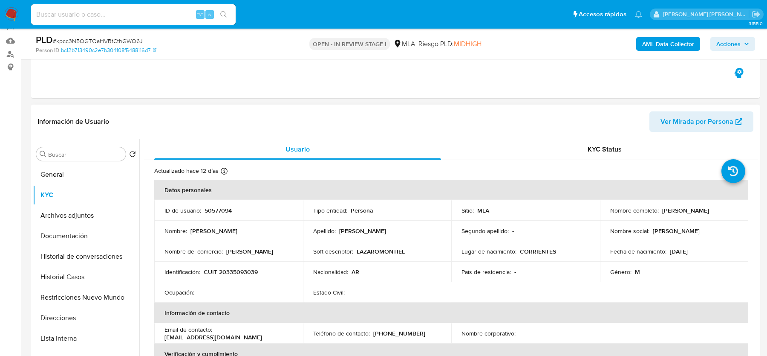
click at [243, 269] on p "CUIT 20335093039" at bounding box center [231, 272] width 54 height 8
copy p "20335093039"
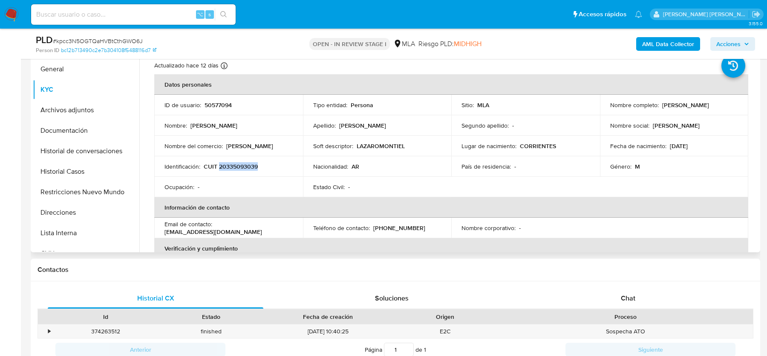
scroll to position [399, 0]
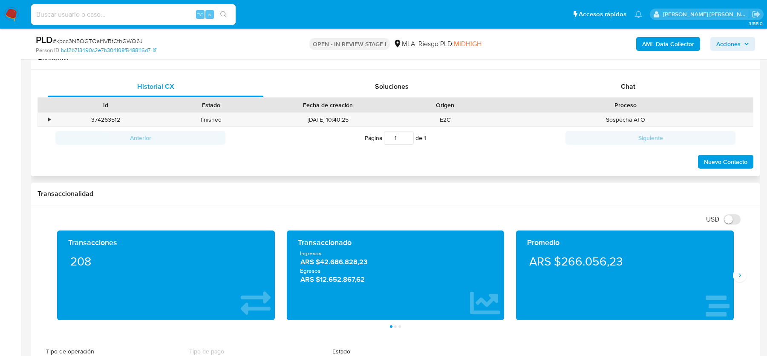
click at [658, 98] on div "Proceso" at bounding box center [625, 105] width 255 height 14
click at [634, 91] on div "Chat" at bounding box center [629, 86] width 216 height 20
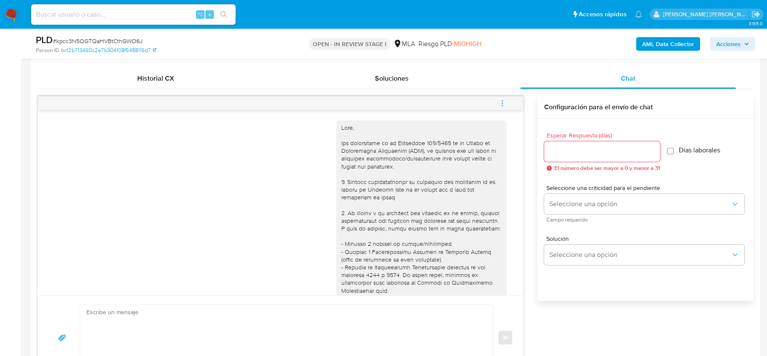
scroll to position [486, 0]
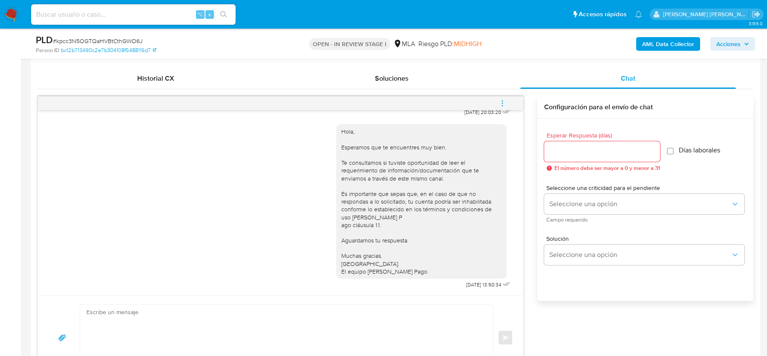
click at [498, 103] on button "menu-action" at bounding box center [503, 103] width 28 height 20
click at [432, 88] on li "Cerrar conversación" at bounding box center [445, 85] width 87 height 15
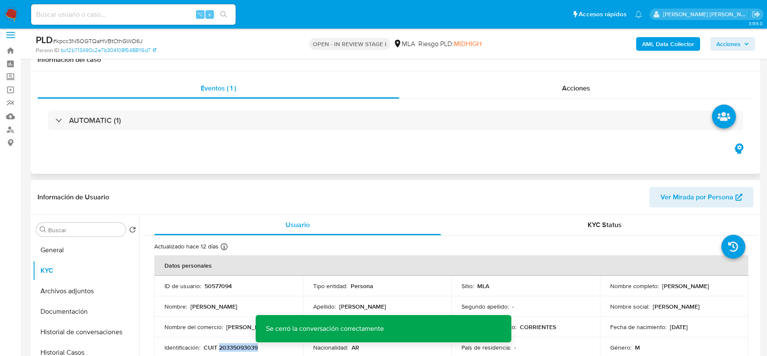
scroll to position [100, 0]
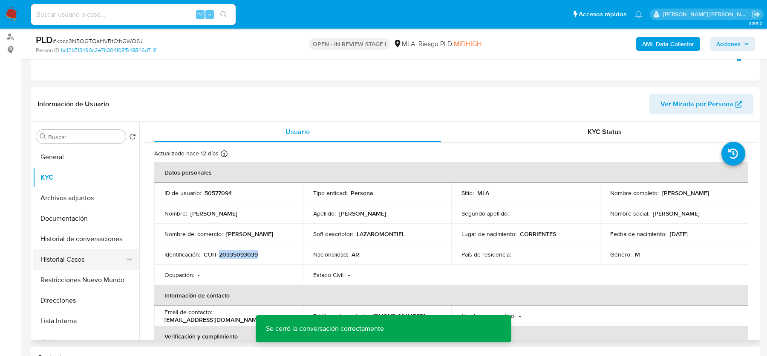
click at [62, 252] on button "Historial Casos" at bounding box center [83, 259] width 100 height 20
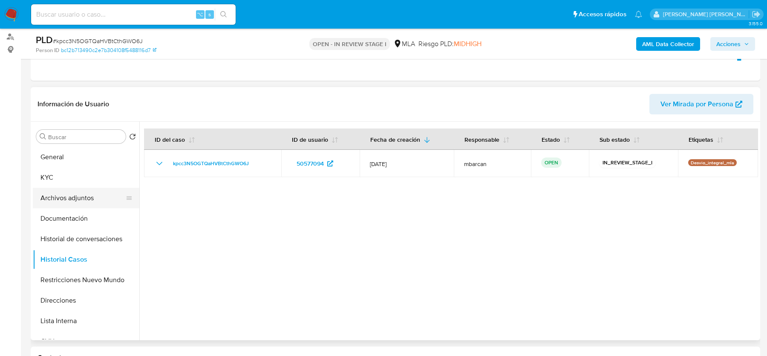
click at [67, 194] on button "Archivos adjuntos" at bounding box center [83, 198] width 100 height 20
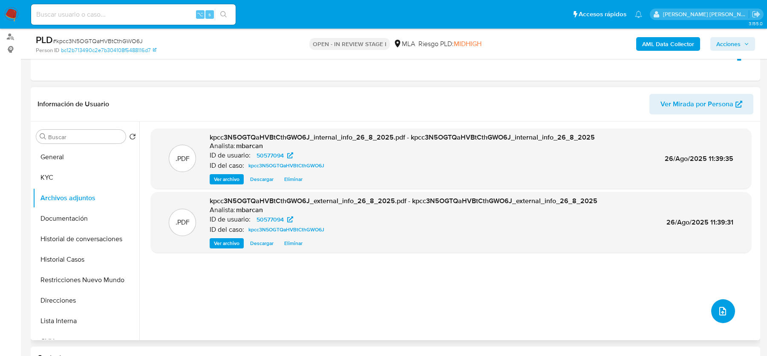
drag, startPoint x: 711, startPoint y: 315, endPoint x: 386, endPoint y: 148, distance: 365.2
click at [706, 315] on div ".PDF kpcc3N5OGTQaHVBtCthGWO6J_internal_info_26_8_2025.pdf - kpcc3N5OGTQaHVBtCth…" at bounding box center [451, 230] width 601 height 205
click at [725, 323] on div ".PDF kpcc3N5OGTQaHVBtCthGWO6J_internal_info_26_8_2025.pdf - kpcc3N5OGTQaHVBtCth…" at bounding box center [451, 230] width 601 height 205
click at [722, 309] on icon "upload-file" at bounding box center [723, 311] width 10 height 10
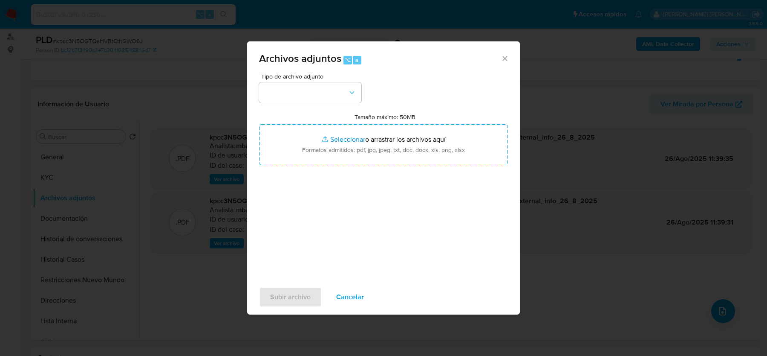
click at [290, 104] on div "Tipo de archivo adjunto Tamaño máximo: 50MB Seleccionar archivos Seleccionar o …" at bounding box center [383, 173] width 249 height 201
click at [291, 97] on button "button" at bounding box center [310, 92] width 102 height 20
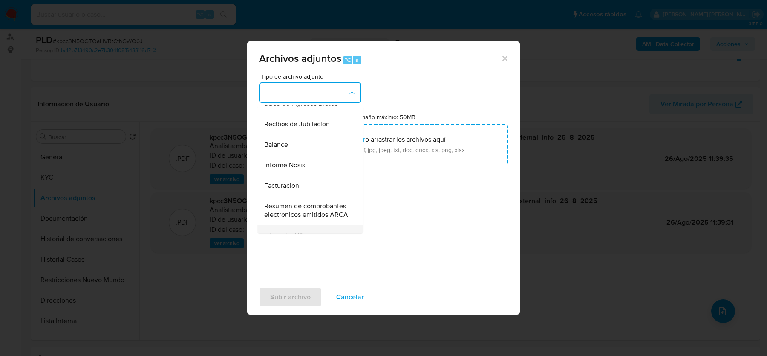
scroll to position [278, 0]
click at [306, 162] on div "Informe Nosis" at bounding box center [307, 165] width 87 height 20
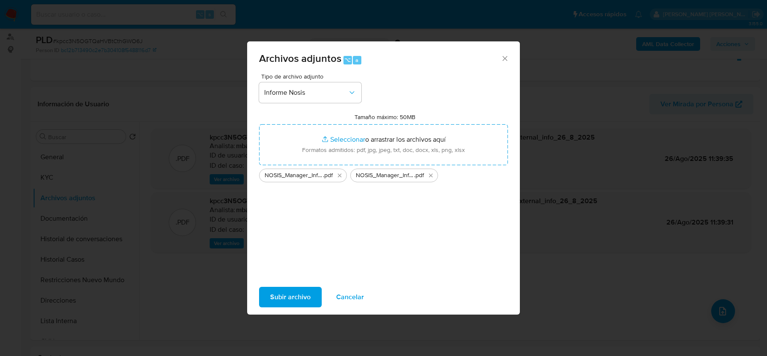
click at [289, 297] on span "Subir archivo" at bounding box center [290, 296] width 41 height 19
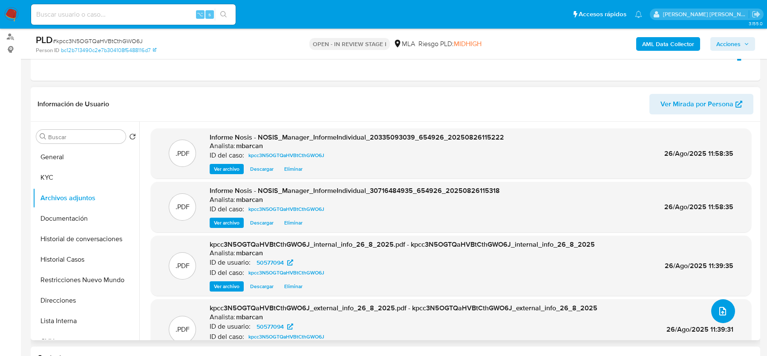
click at [728, 304] on button "upload-file" at bounding box center [724, 311] width 24 height 24
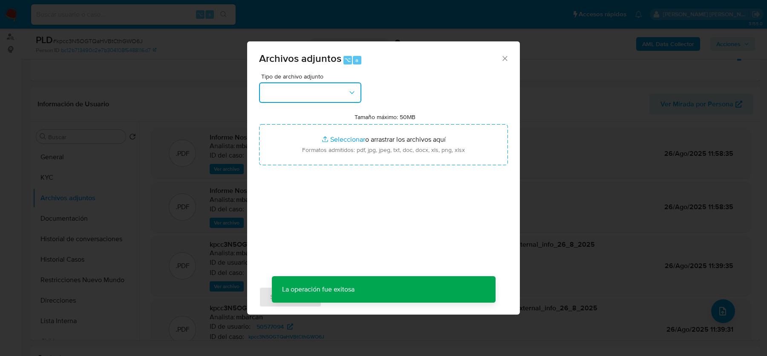
click at [317, 96] on button "button" at bounding box center [310, 92] width 102 height 20
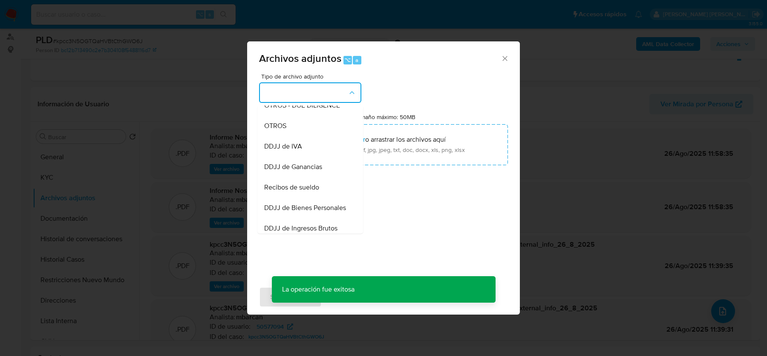
scroll to position [163, 0]
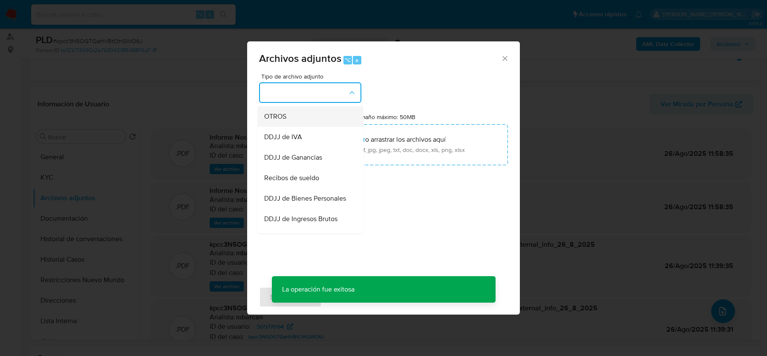
click at [288, 119] on div "OTROS" at bounding box center [307, 116] width 87 height 20
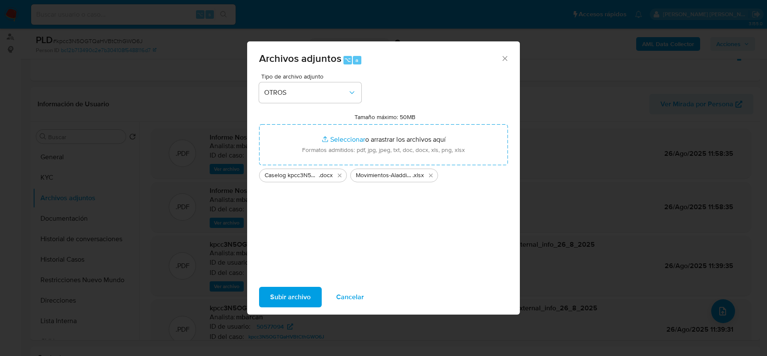
click at [304, 293] on span "Subir archivo" at bounding box center [290, 296] width 41 height 19
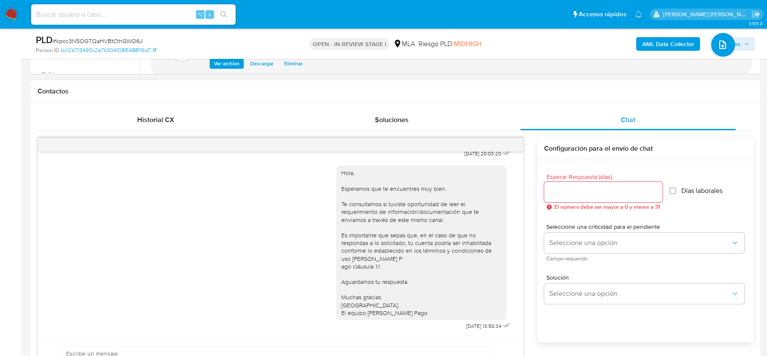
scroll to position [168, 0]
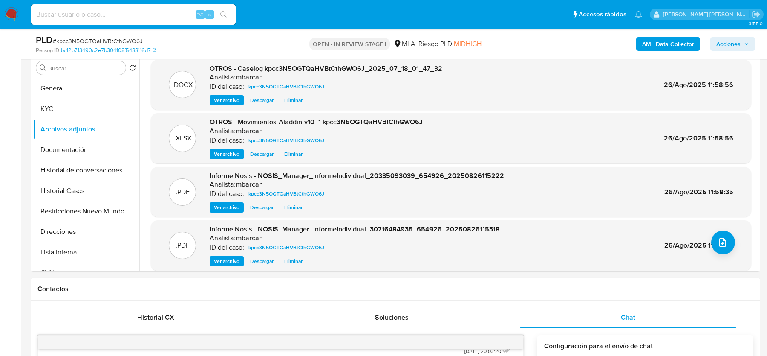
click at [741, 44] on span "Acciones" at bounding box center [733, 44] width 33 height 12
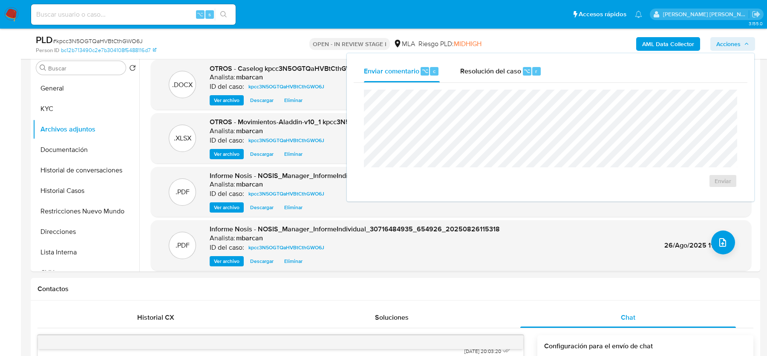
drag, startPoint x: 511, startPoint y: 69, endPoint x: 505, endPoint y: 85, distance: 17.3
click at [511, 69] on span "Resolución del caso" at bounding box center [490, 71] width 61 height 10
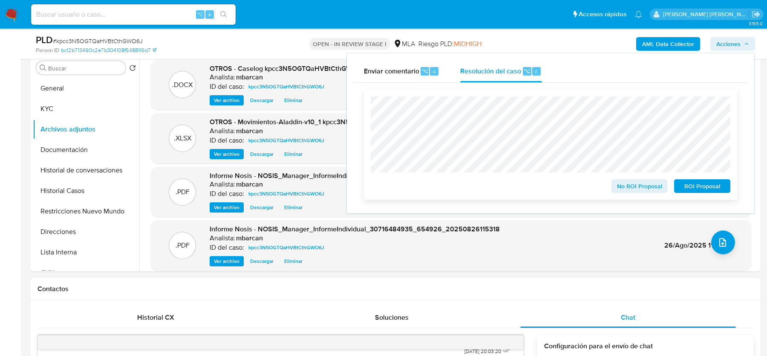
click at [621, 187] on span "No ROI Proposal" at bounding box center [640, 186] width 44 height 12
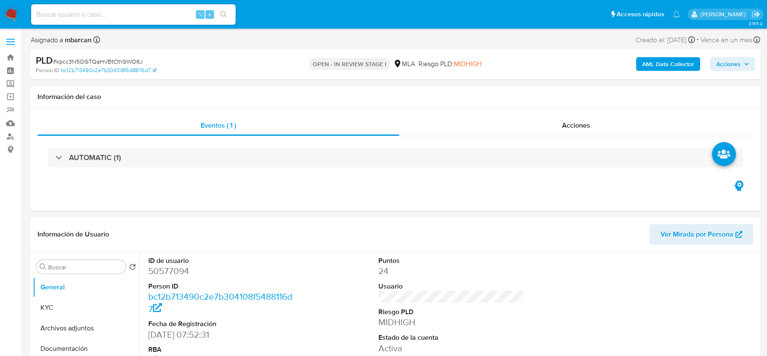
select select "10"
click at [105, 17] on input at bounding box center [133, 14] width 205 height 11
paste input "gFpaeqq1LoKuHMtiMWmzfre4"
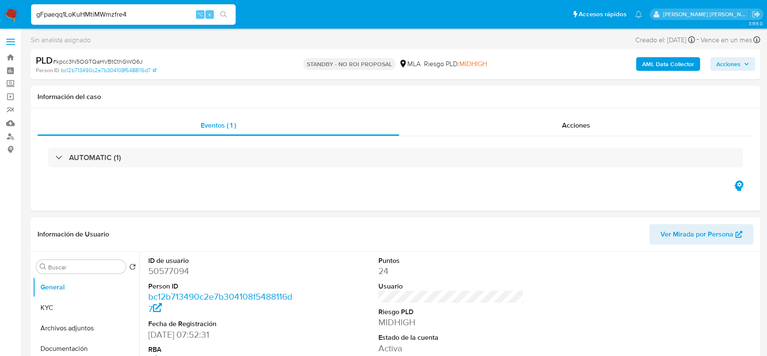
type input "gFpaeqq1LoKuHMtiMWmzfre4"
select select "10"
click at [10, 15] on img at bounding box center [11, 14] width 14 height 14
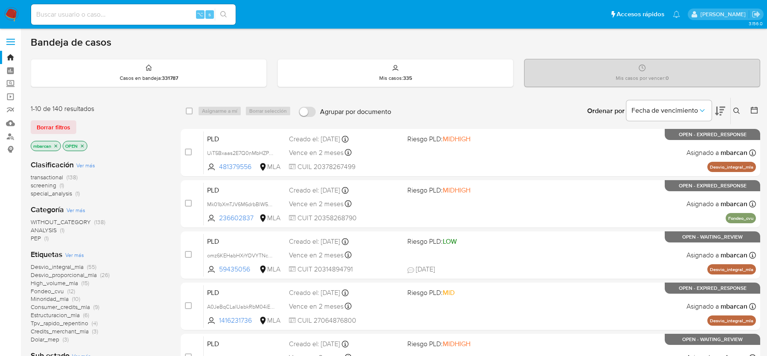
click at [735, 109] on icon at bounding box center [737, 110] width 7 height 7
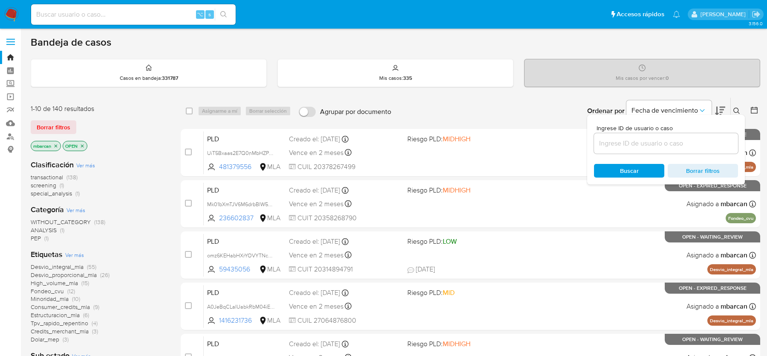
click at [693, 140] on input at bounding box center [666, 143] width 144 height 11
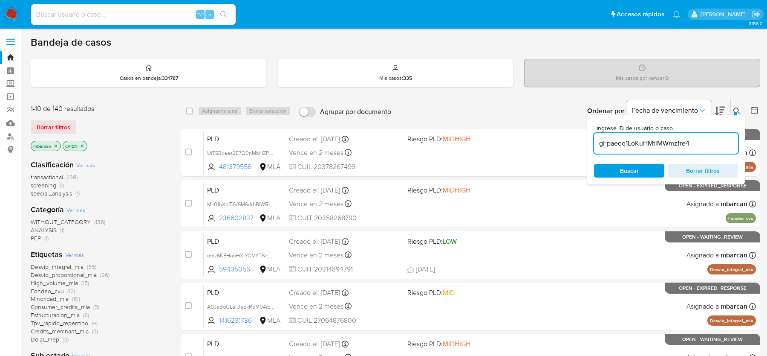
type input "gFpaeqq1LoKuHMtiMWmzfre4"
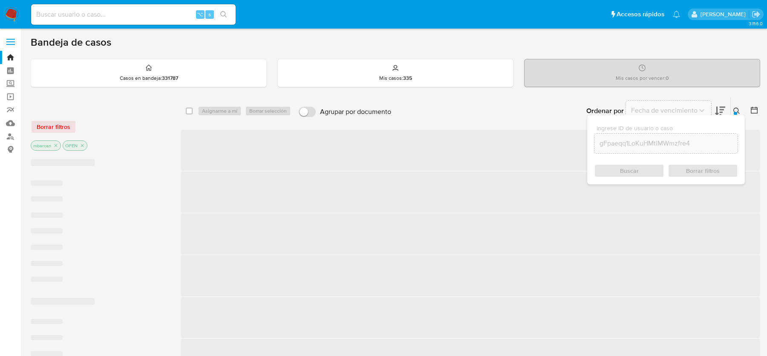
click at [738, 107] on icon at bounding box center [737, 110] width 7 height 7
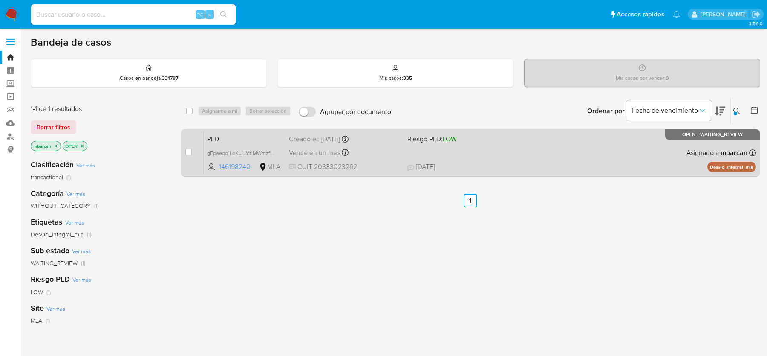
click at [192, 151] on div "case-item-checkbox No es posible asignar el caso" at bounding box center [194, 152] width 19 height 43
click at [189, 151] on input "checkbox" at bounding box center [188, 151] width 7 height 7
checkbox input "true"
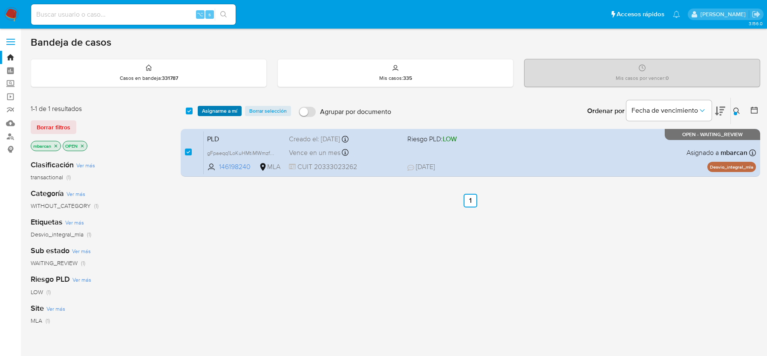
click at [222, 110] on span "Asignarme a mí" at bounding box center [219, 111] width 35 height 9
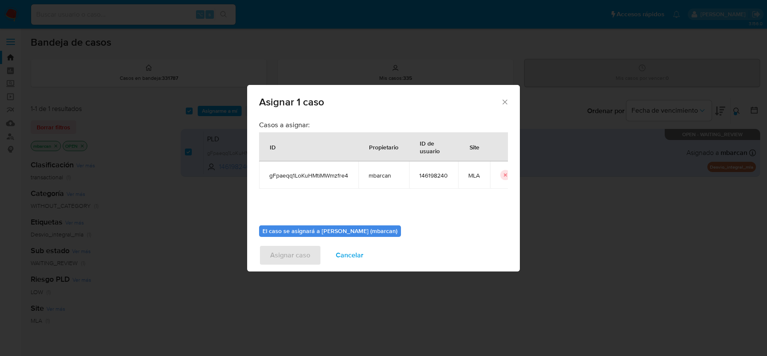
scroll to position [43, 0]
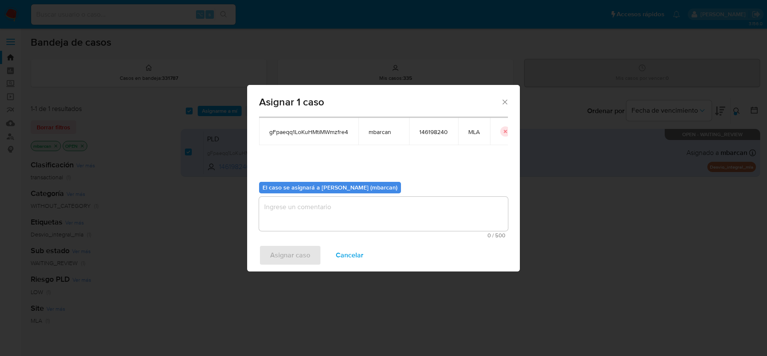
click at [367, 206] on textarea "assign-modal" at bounding box center [383, 214] width 249 height 34
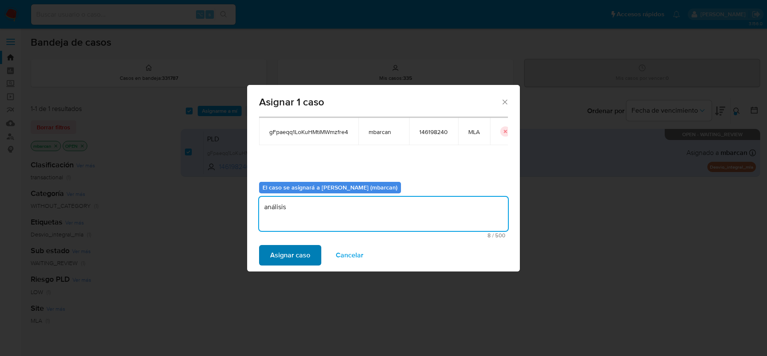
type textarea "análisis"
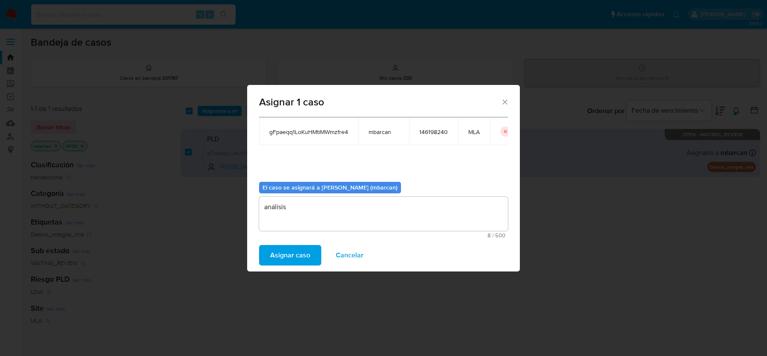
click at [300, 257] on span "Asignar caso" at bounding box center [290, 255] width 40 height 19
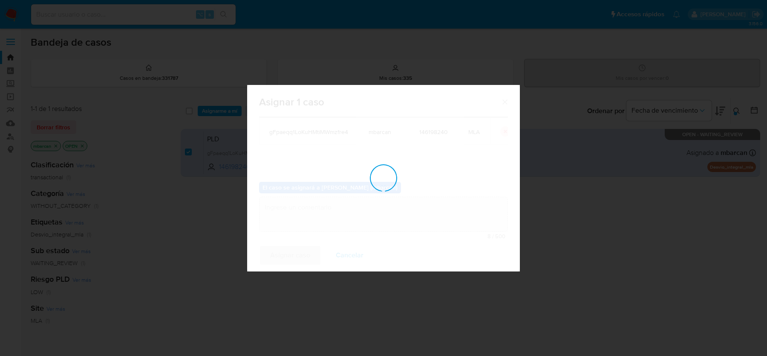
checkbox input "false"
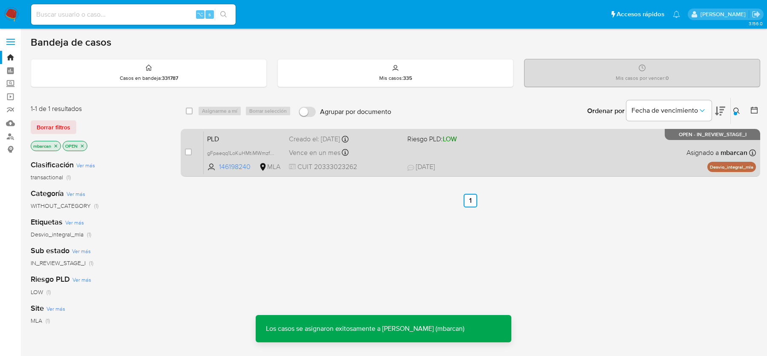
click at [235, 138] on span "PLD" at bounding box center [244, 138] width 75 height 11
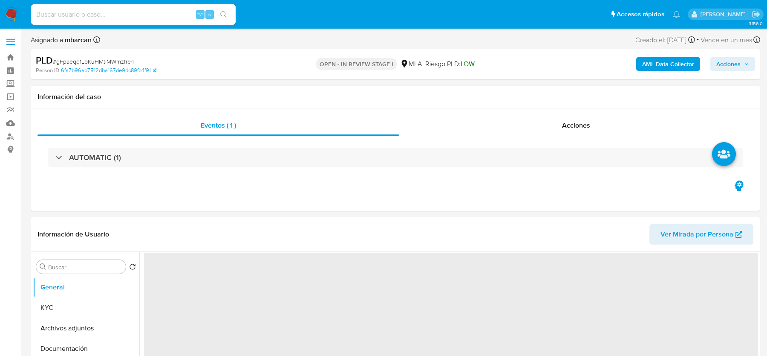
click at [122, 65] on span "# gFpaeqq1LoKuHMtiMWmzfre4" at bounding box center [93, 61] width 81 height 9
copy span "gFpaeqq1LoKuHMtiMWmzfre4"
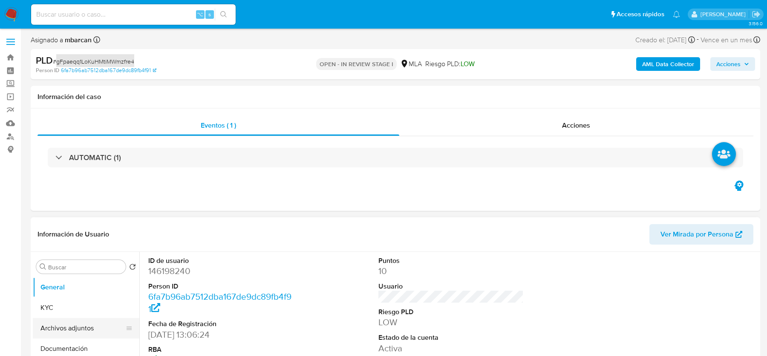
select select "10"
copy span "gFpaeqq1LoKuHMtiMWmzfre4"
click at [170, 265] on dd "146198240" at bounding box center [220, 271] width 145 height 12
copy dd "146198240"
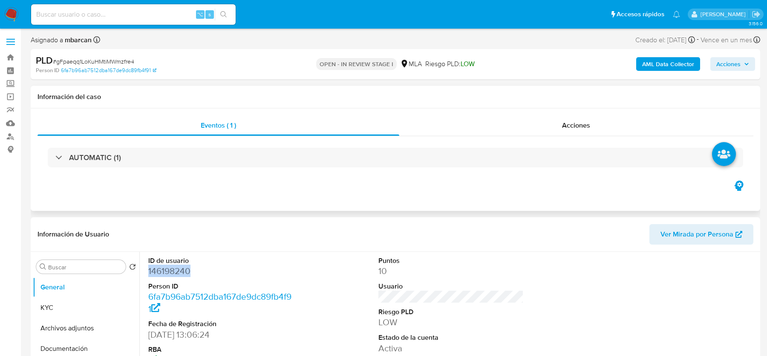
scroll to position [217, 0]
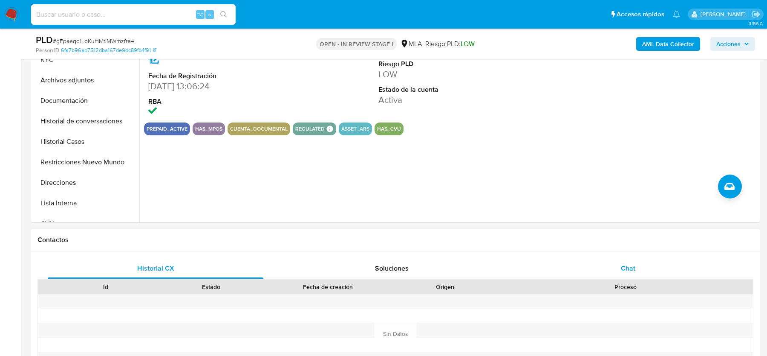
click at [609, 258] on div "Chat" at bounding box center [629, 268] width 216 height 20
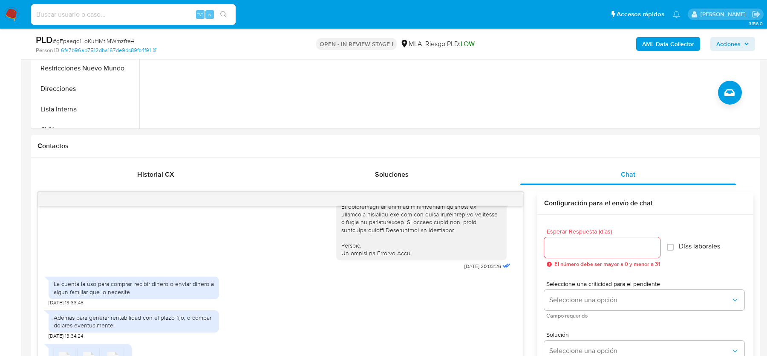
scroll to position [335, 0]
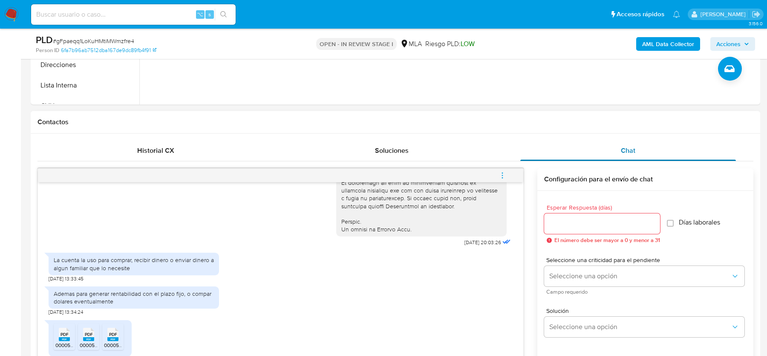
drag, startPoint x: 469, startPoint y: 155, endPoint x: 536, endPoint y: 148, distance: 67.2
click at [469, 155] on div "Soluciones" at bounding box center [392, 150] width 216 height 20
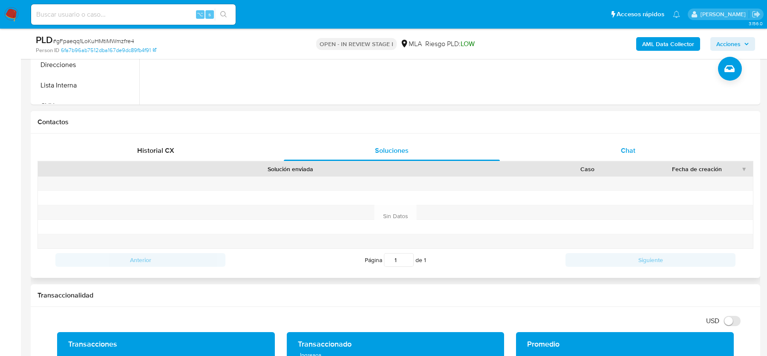
click at [627, 154] on span "Chat" at bounding box center [628, 150] width 14 height 10
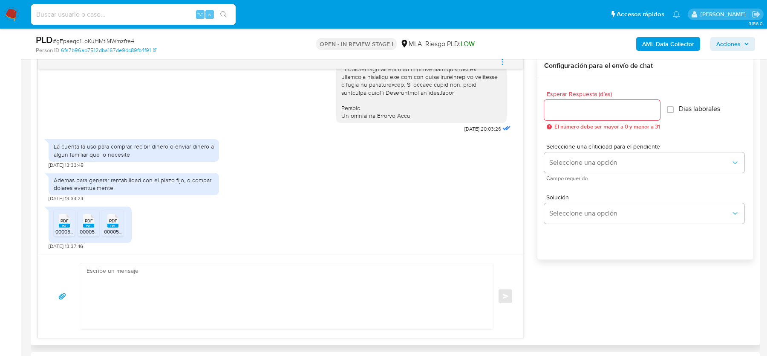
scroll to position [451, 0]
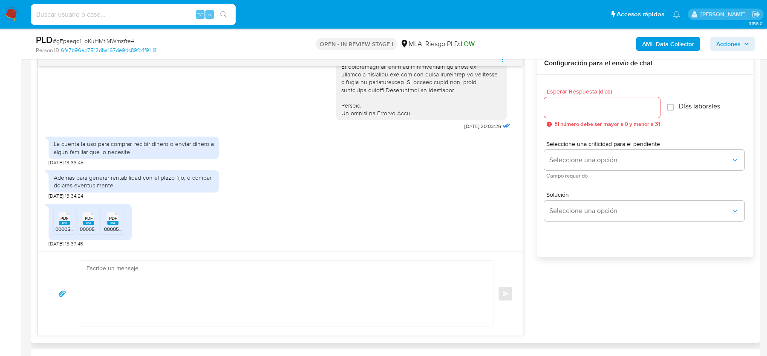
click at [63, 215] on span "PDF" at bounding box center [65, 218] width 8 height 6
click at [88, 215] on span "PDF" at bounding box center [89, 218] width 8 height 6
click at [114, 215] on span "PDF" at bounding box center [113, 218] width 8 height 6
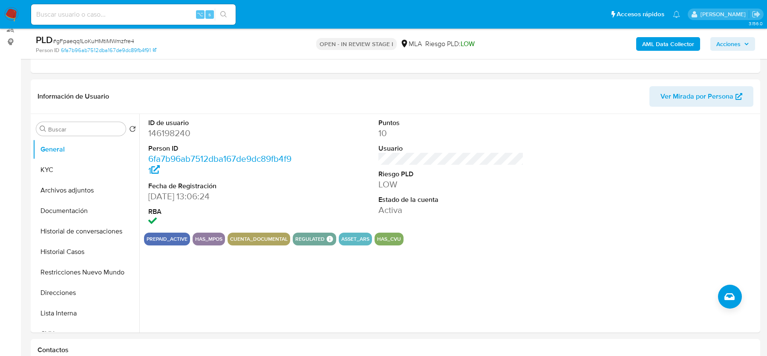
scroll to position [111, 0]
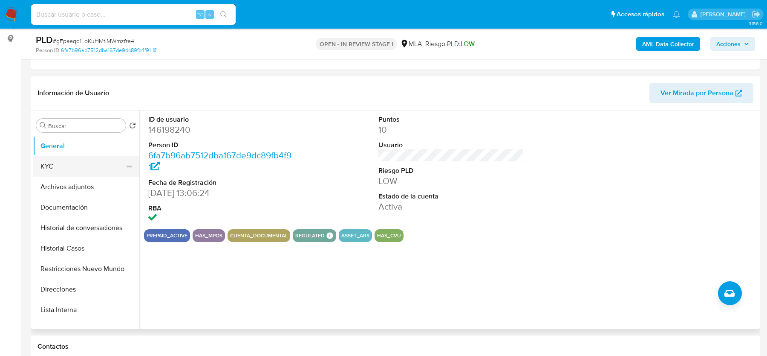
click at [45, 167] on button "KYC" at bounding box center [83, 166] width 100 height 20
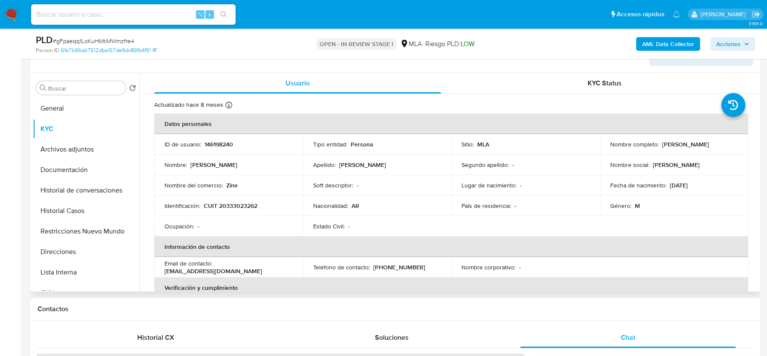
scroll to position [150, 0]
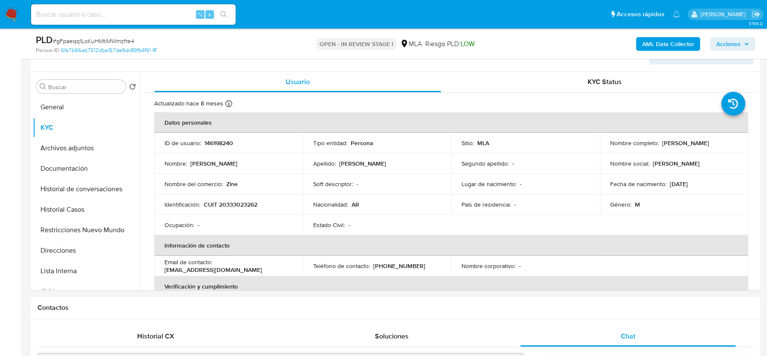
click at [645, 46] on b "AML Data Collector" at bounding box center [669, 44] width 52 height 14
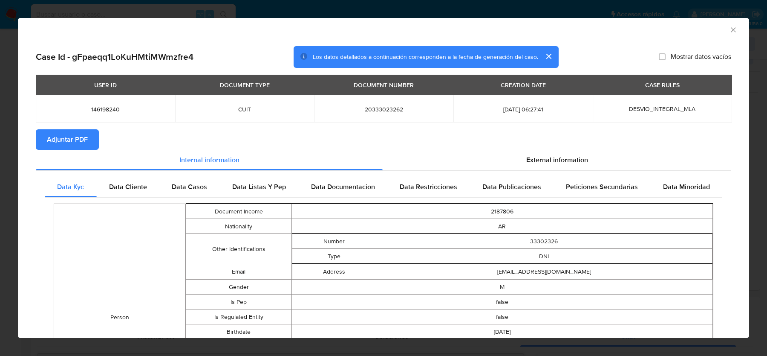
click at [63, 148] on span "Adjuntar PDF" at bounding box center [67, 139] width 41 height 19
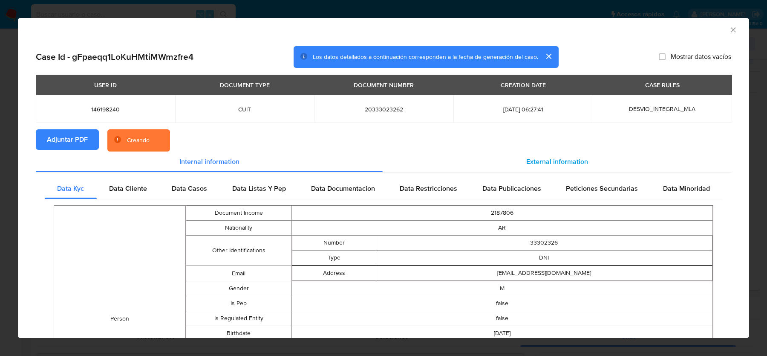
click at [581, 164] on span "External information" at bounding box center [558, 161] width 62 height 10
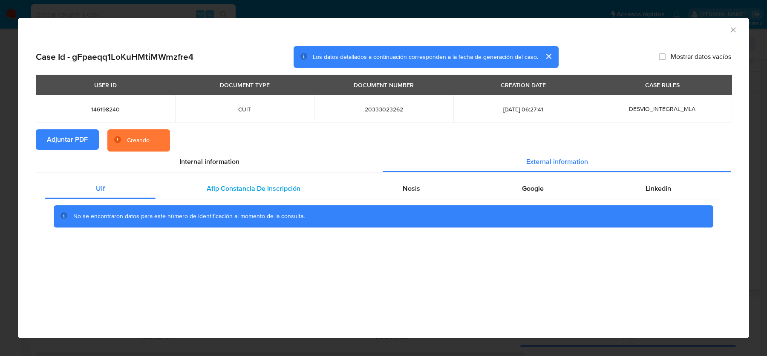
click at [279, 187] on span "Afip Constancia De Inscripción" at bounding box center [254, 188] width 94 height 10
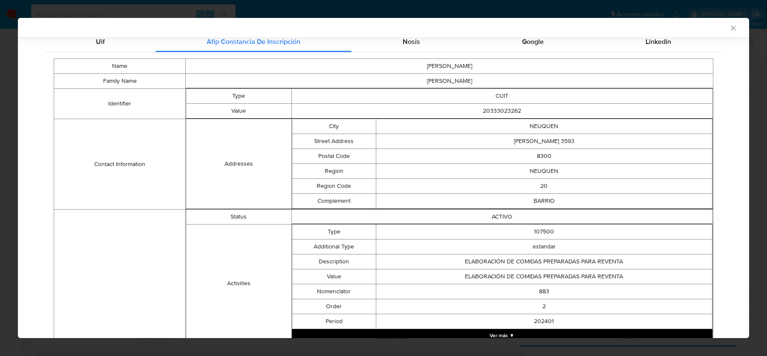
scroll to position [73, 0]
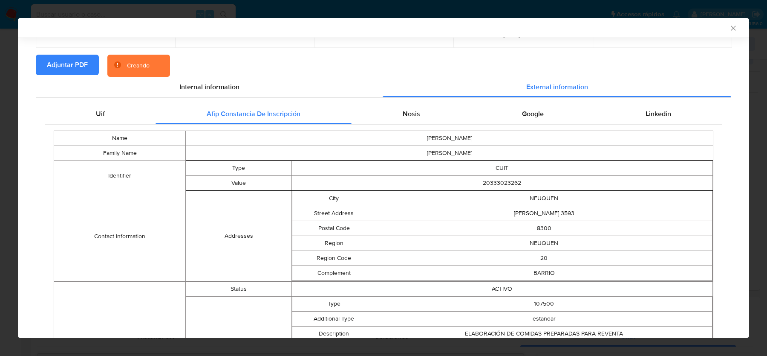
click at [411, 96] on div "External information" at bounding box center [557, 87] width 349 height 20
click at [411, 109] on span "Nosis" at bounding box center [411, 114] width 17 height 10
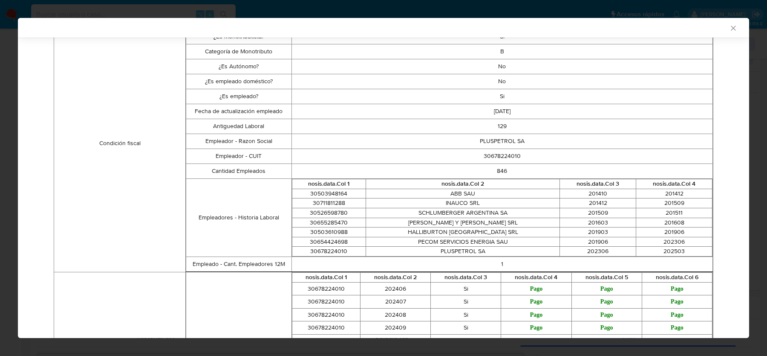
scroll to position [284, 0]
click at [504, 151] on td "30678224010" at bounding box center [503, 154] width 422 height 15
copy td "30678224010"
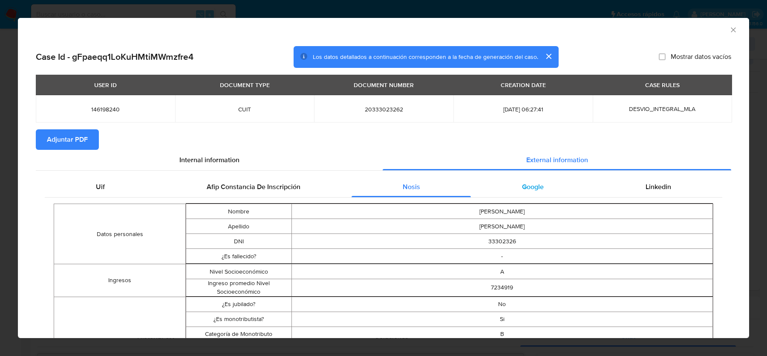
drag, startPoint x: 531, startPoint y: 190, endPoint x: 544, endPoint y: 190, distance: 12.8
click at [531, 190] on span "Google" at bounding box center [533, 187] width 22 height 10
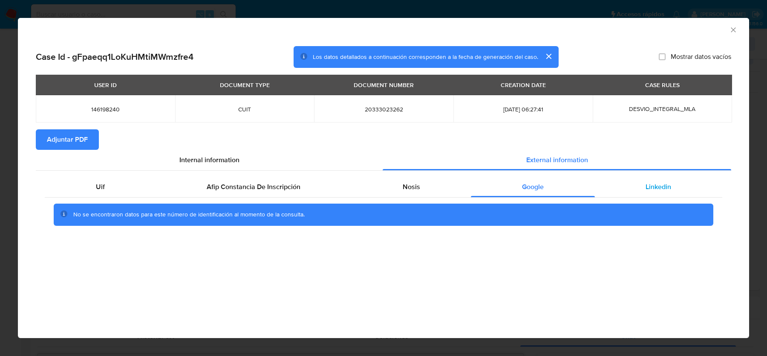
click at [666, 192] on div "Linkedin" at bounding box center [658, 187] width 127 height 20
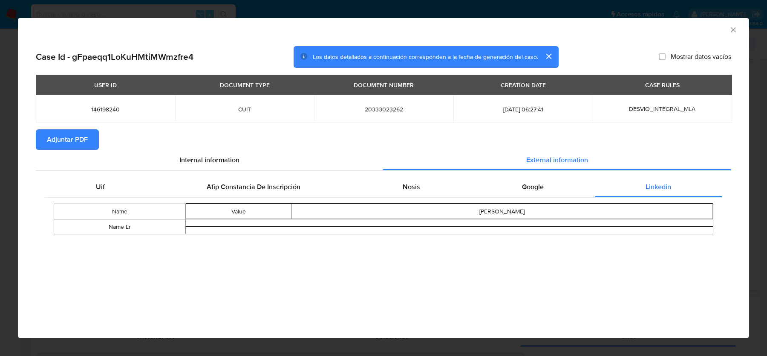
drag, startPoint x: 728, startPoint y: 28, endPoint x: 715, endPoint y: 31, distance: 12.6
click at [728, 28] on div "AML Data Collector" at bounding box center [377, 28] width 706 height 9
click at [730, 35] on div "AML Data Collector" at bounding box center [384, 28] width 732 height 21
click at [735, 29] on icon "Cerrar ventana" at bounding box center [733, 30] width 9 height 9
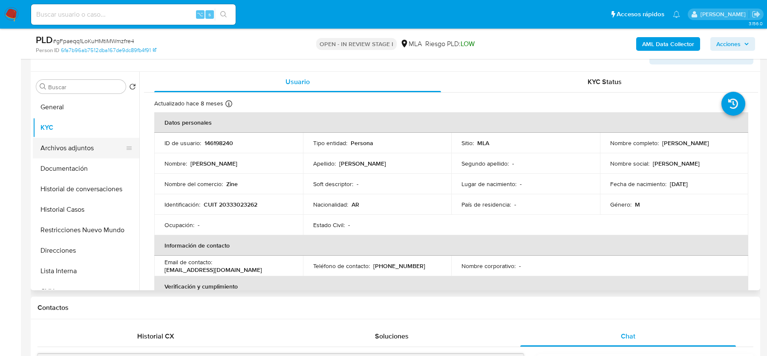
click at [82, 146] on button "Archivos adjuntos" at bounding box center [83, 148] width 100 height 20
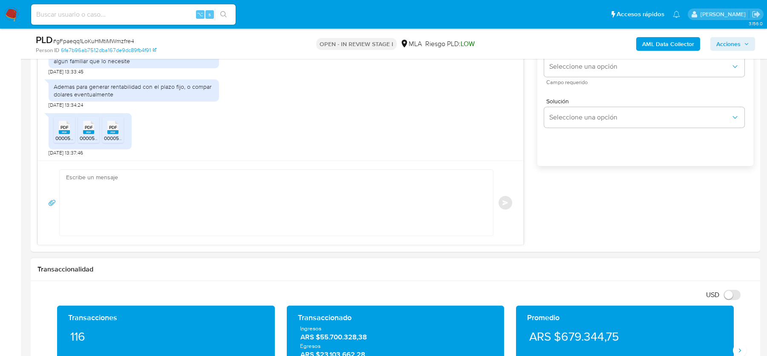
scroll to position [489, 0]
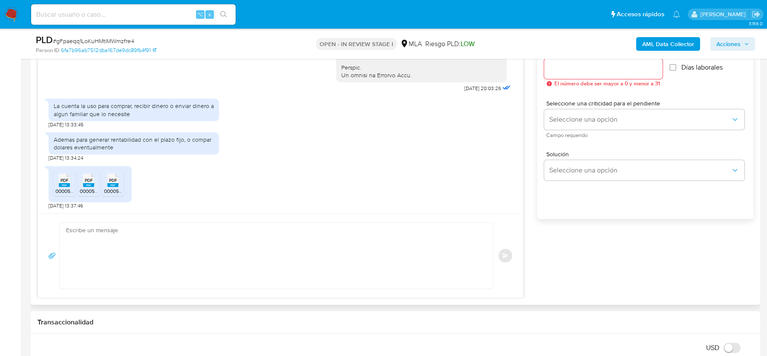
click at [96, 112] on div "La cuenta la uso para comprar, recibir dinero o enviar dinero a algun familiar …" at bounding box center [134, 109] width 160 height 15
copy div "La cuenta la uso para comprar, recibir dinero o enviar dinero a algun familiar …"
click at [179, 137] on div "Ademas para generar rentabilidad con el plazo fijo, o compar dolares eventualme…" at bounding box center [134, 143] width 160 height 15
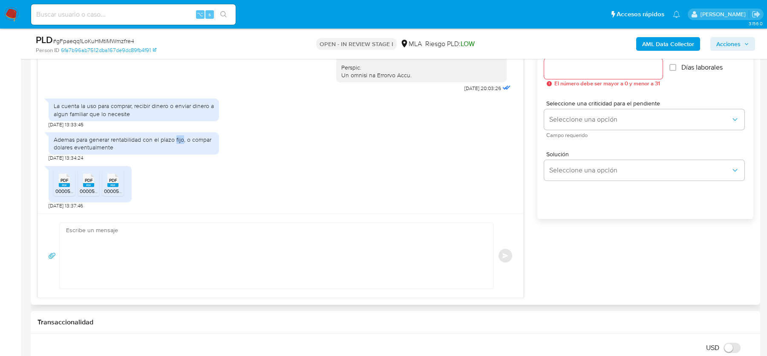
click at [179, 137] on div "Ademas para generar rentabilidad con el plazo fijo, o compar dolares eventualme…" at bounding box center [134, 143] width 160 height 15
copy div "Ademas para generar rentabilidad con el plazo fijo, o compar dolares eventualme…"
click at [173, 233] on textarea at bounding box center [274, 256] width 417 height 66
paste textarea "Hola, Muchas gracias por la respuesta. Te confirmamos la recepción de la docume…"
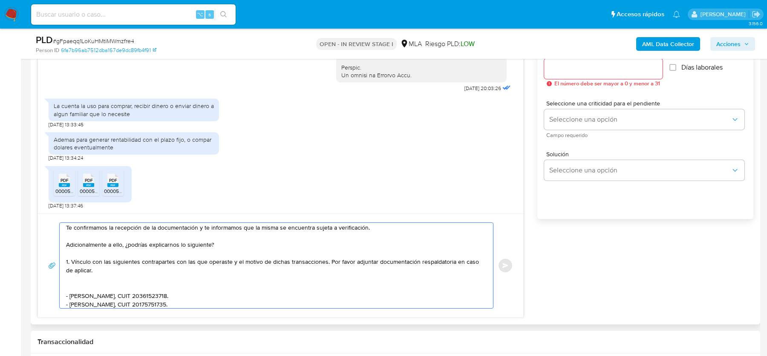
scroll to position [22, 0]
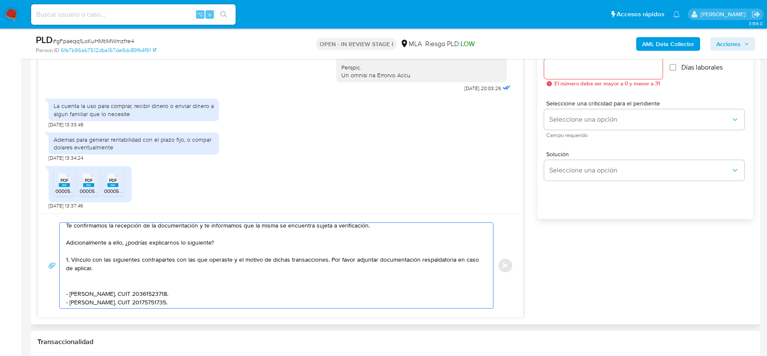
drag, startPoint x: 108, startPoint y: 241, endPoint x: 121, endPoint y: 241, distance: 12.8
click at [121, 241] on textarea "Hola, Muchas gracias por la respuesta. Te confirmamos la recepción de la docume…" at bounding box center [274, 265] width 417 height 85
click at [90, 278] on textarea "Hola, Muchas gracias por la respuesta. Te confirmamos la recepción de la docume…" at bounding box center [274, 265] width 417 height 85
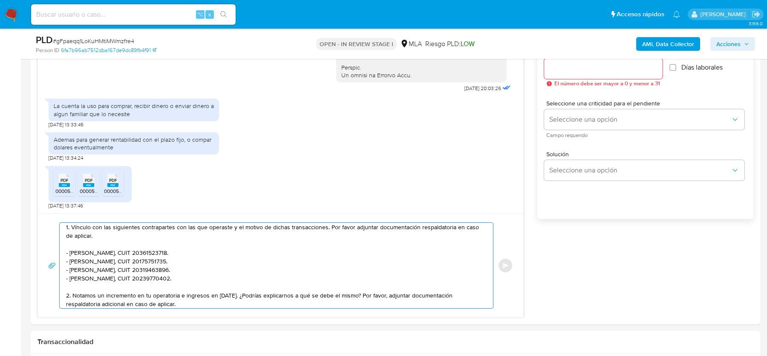
scroll to position [42, 0]
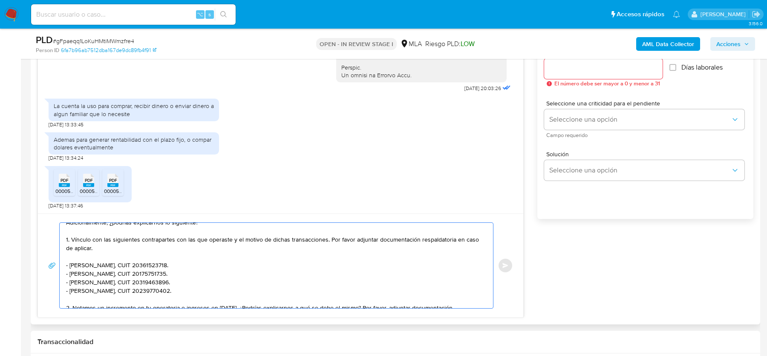
drag, startPoint x: 86, startPoint y: 246, endPoint x: 72, endPoint y: 237, distance: 17.3
click at [72, 237] on textarea "Hola, Muchas gracias por la respuesta. Te confirmamos la recepción de la docume…" at bounding box center [274, 265] width 417 height 85
paste textarea "Proporciona el vínculo con las siguientes contrapartes con las que operaste, el…"
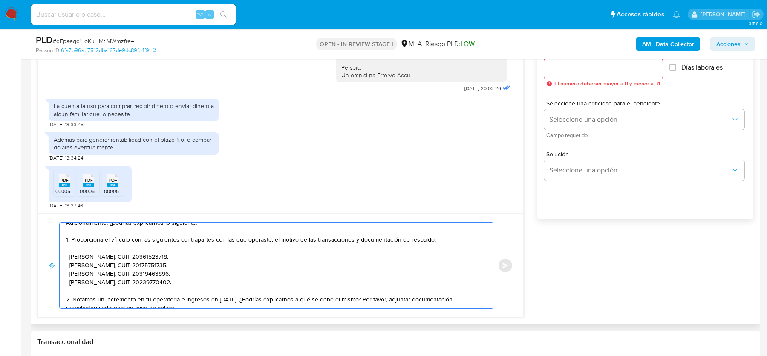
click at [428, 237] on textarea "Hola, Muchas gracias por la respuesta. Te confirmamos la recepción de la docume…" at bounding box center [274, 265] width 417 height 85
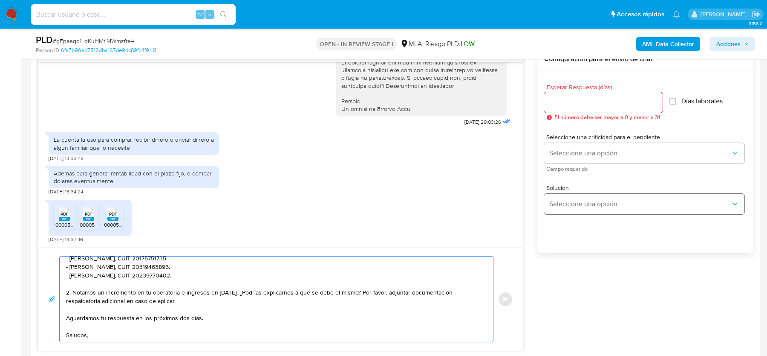
scroll to position [435, 0]
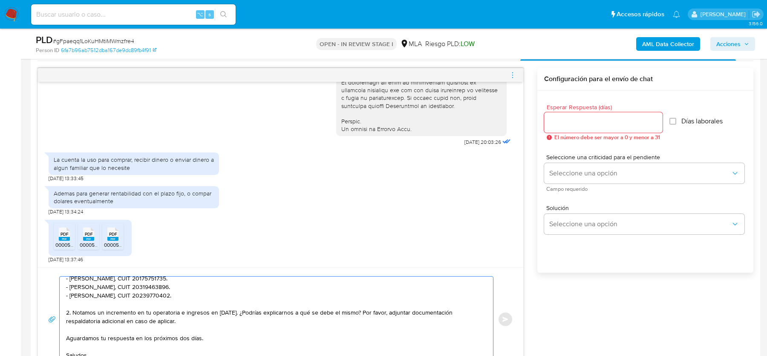
type textarea "Hola, Muchas gracias por la respuesta. Te confirmamos la recepción de la docume…"
click at [560, 135] on span "El número debe ser mayor a 0 y menor a 31" at bounding box center [608, 137] width 106 height 6
click at [560, 117] on input "Esperar Respuesta (días)" at bounding box center [603, 122] width 119 height 11
type input "2"
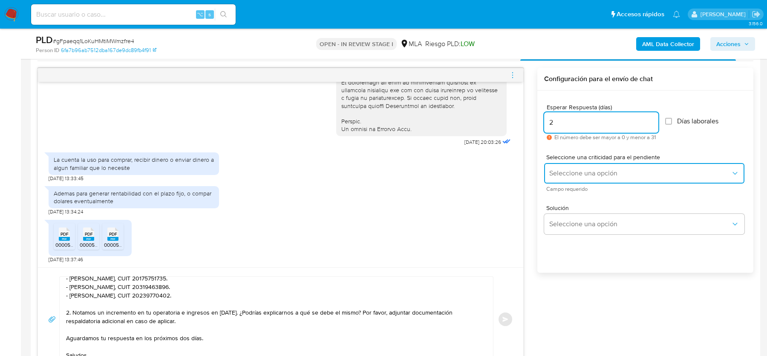
click at [562, 182] on button "Seleccione una opción" at bounding box center [644, 173] width 200 height 20
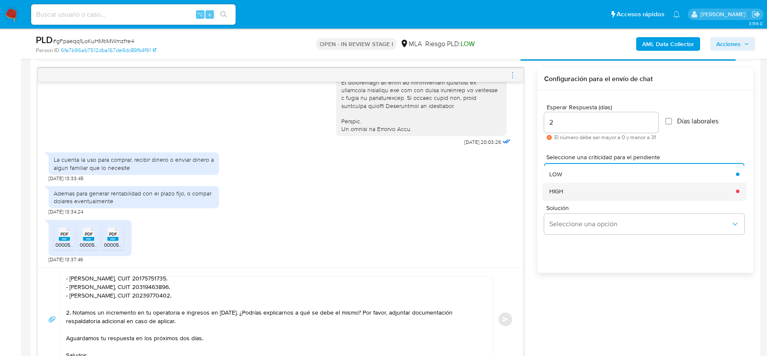
click at [561, 190] on span "HIGH" at bounding box center [557, 191] width 14 height 8
click at [505, 316] on span "Enviar" at bounding box center [506, 318] width 6 height 5
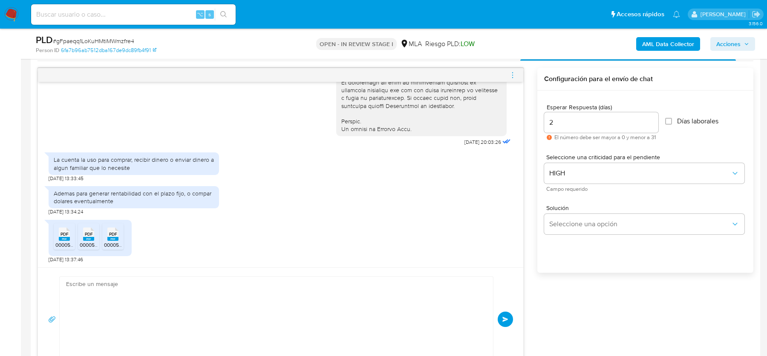
scroll to position [640, 0]
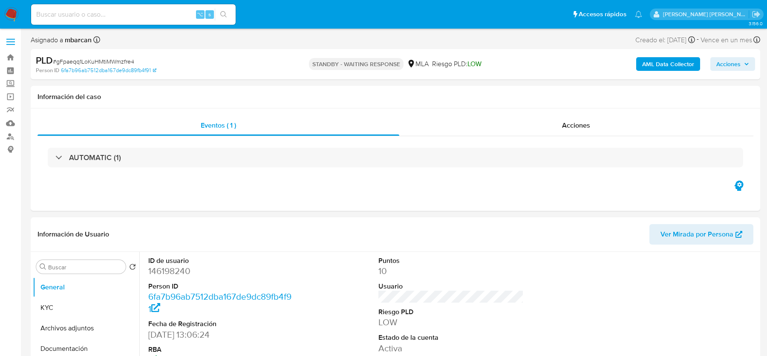
select select "10"
click at [8, 17] on img at bounding box center [11, 14] width 14 height 14
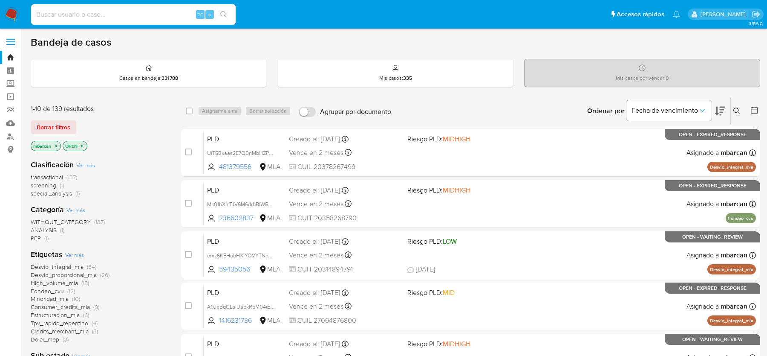
click at [738, 111] on icon at bounding box center [737, 110] width 7 height 7
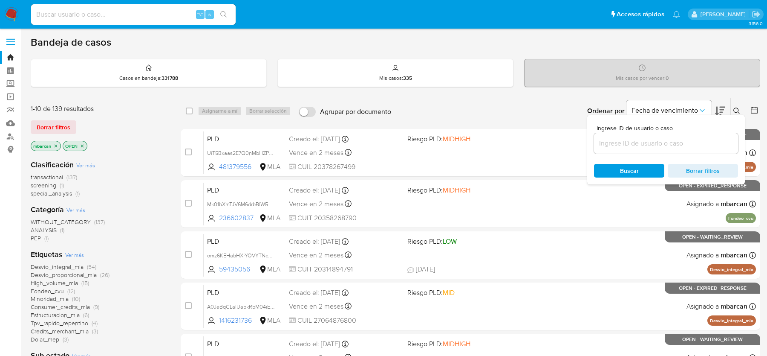
click at [653, 148] on input at bounding box center [666, 143] width 144 height 11
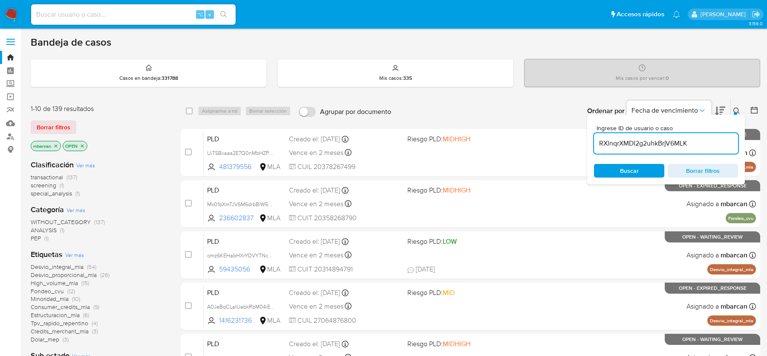
type input "RXlnqrXMDI2g2uhkBrjV6MLK"
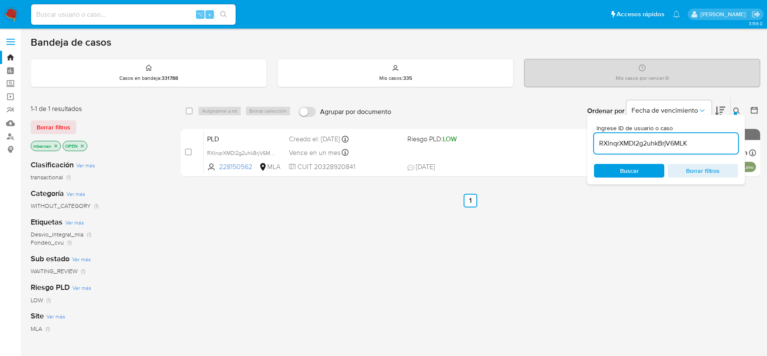
click at [741, 107] on button at bounding box center [738, 111] width 14 height 10
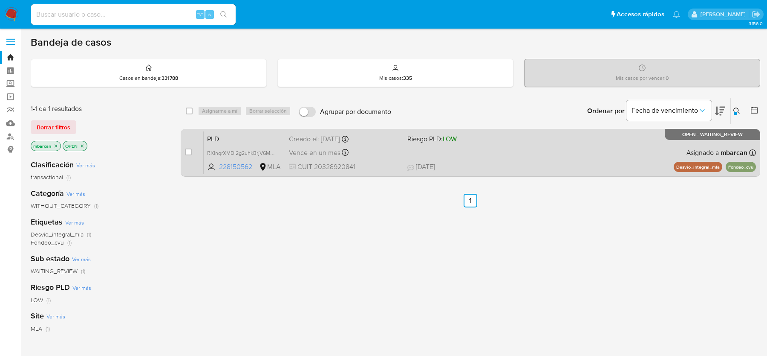
click at [256, 131] on div "PLD RXlnqrXMDI2g2uhkBrjV6MLK 228150562 MLA Riesgo PLD: LOW Creado el: [DATE] Cr…" at bounding box center [480, 152] width 553 height 43
click at [186, 153] on input "checkbox" at bounding box center [188, 151] width 7 height 7
checkbox input "true"
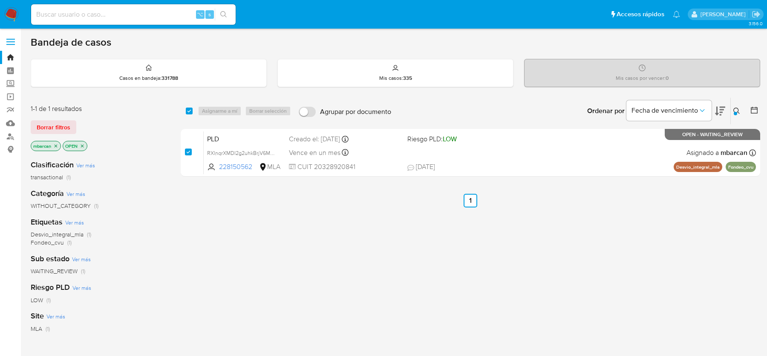
checkbox input "true"
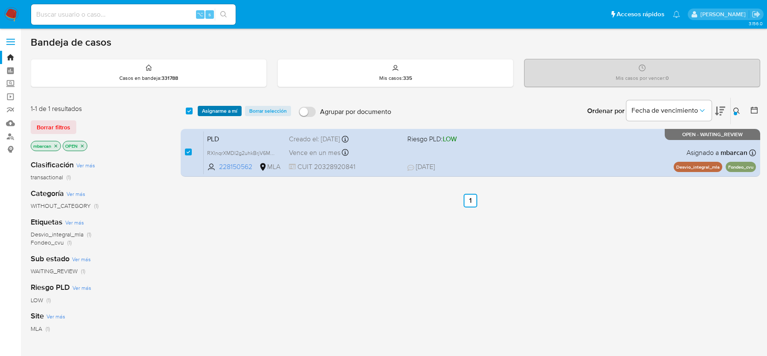
click at [217, 110] on span "Asignarme a mí" at bounding box center [219, 111] width 35 height 9
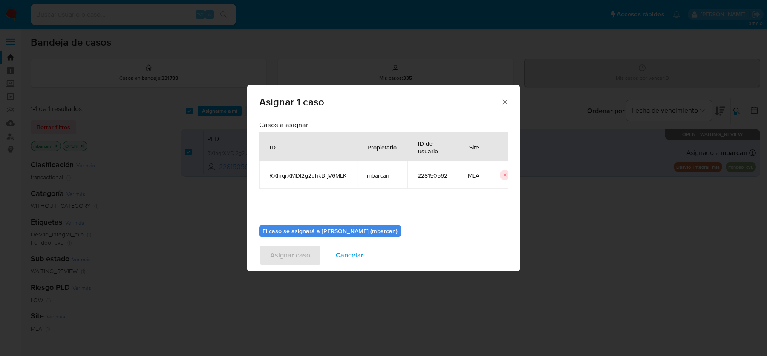
scroll to position [43, 0]
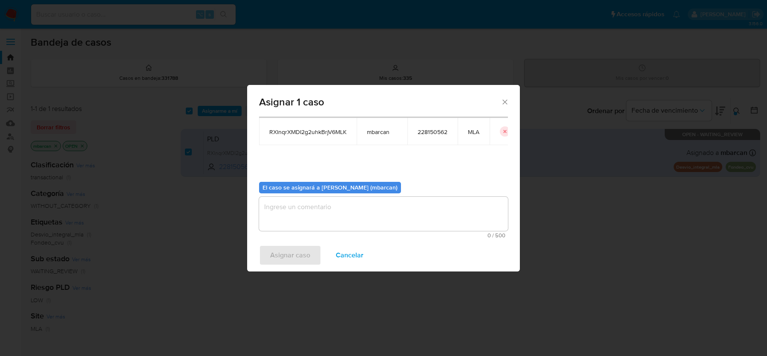
click at [381, 219] on textarea "assign-modal" at bounding box center [383, 214] width 249 height 34
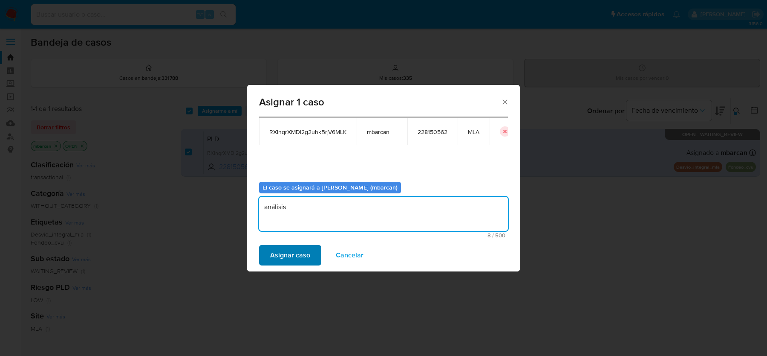
type textarea "análisis"
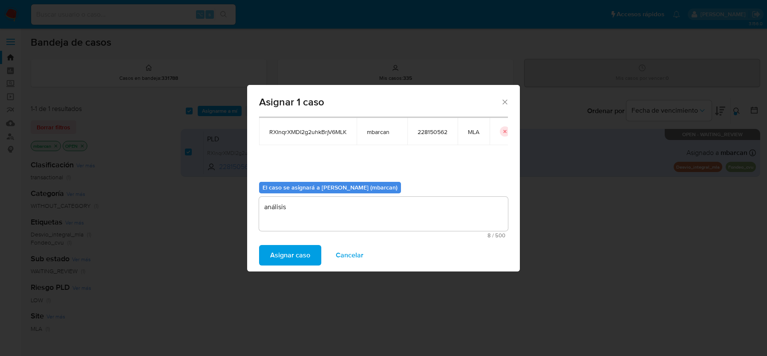
click at [302, 247] on span "Asignar caso" at bounding box center [290, 255] width 40 height 19
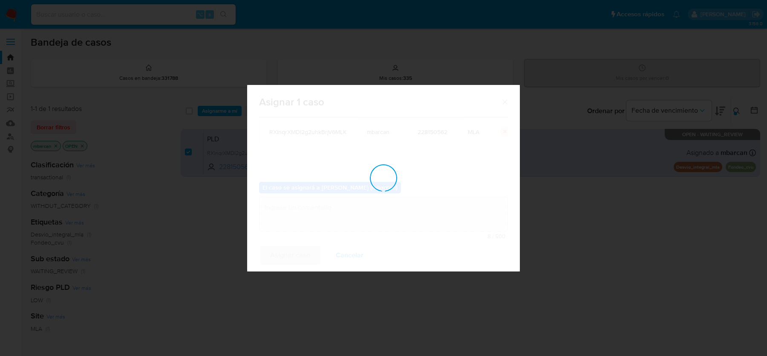
checkbox input "false"
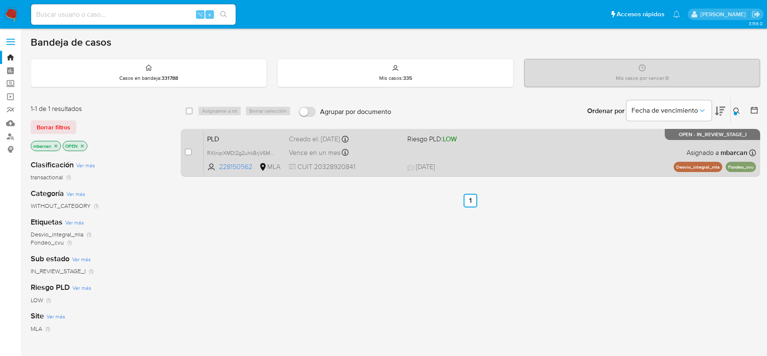
click at [246, 143] on div "PLD RXlnqrXMDI2g2uhkBrjV6MLK 228150562 MLA Riesgo PLD: LOW Creado el: [DATE] Cr…" at bounding box center [480, 152] width 553 height 43
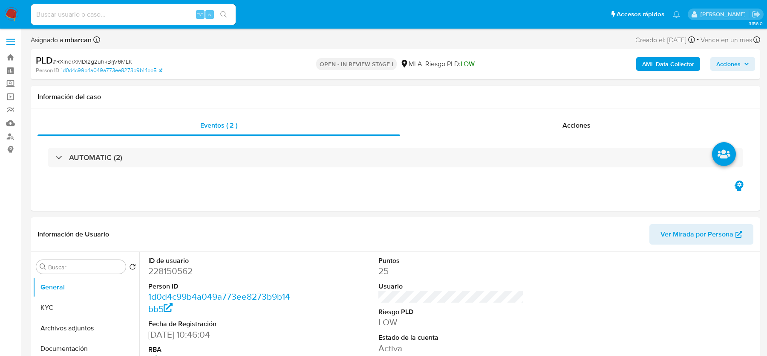
select select "10"
click at [104, 68] on link "1d0d4c99b4a049a773ee8273b9b14bb5" at bounding box center [111, 71] width 101 height 8
click at [101, 58] on span "# RXlnqrXMDI2g2uhkBrjV6MLK" at bounding box center [92, 61] width 79 height 9
copy span "RXlnqrXMDI2g2uhkBrjV6MLK"
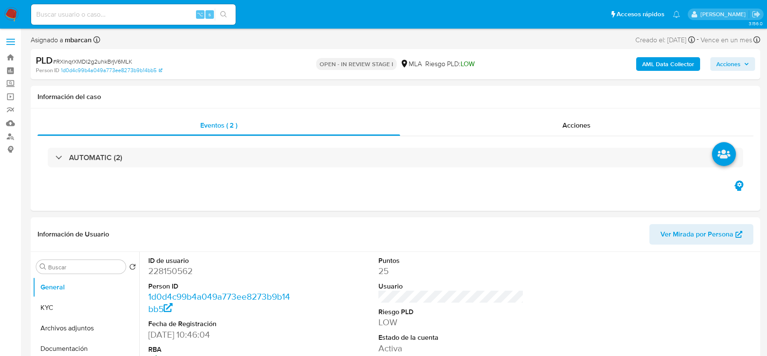
click at [107, 59] on span "# RXlnqrXMDI2g2uhkBrjV6MLK" at bounding box center [92, 61] width 79 height 9
copy span "RXlnqrXMDI2g2uhkBrjV6MLK"
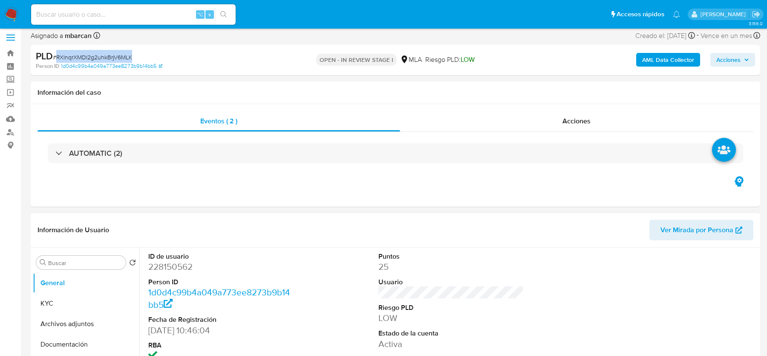
scroll to position [5, 0]
click at [170, 260] on dd "228150562" at bounding box center [220, 266] width 145 height 12
copy dd "228150562"
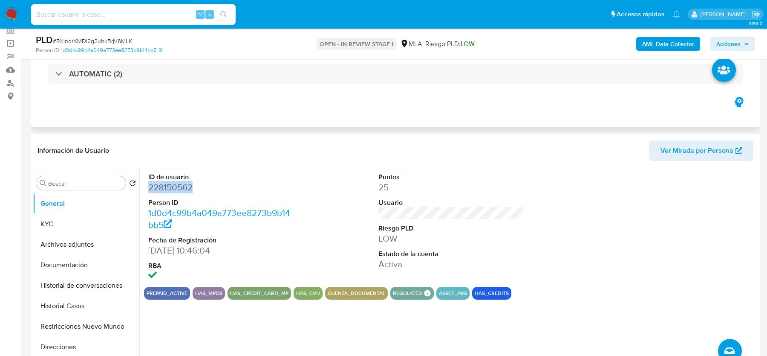
scroll to position [94, 0]
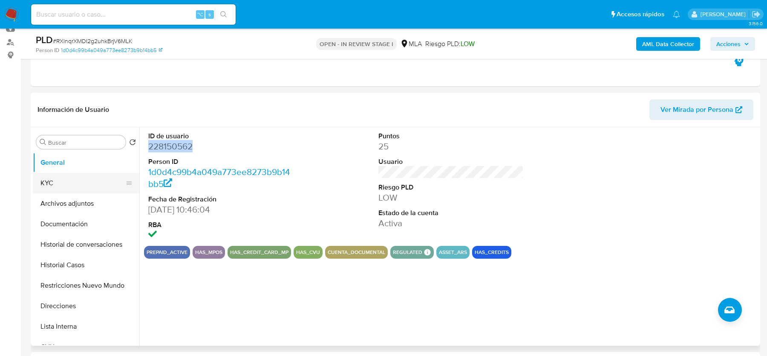
click at [79, 184] on button "KYC" at bounding box center [83, 183] width 100 height 20
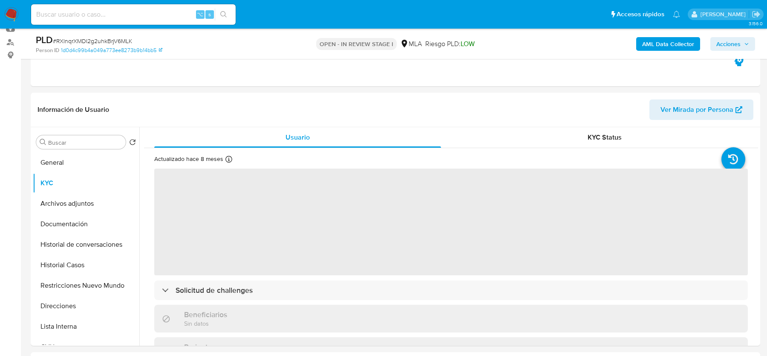
click at [662, 43] on b "AML Data Collector" at bounding box center [669, 44] width 52 height 14
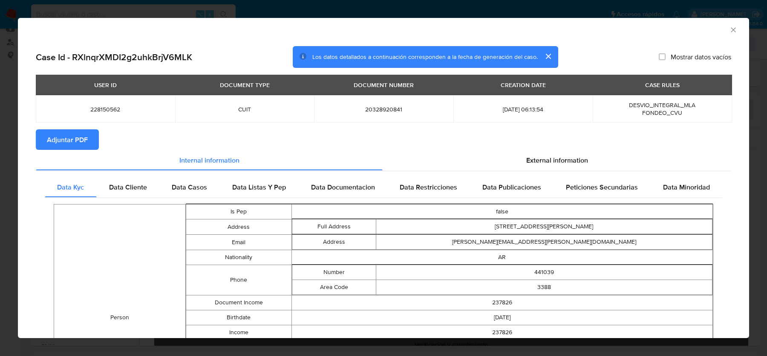
click at [61, 143] on span "Adjuntar PDF" at bounding box center [67, 139] width 41 height 19
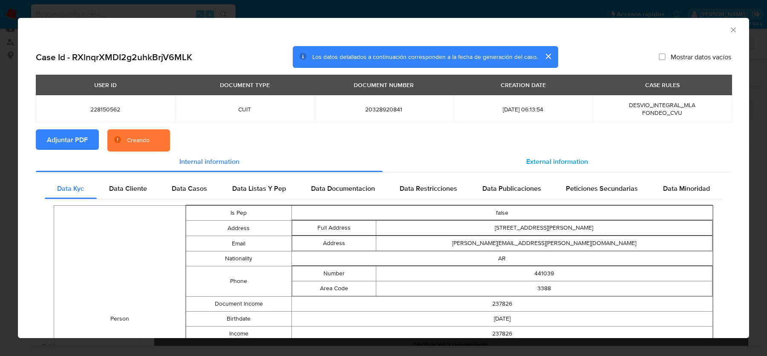
click at [551, 152] on div "External information" at bounding box center [557, 161] width 349 height 20
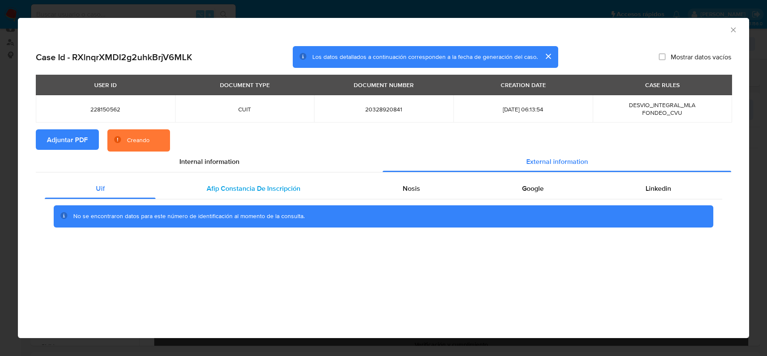
click at [257, 195] on div "Afip Constancia De Inscripción" at bounding box center [254, 188] width 196 height 20
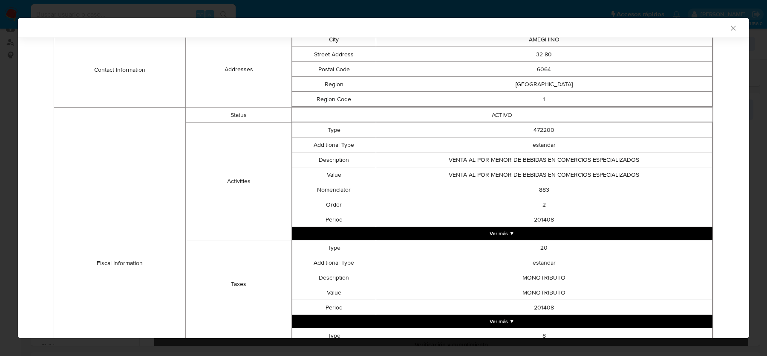
scroll to position [95, 0]
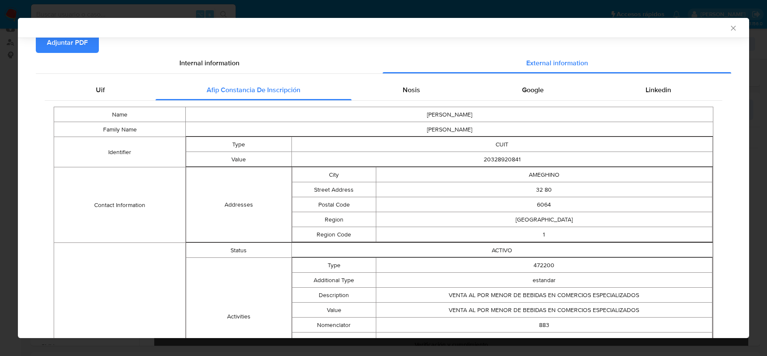
click at [405, 101] on div "Name [PERSON_NAME] Family Name [PERSON_NAME] Identifier Type CUIT Value 2032892…" at bounding box center [384, 338] width 678 height 474
click at [408, 94] on span "Nosis" at bounding box center [411, 90] width 17 height 10
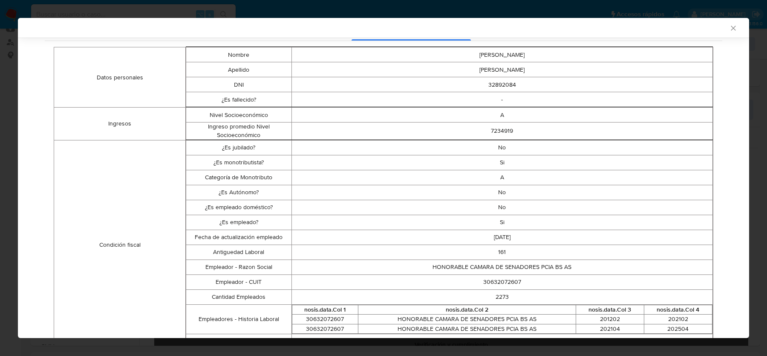
scroll to position [174, 0]
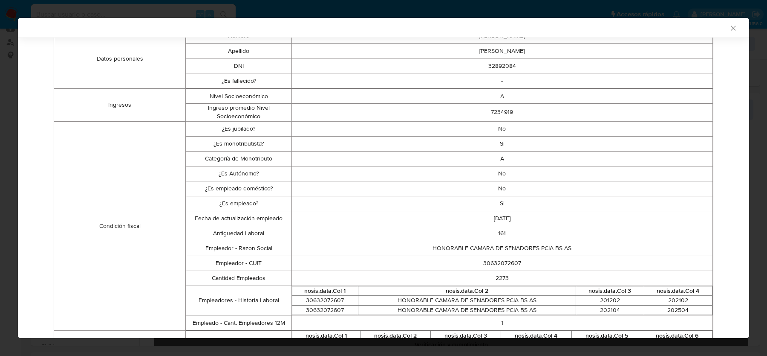
click at [497, 263] on td "30632072607" at bounding box center [503, 262] width 422 height 15
copy td "30632072607"
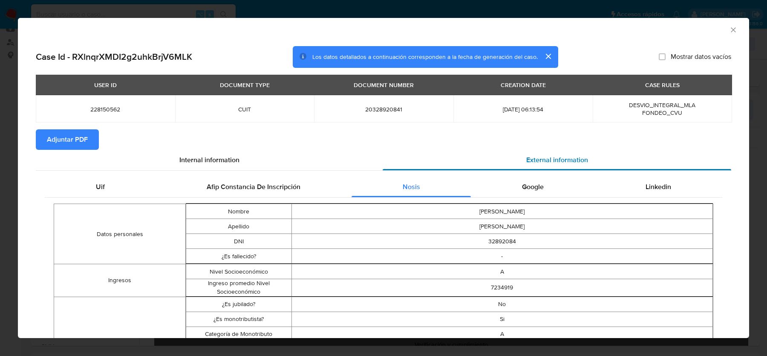
click at [544, 159] on span "External information" at bounding box center [558, 160] width 62 height 10
click at [544, 177] on div "Google" at bounding box center [533, 187] width 124 height 20
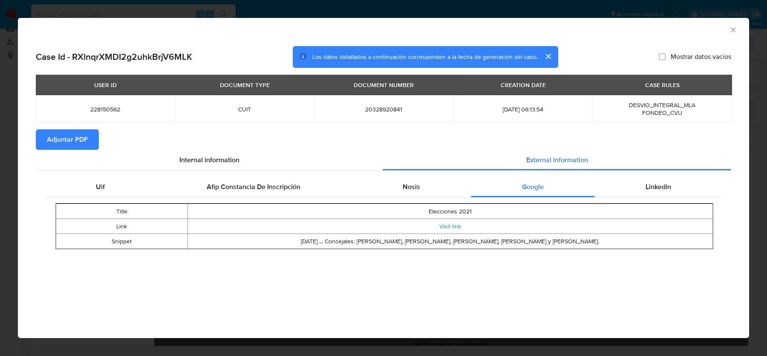
click at [449, 219] on td "Visit link" at bounding box center [450, 226] width 525 height 15
click at [646, 188] on span "Linkedin" at bounding box center [659, 187] width 26 height 10
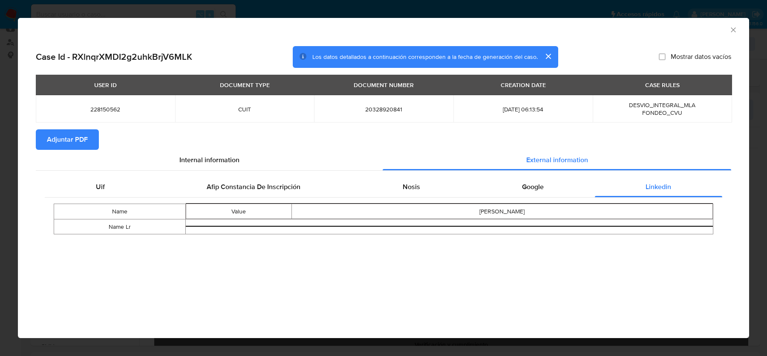
click at [729, 30] on div "AML Data Collector" at bounding box center [377, 28] width 706 height 9
click at [731, 28] on icon "Cerrar ventana" at bounding box center [733, 30] width 9 height 9
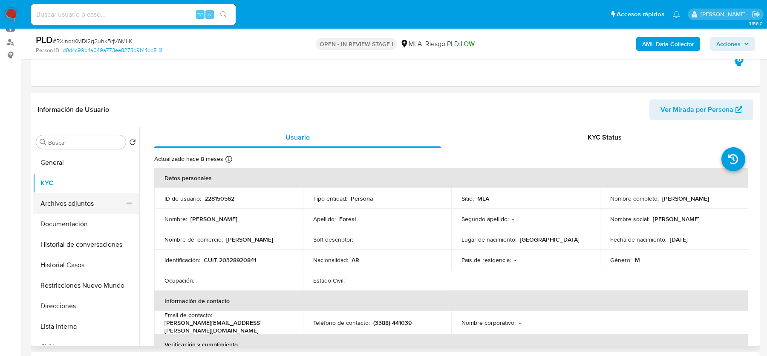
click at [101, 206] on button "Archivos adjuntos" at bounding box center [83, 203] width 100 height 20
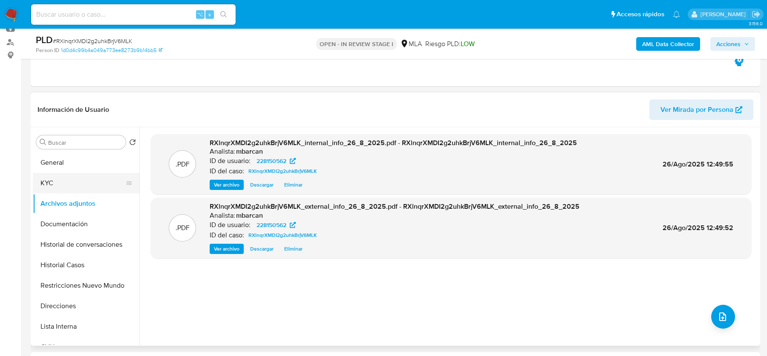
click at [68, 173] on button "KYC" at bounding box center [83, 183] width 100 height 20
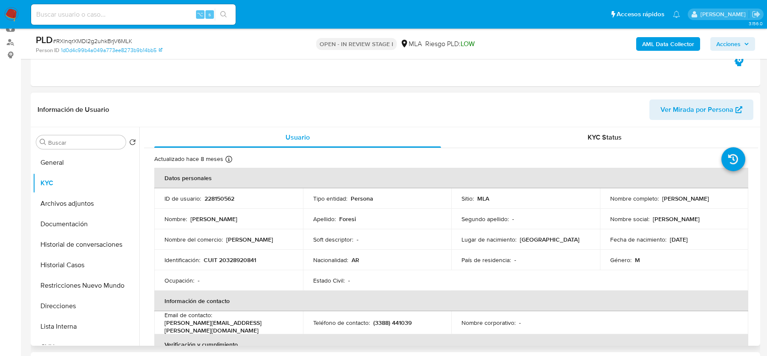
click at [694, 195] on p "[PERSON_NAME]" at bounding box center [686, 198] width 47 height 8
click at [687, 198] on p "[PERSON_NAME]" at bounding box center [686, 198] width 47 height 8
click at [232, 259] on p "CUIT 20328920841" at bounding box center [230, 260] width 52 height 8
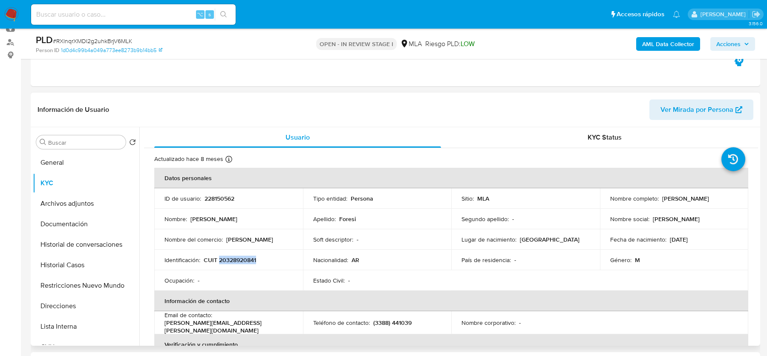
click at [232, 259] on p "CUIT 20328920841" at bounding box center [230, 260] width 52 height 8
copy p "20328920841"
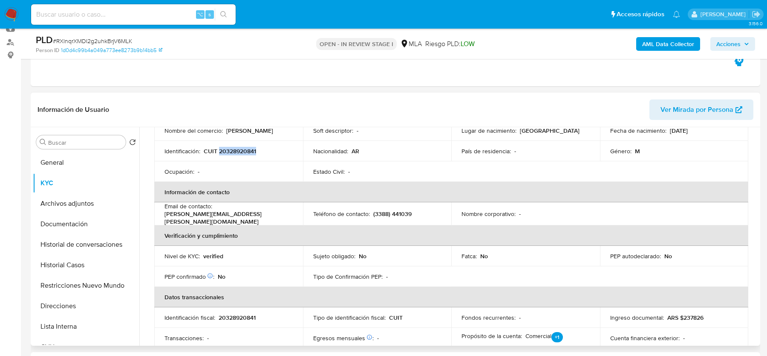
scroll to position [111, 0]
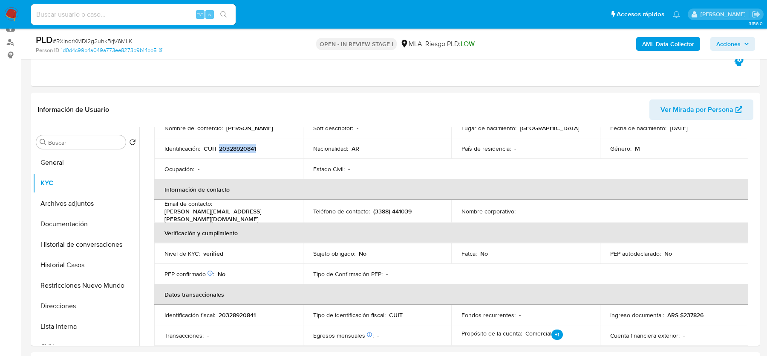
copy p "20328920841"
click at [281, 213] on p "luciano.foresi.lf@gmail.com" at bounding box center [227, 214] width 125 height 15
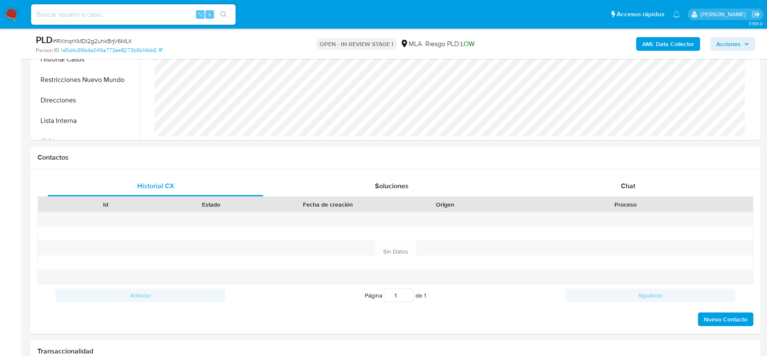
scroll to position [305, 0]
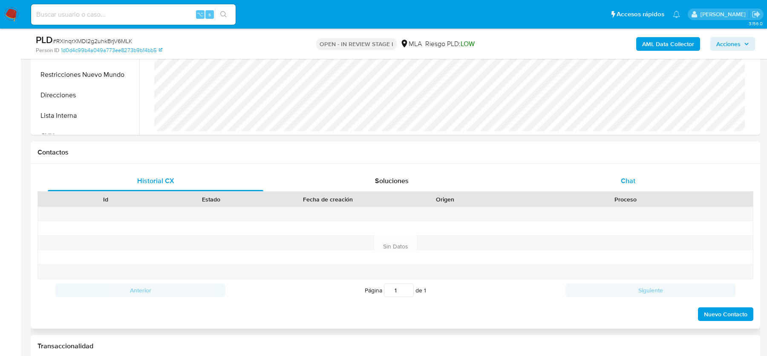
click at [640, 178] on div "Chat" at bounding box center [629, 181] width 216 height 20
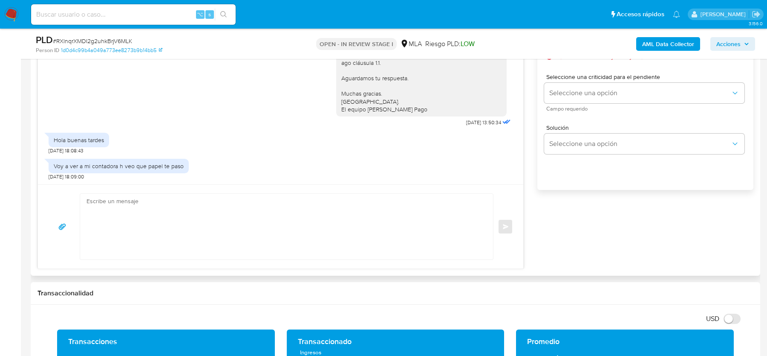
scroll to position [534, 0]
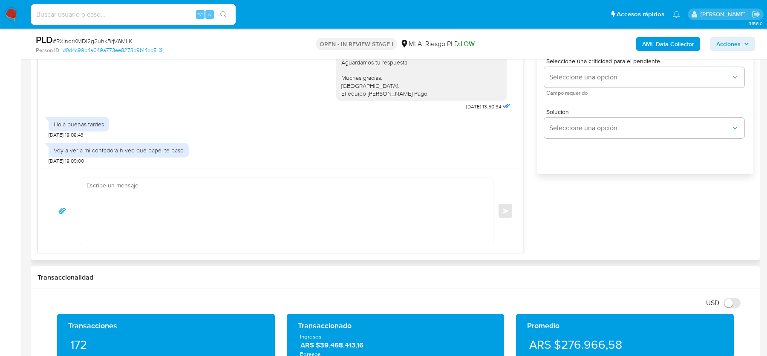
click at [200, 215] on textarea at bounding box center [285, 211] width 396 height 66
paste textarea "Hola, Esperamos que te encuentres bien. En función de las operaciones registrad…"
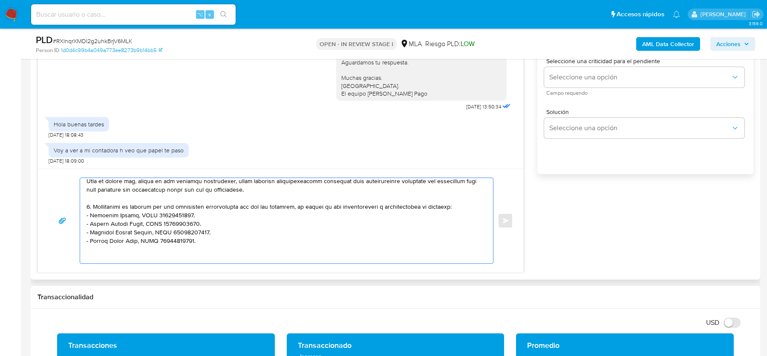
scroll to position [169, 0]
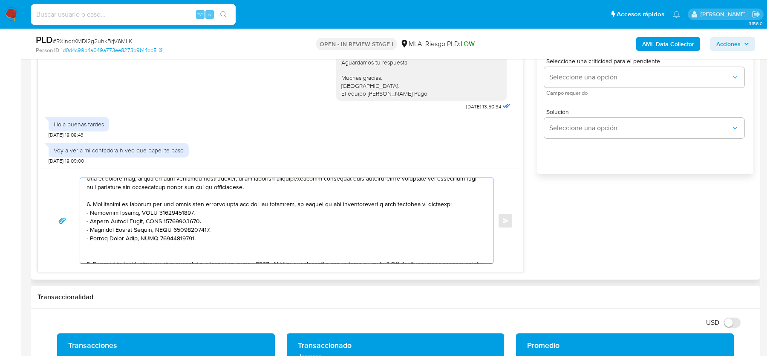
click at [159, 250] on textarea at bounding box center [285, 220] width 396 height 85
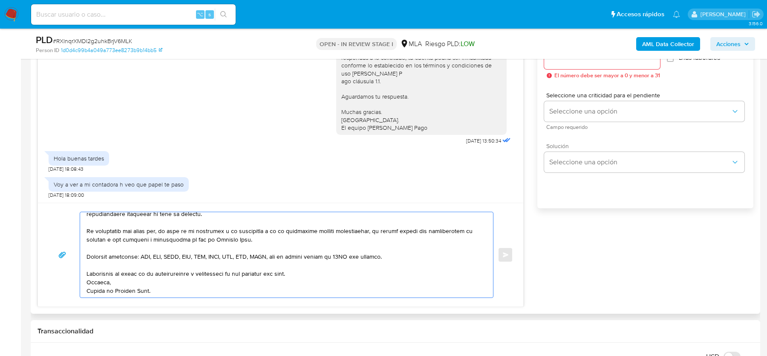
scroll to position [484, 0]
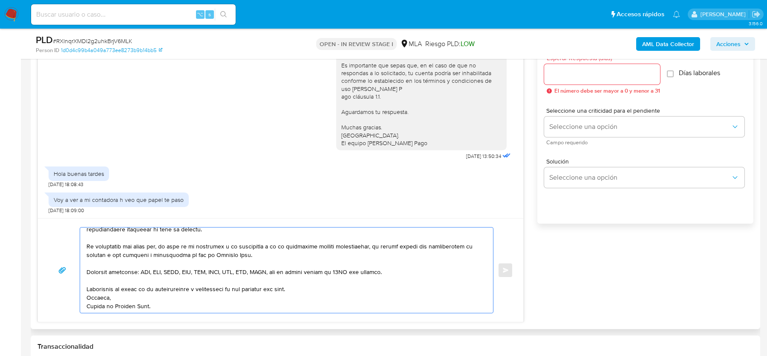
type textarea "Hola, Esperamos que te encuentres bien. En función de las operaciones registrad…"
click at [560, 69] on input "Esperar Respuesta (días)" at bounding box center [602, 74] width 116 height 11
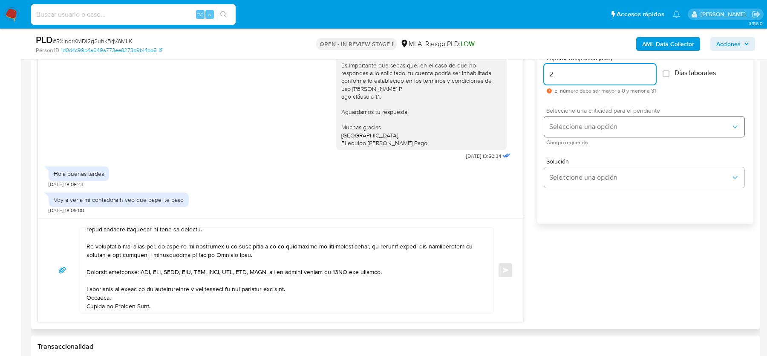
type input "2"
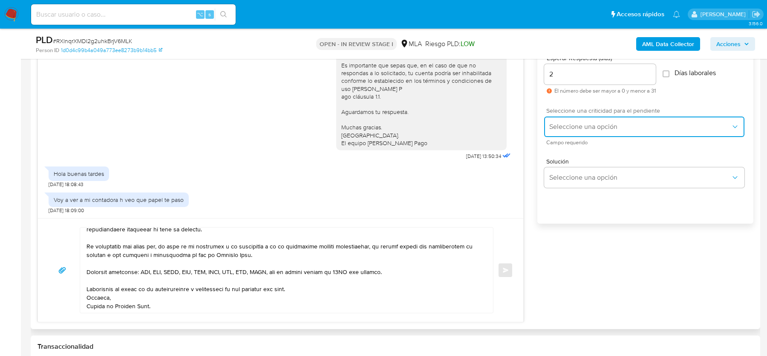
click at [582, 135] on button "Seleccione una opción" at bounding box center [644, 126] width 200 height 20
click at [581, 143] on div "HIGH" at bounding box center [643, 144] width 187 height 17
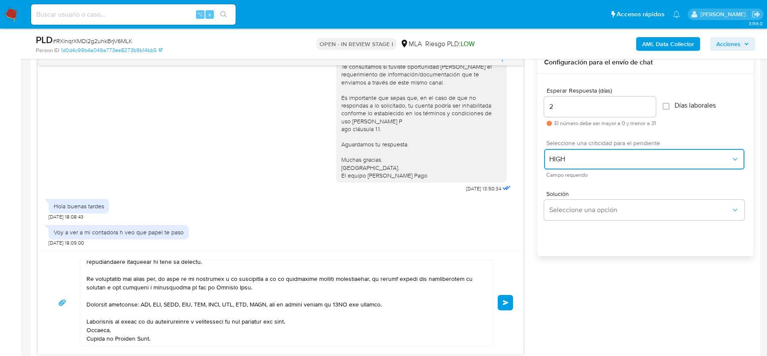
scroll to position [454, 0]
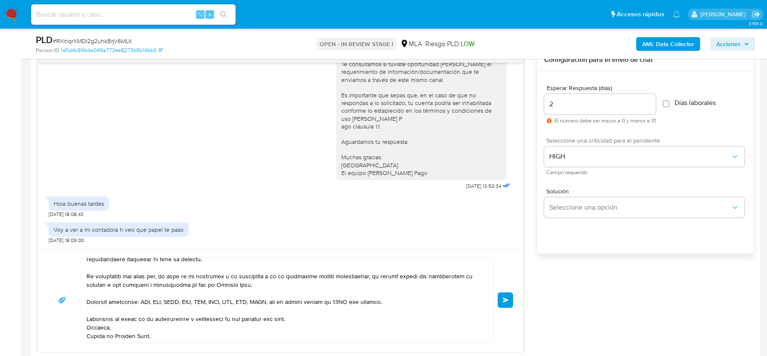
click at [507, 292] on button "Enviar" at bounding box center [505, 299] width 15 height 15
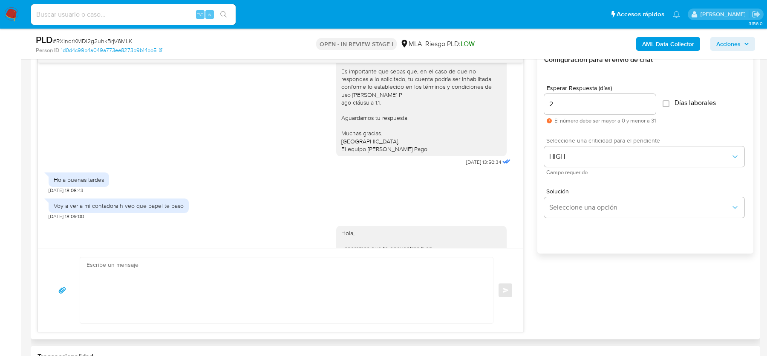
scroll to position [1013, 0]
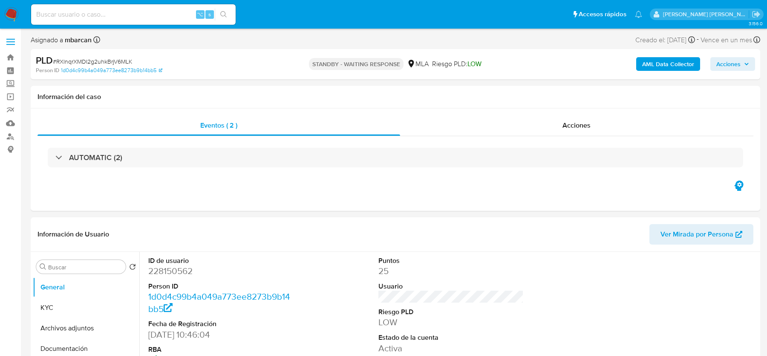
select select "10"
click at [13, 15] on img at bounding box center [11, 14] width 14 height 14
